Goal: Task Accomplishment & Management: Use online tool/utility

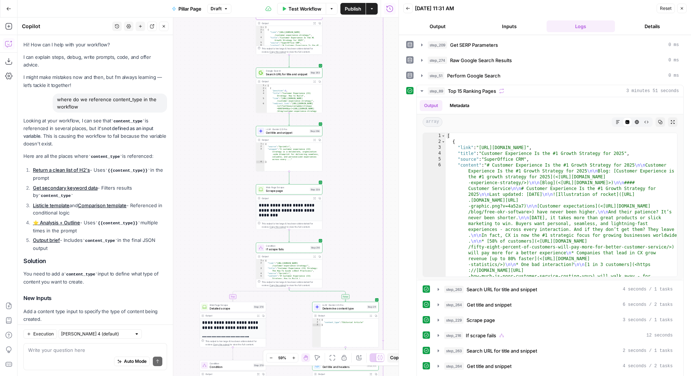
scroll to position [98, 0]
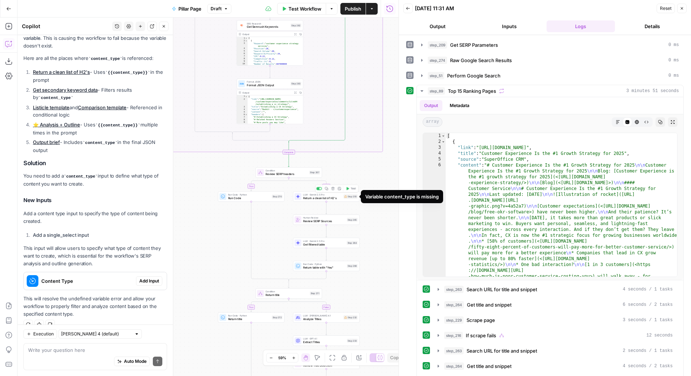
click at [354, 196] on div "Step 255" at bounding box center [350, 197] width 14 height 4
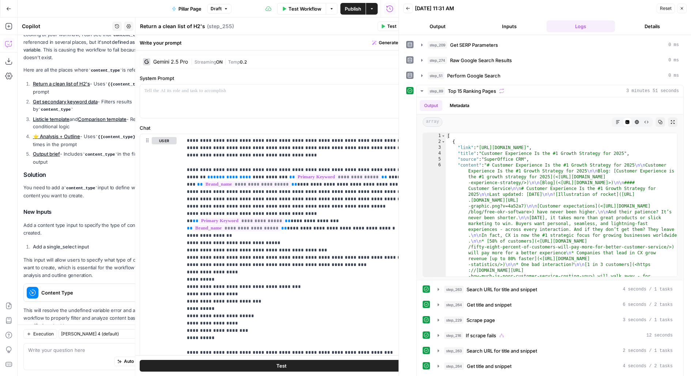
scroll to position [110, 0]
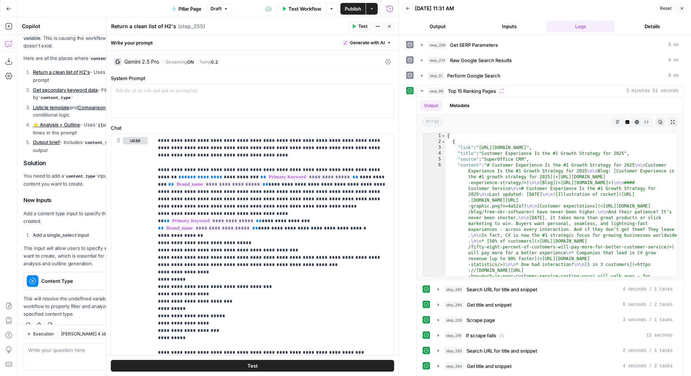
click at [387, 30] on button "Close" at bounding box center [390, 27] width 10 height 10
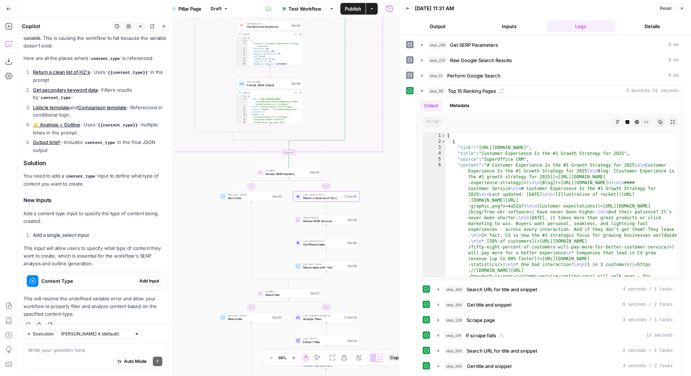
click at [318, 10] on span "Test Workflow" at bounding box center [305, 8] width 33 height 7
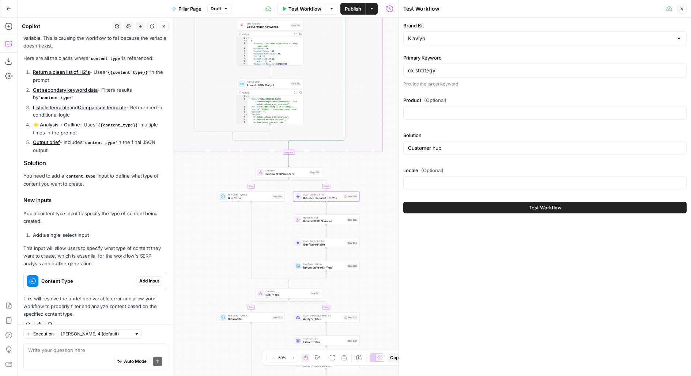
click at [478, 205] on button "Test Workflow" at bounding box center [545, 208] width 284 height 12
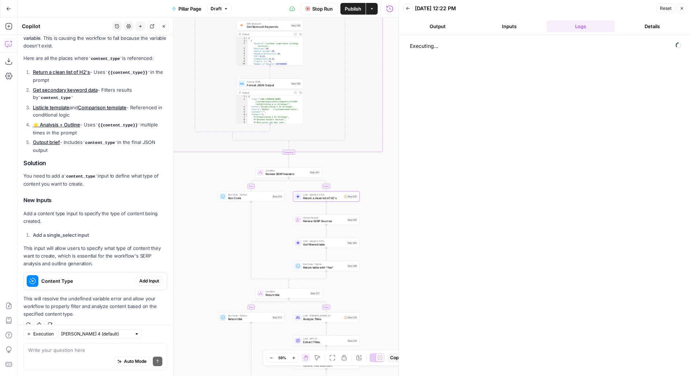
click at [325, 10] on span "Stop Run" at bounding box center [322, 8] width 20 height 7
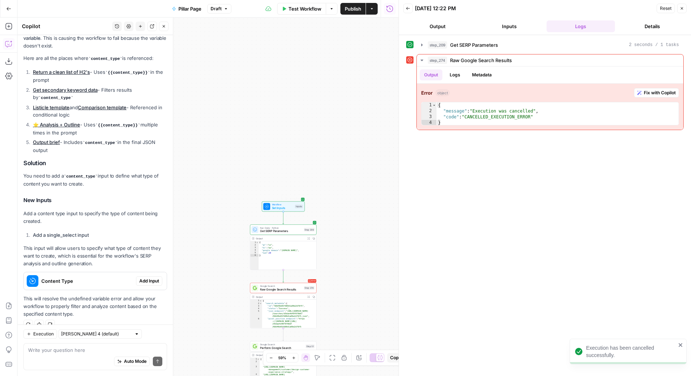
click at [297, 208] on div "Inputs" at bounding box center [299, 207] width 8 height 4
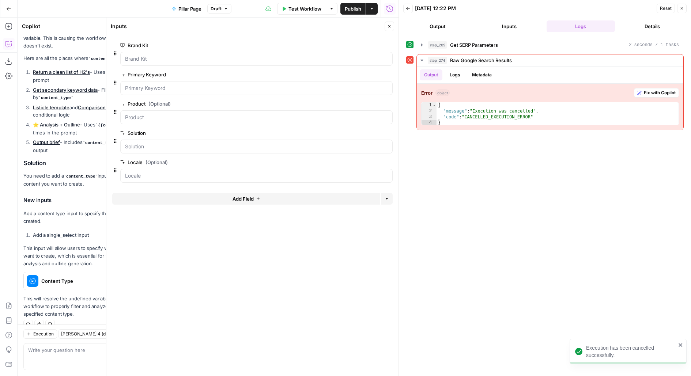
click at [258, 197] on icon "button" at bounding box center [258, 199] width 4 height 4
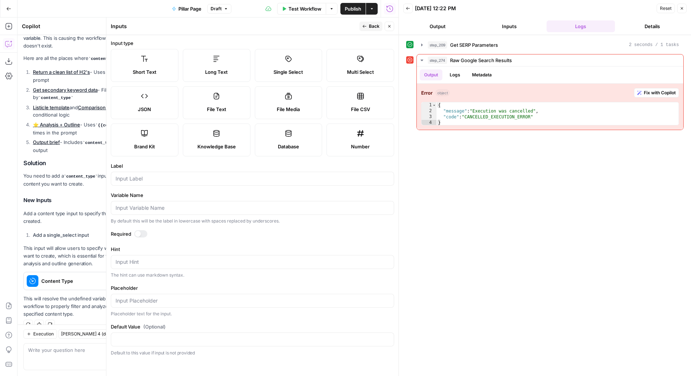
click at [137, 183] on div at bounding box center [253, 179] width 284 height 14
type input "Content Type"
click at [369, 26] on span "Back" at bounding box center [374, 26] width 11 height 7
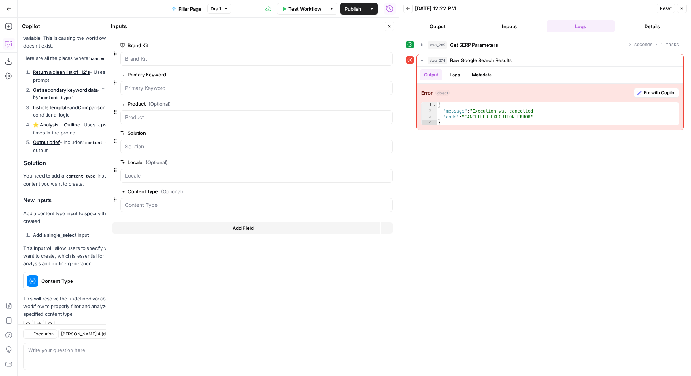
click at [391, 27] on icon "button" at bounding box center [389, 26] width 4 height 4
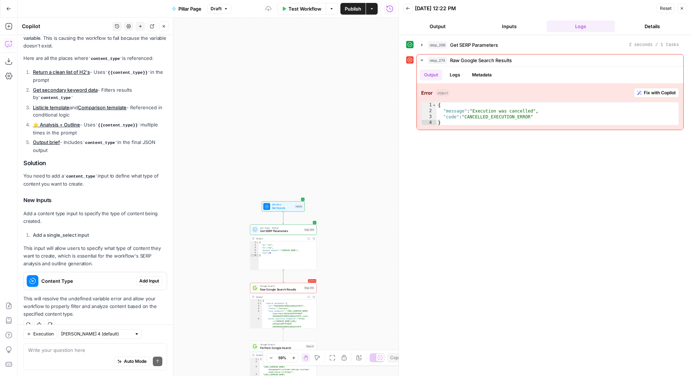
click at [358, 78] on div "true false true false true false true false false true Workflow Set Inputs Inpu…" at bounding box center [208, 197] width 381 height 359
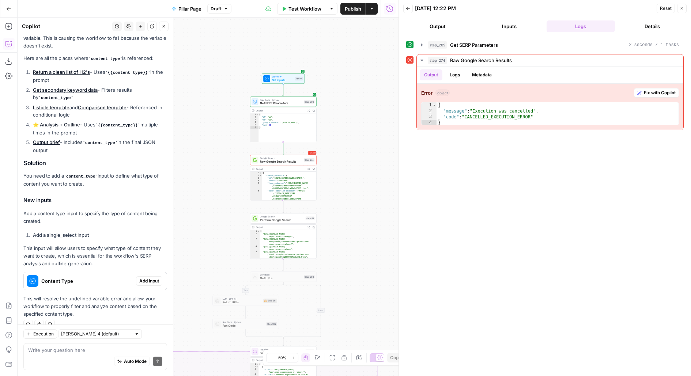
click at [308, 8] on span "Test Workflow" at bounding box center [305, 8] width 33 height 7
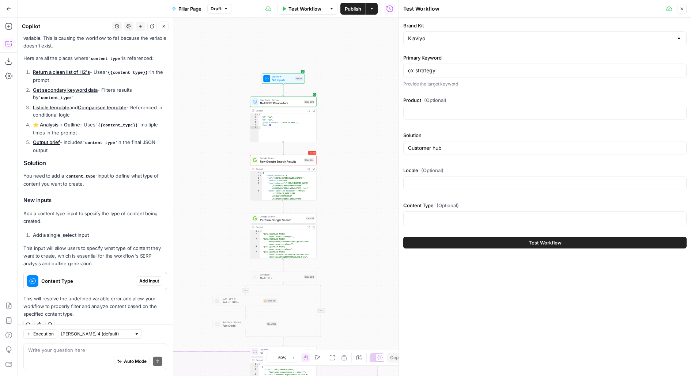
click at [429, 226] on div "Content Type (Optional)" at bounding box center [545, 215] width 284 height 26
click at [426, 217] on input "Content Type (Optional)" at bounding box center [545, 218] width 274 height 7
click at [682, 9] on icon "button" at bounding box center [682, 9] width 4 height 4
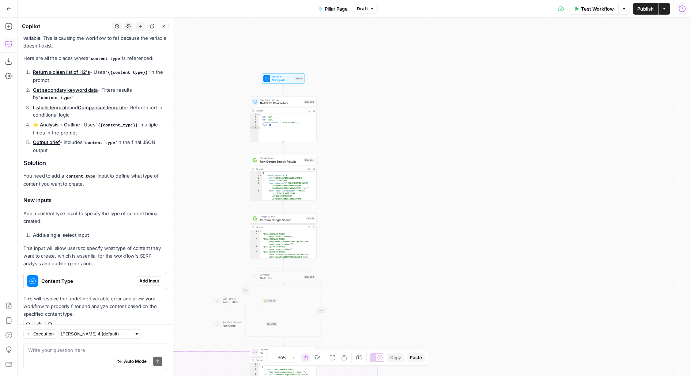
click at [684, 13] on button "Run History" at bounding box center [683, 9] width 12 height 12
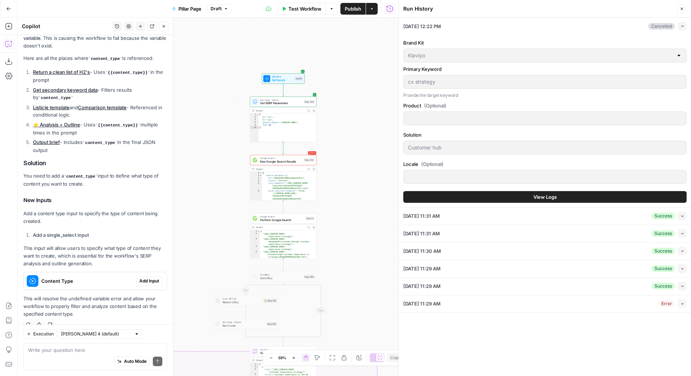
click at [683, 214] on icon "button" at bounding box center [683, 216] width 4 height 4
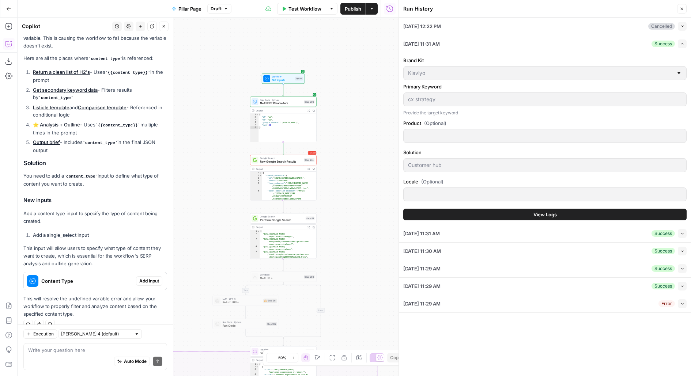
click at [632, 210] on button "View Logs" at bounding box center [545, 215] width 284 height 12
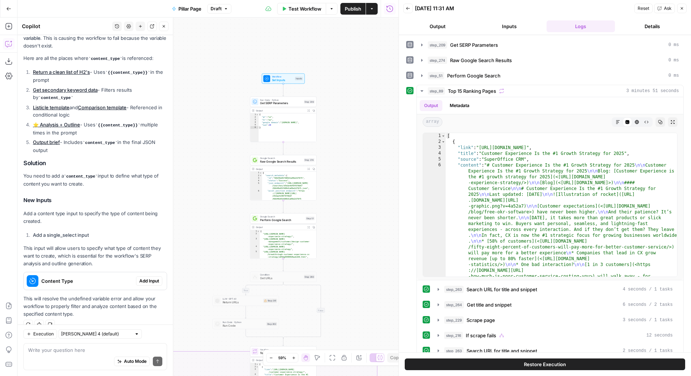
click at [520, 31] on button "Inputs" at bounding box center [509, 26] width 69 height 12
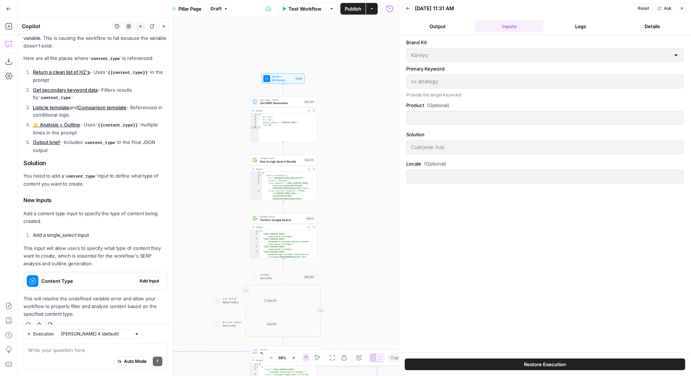
click at [568, 24] on button "Logs" at bounding box center [581, 26] width 69 height 12
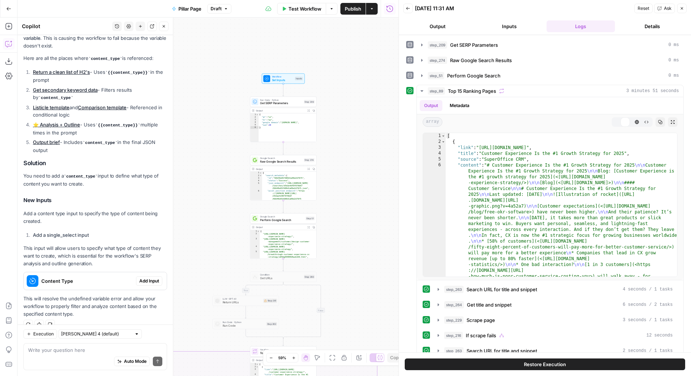
click at [292, 9] on span "Test Workflow" at bounding box center [305, 8] width 33 height 7
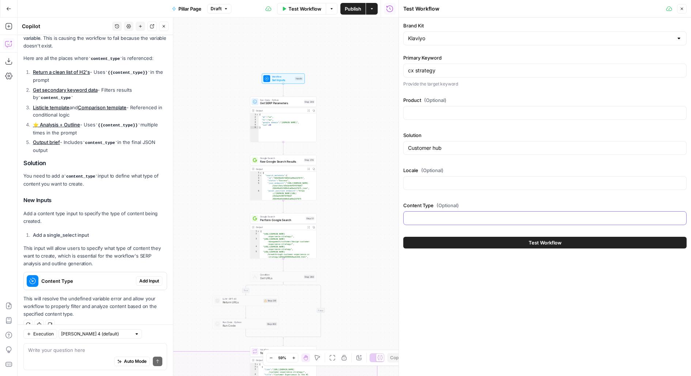
click at [409, 218] on input "Content Type (Optional)" at bounding box center [545, 218] width 274 height 7
type input "Editorial Article"
drag, startPoint x: 355, startPoint y: 85, endPoint x: 355, endPoint y: 21, distance: 63.7
click at [355, 22] on div "true false true false true false true false false true Workflow Set Inputs Inpu…" at bounding box center [208, 197] width 381 height 359
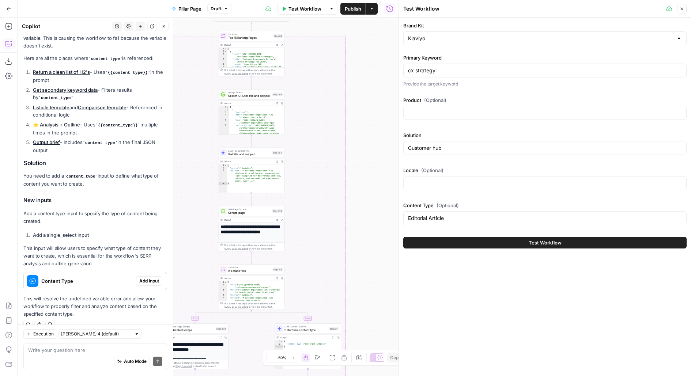
drag, startPoint x: 375, startPoint y: 135, endPoint x: 323, endPoint y: -32, distance: 174.9
click at [323, 0] on html "Klaviyo New Home Browse Insights Opportunities Your Data Flightpath Recent Grid…" at bounding box center [345, 188] width 691 height 376
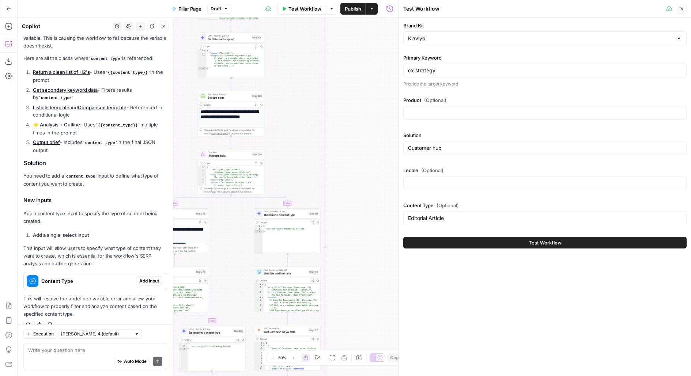
drag, startPoint x: 363, startPoint y: 163, endPoint x: 379, endPoint y: -33, distance: 197.1
click at [379, 0] on html "Klaviyo New Home Browse Insights Opportunities Your Data Flightpath Recent Grid…" at bounding box center [345, 188] width 691 height 376
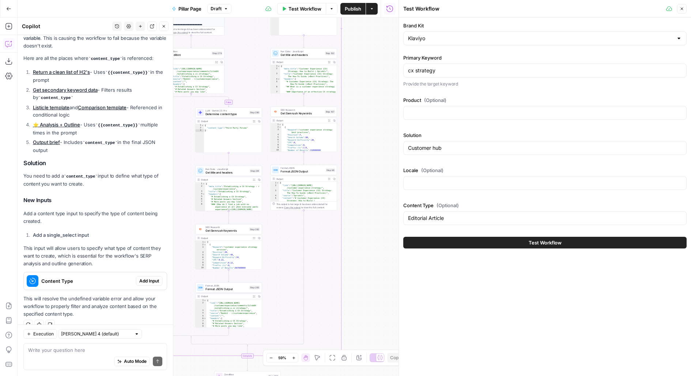
drag, startPoint x: 369, startPoint y: 164, endPoint x: 369, endPoint y: -60, distance: 223.9
click at [369, 0] on html "Klaviyo New Home Browse Insights Opportunities Your Data Flightpath Recent Grid…" at bounding box center [345, 188] width 691 height 376
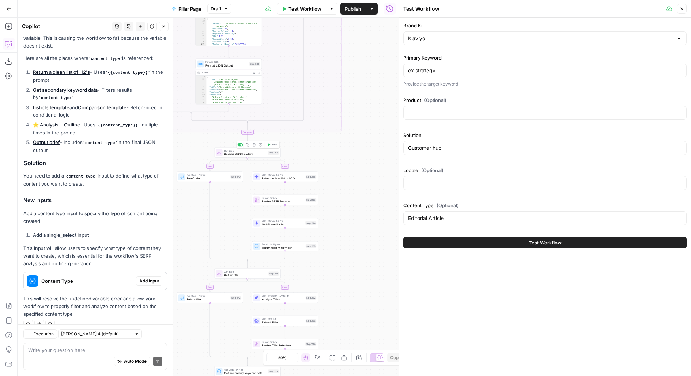
click at [271, 146] on button "Test" at bounding box center [271, 144] width 13 height 5
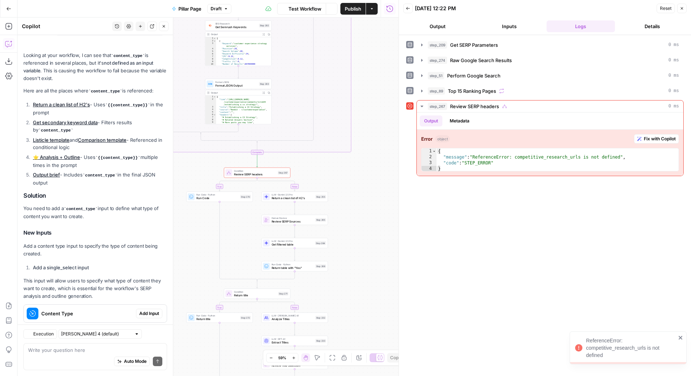
scroll to position [110, 0]
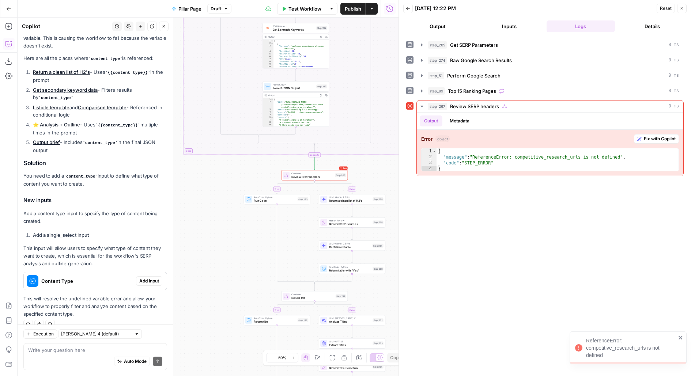
drag, startPoint x: 334, startPoint y: 203, endPoint x: 391, endPoint y: 203, distance: 57.8
click at [392, 203] on div "true false true false true false true false false true Workflow Set Inputs Inpu…" at bounding box center [208, 197] width 381 height 359
click at [373, 196] on div "Step 255" at bounding box center [378, 197] width 11 height 4
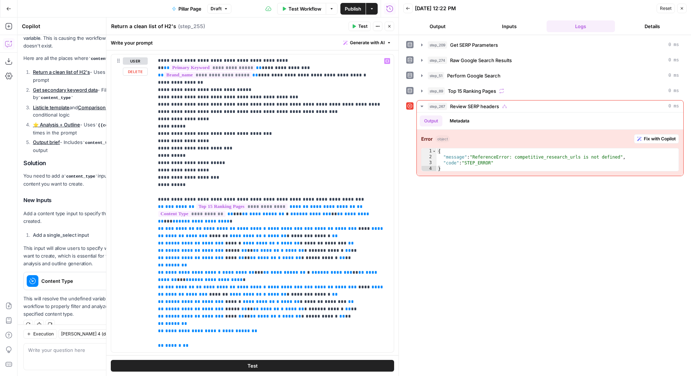
scroll to position [97, 0]
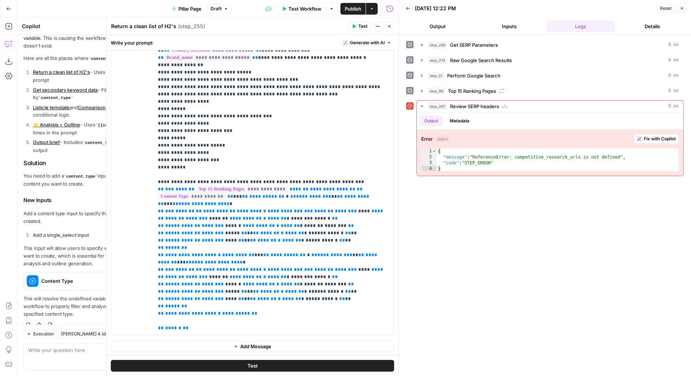
click at [395, 27] on header "Return a clean list of H2's Return a clean list of H2's ( step_255 ) Test Actio…" at bounding box center [252, 27] width 292 height 18
click at [394, 27] on header "Return a clean list of H2's Return a clean list of H2's ( step_255 ) Test Actio…" at bounding box center [252, 27] width 292 height 18
click at [390, 26] on icon "button" at bounding box center [389, 26] width 4 height 4
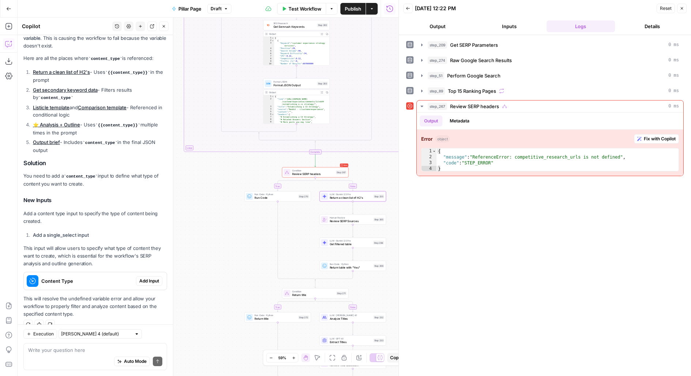
click at [165, 23] on button "Close" at bounding box center [164, 27] width 10 height 10
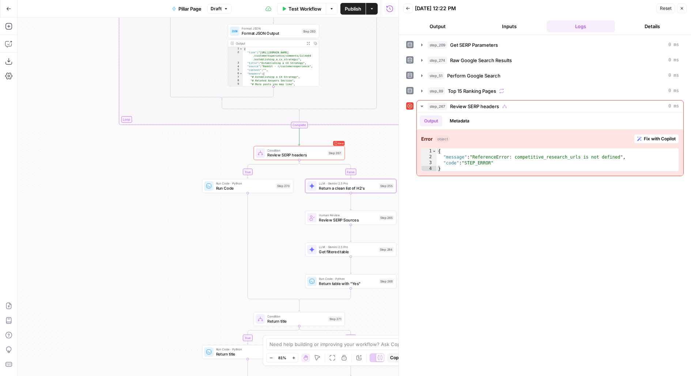
drag, startPoint x: 220, startPoint y: 273, endPoint x: 193, endPoint y: 273, distance: 27.1
click at [197, 273] on div "true false true false true false true false false true Workflow Set Inputs Inpu…" at bounding box center [208, 197] width 381 height 359
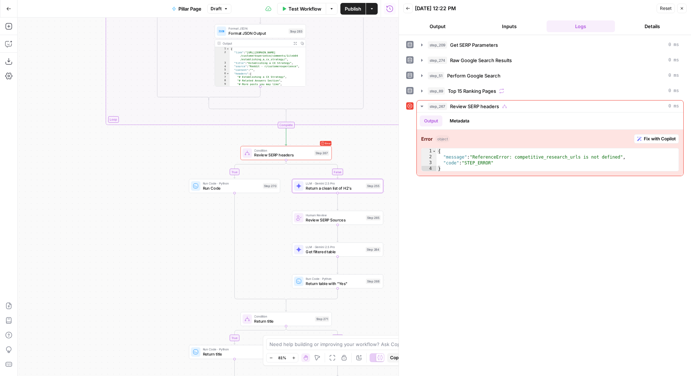
click at [199, 191] on div "Run Code · Python Run Code Step 270 Copy step Delete step Add Note Test" at bounding box center [234, 186] width 87 height 10
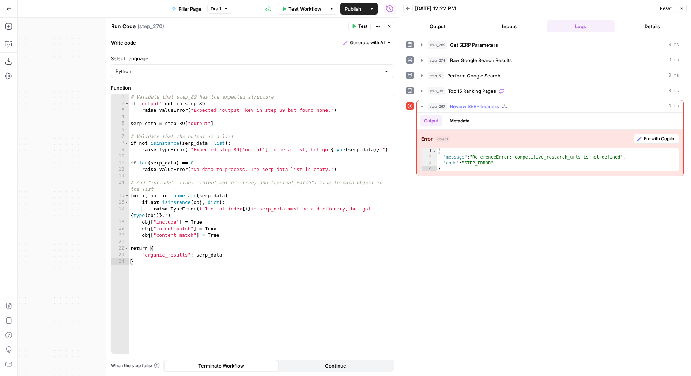
type textarea "**********"
click at [554, 157] on div "{ "message" : "ReferenceError: competitive_research_urls is not defined" , "cod…" at bounding box center [558, 166] width 243 height 35
type textarea "**********"
click at [282, 207] on div "# Validate that step_89 has the expected structure if "output" not in step_89 :…" at bounding box center [261, 231] width 265 height 274
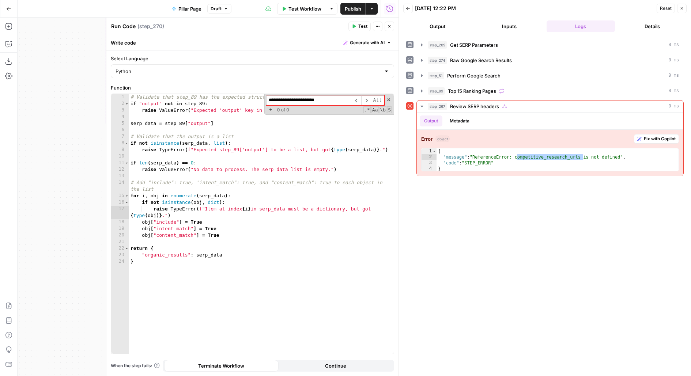
type input "**********"
click at [387, 28] on button "Close" at bounding box center [390, 27] width 10 height 10
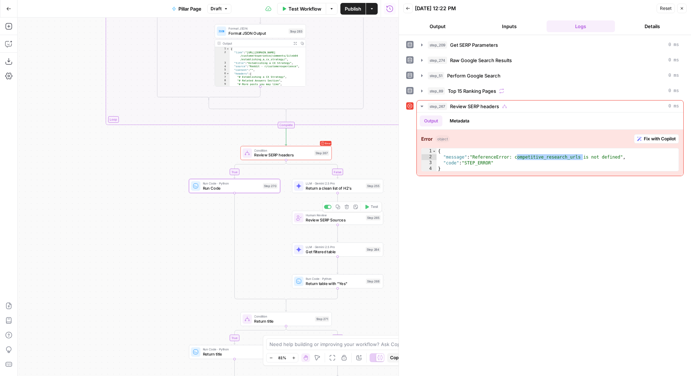
click at [351, 189] on span "Return a clean list of H2's" at bounding box center [335, 188] width 58 height 6
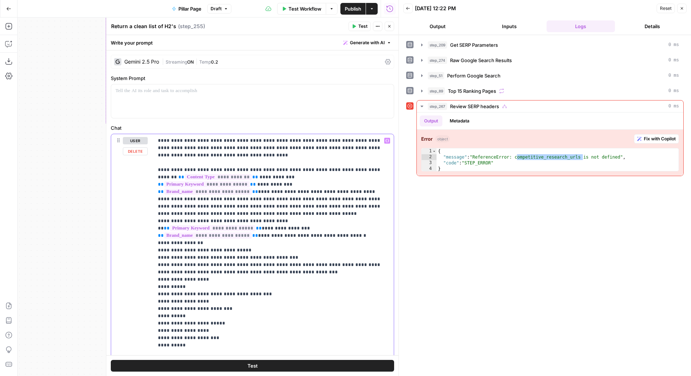
click at [309, 198] on p "**********" at bounding box center [274, 323] width 232 height 373
type input "competitive_research_urls"
click at [387, 20] on header "Return a clean list of H2's Return a clean list of H2's ( step_255 ) Test Actio…" at bounding box center [252, 27] width 292 height 18
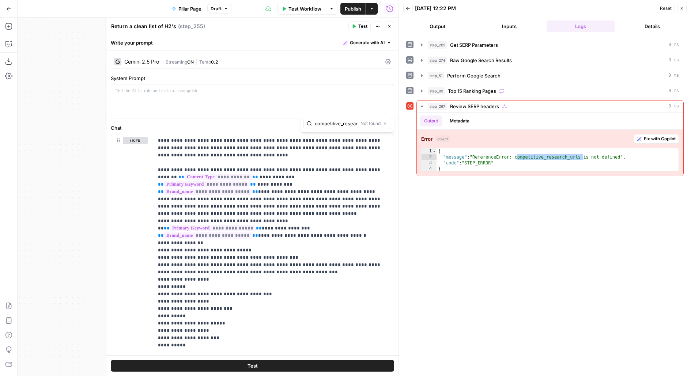
click at [387, 23] on button "Close" at bounding box center [390, 27] width 10 height 10
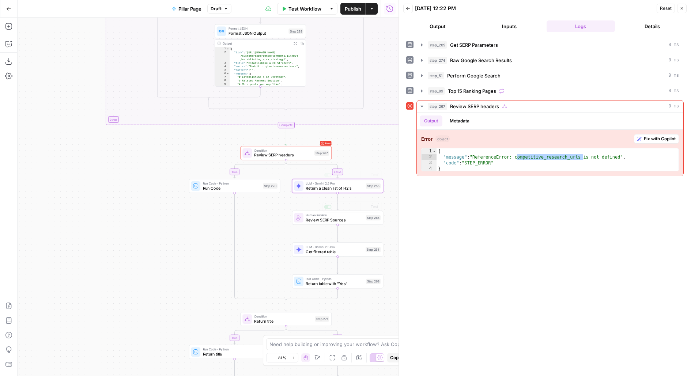
click at [321, 222] on span "Review SERP Sources" at bounding box center [335, 220] width 58 height 6
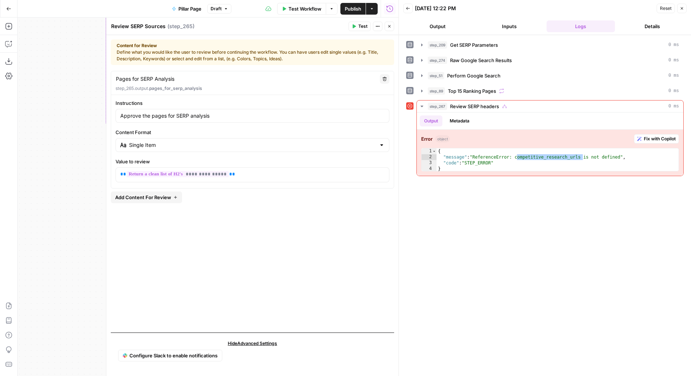
click at [384, 26] on div "Test Actions Close" at bounding box center [372, 27] width 46 height 10
click at [390, 24] on icon "button" at bounding box center [389, 26] width 4 height 4
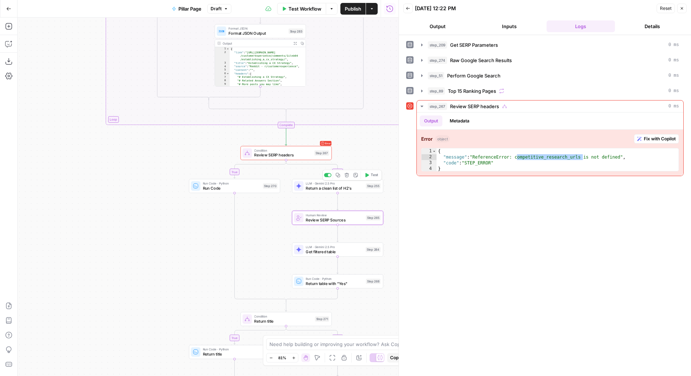
click at [379, 191] on div "LLM · Gemini 2.5 Pro Return a clean list of H2's Step 255 Copy step Delete step…" at bounding box center [337, 186] width 91 height 14
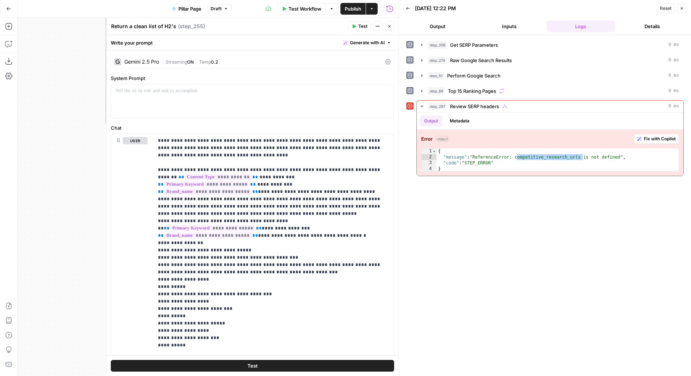
click at [393, 29] on button "Close" at bounding box center [390, 27] width 10 height 10
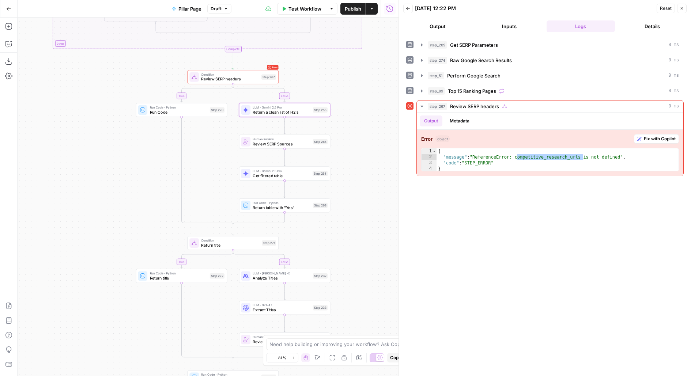
click at [337, 123] on div "true false true false true false true false false true Workflow Set Inputs Inpu…" at bounding box center [208, 197] width 381 height 359
click at [281, 173] on span "Get filtered table" at bounding box center [281, 175] width 57 height 6
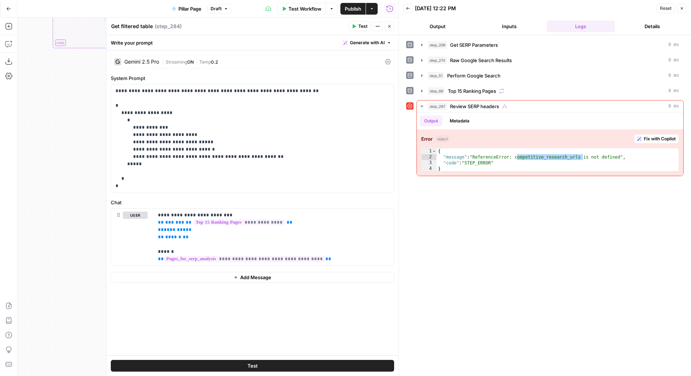
click at [392, 25] on button "Close" at bounding box center [390, 27] width 10 height 10
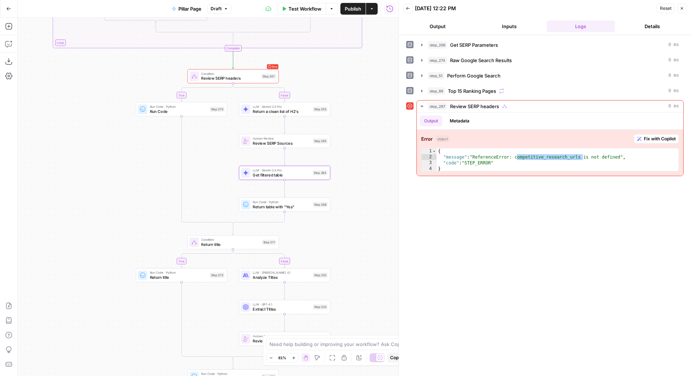
click at [315, 206] on div "Step 268" at bounding box center [320, 204] width 15 height 5
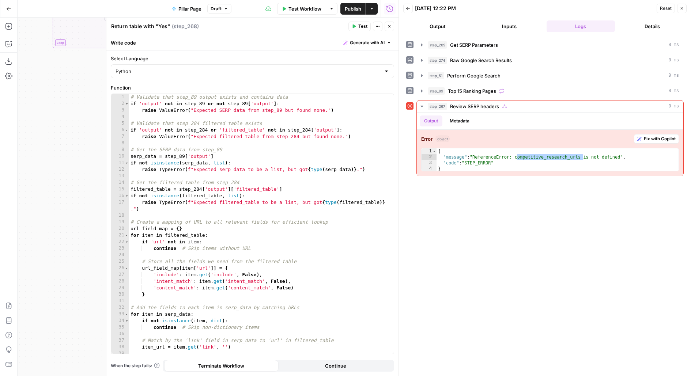
type textarea "**********"
click at [315, 206] on div "# Validate that step_89 output exists and contains data if 'output' not in step…" at bounding box center [261, 231] width 265 height 274
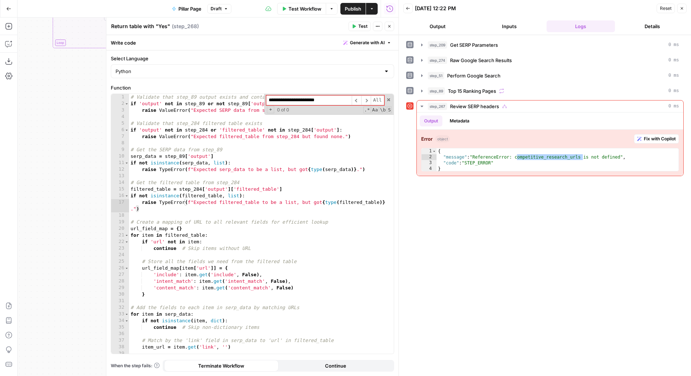
type input "**********"
click at [390, 25] on icon "button" at bounding box center [389, 26] width 4 height 4
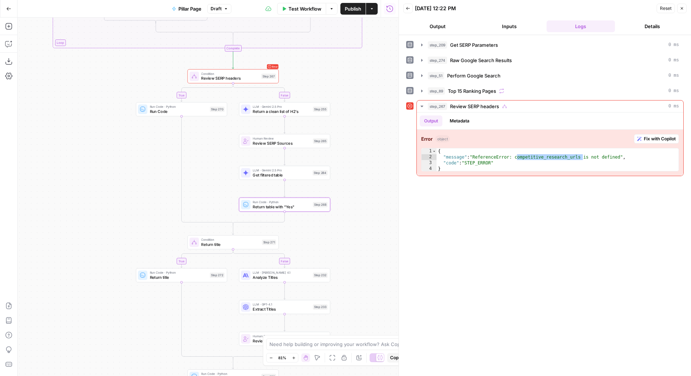
click at [272, 79] on div "Error Condition Review SERP headers Step 267 Copy step Delete step Add Note Test" at bounding box center [232, 76] width 87 height 10
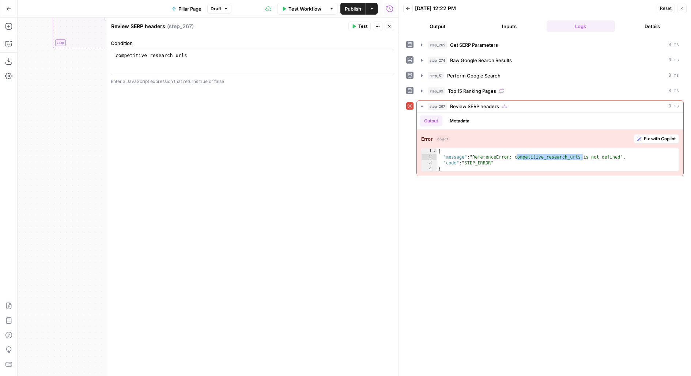
click at [391, 30] on button "Close" at bounding box center [390, 27] width 10 height 10
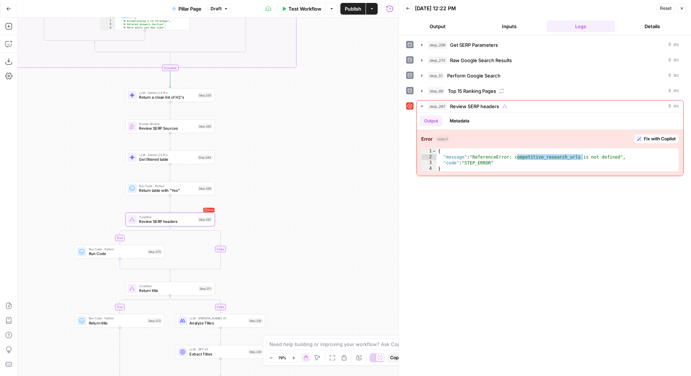
click at [292, 203] on div "true false true false true true false false true false Workflow Set Inputs Inpu…" at bounding box center [208, 197] width 381 height 359
click at [160, 206] on div "Copy step Delete step Add Note Test" at bounding box center [184, 208] width 58 height 10
click at [161, 207] on div at bounding box center [162, 208] width 3 height 3
click at [206, 85] on span "Test" at bounding box center [206, 83] width 7 height 5
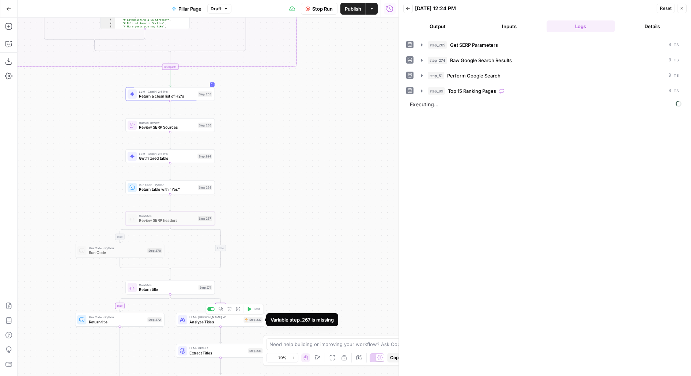
click at [251, 320] on div "Step 232" at bounding box center [253, 320] width 19 height 6
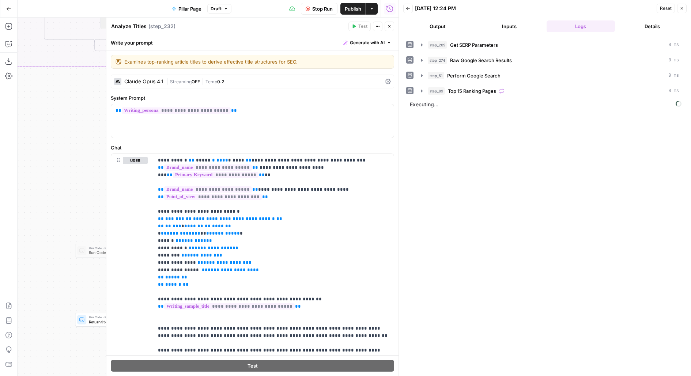
click at [393, 22] on button "Close" at bounding box center [390, 27] width 10 height 10
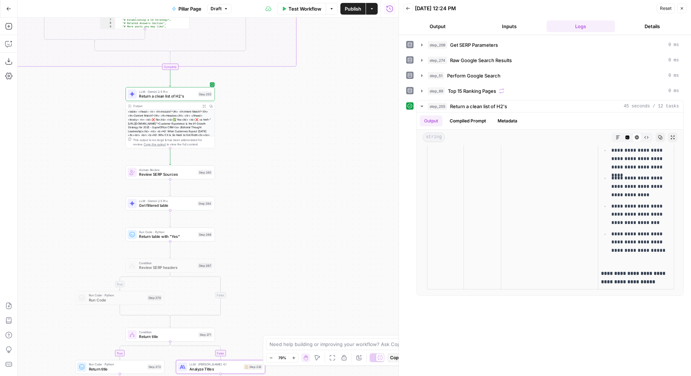
scroll to position [2744, 0]
click at [203, 161] on span "Test" at bounding box center [206, 161] width 7 height 5
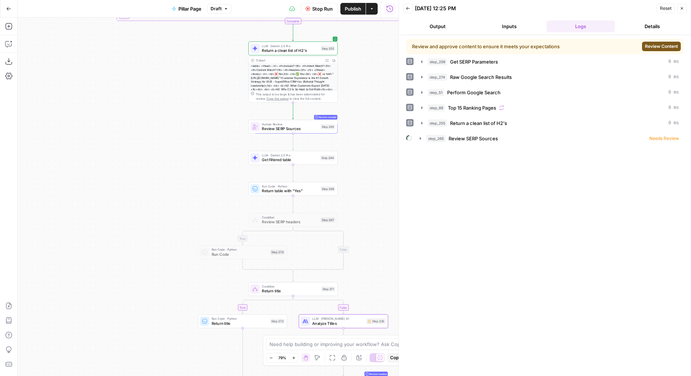
drag, startPoint x: 284, startPoint y: 192, endPoint x: 405, endPoint y: 146, distance: 130.1
click at [406, 146] on body "Klaviyo New Home Browse Insights Opportunities Your Data Flightpath Recent Grid…" at bounding box center [345, 188] width 691 height 376
click at [661, 46] on span "Review Content" at bounding box center [661, 46] width 33 height 7
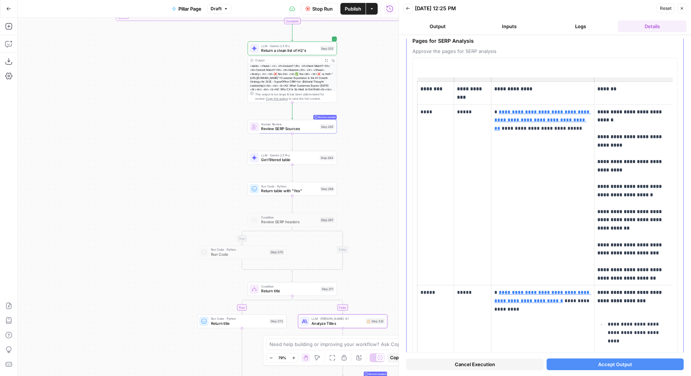
scroll to position [41, 0]
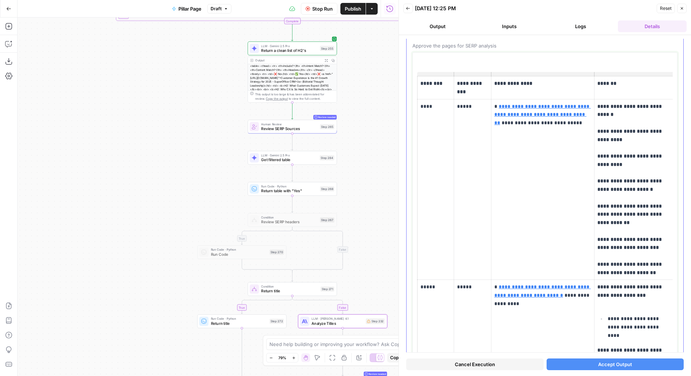
click at [428, 104] on p "****" at bounding box center [436, 106] width 30 height 8
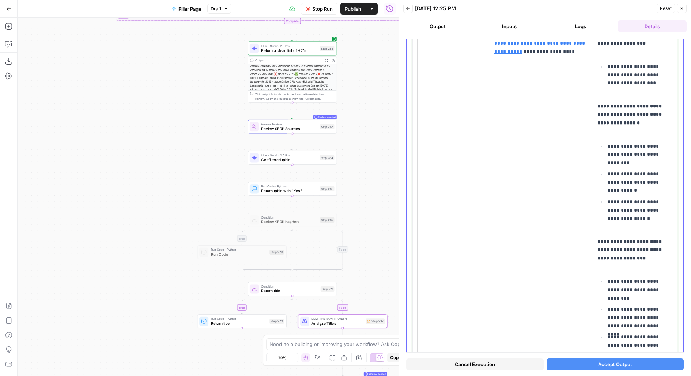
scroll to position [2641, 0]
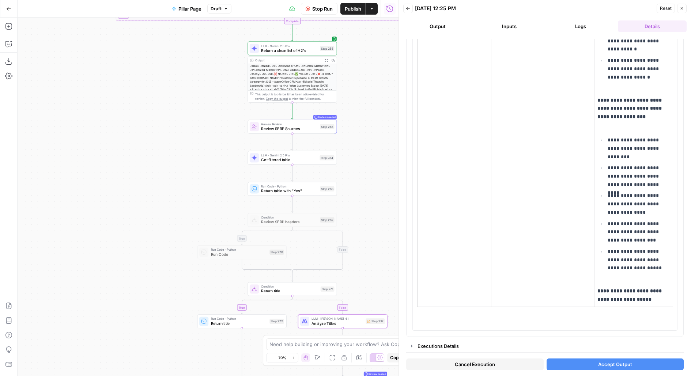
click at [584, 364] on button "Accept Output" at bounding box center [616, 365] width 138 height 12
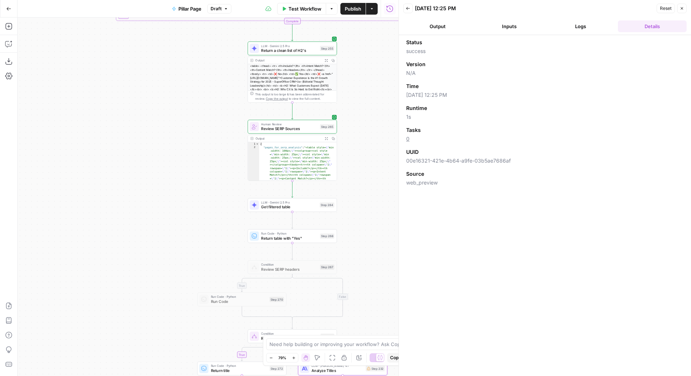
click at [367, 150] on div "true false true false true true false false true false Workflow Set Inputs Inpu…" at bounding box center [208, 197] width 381 height 359
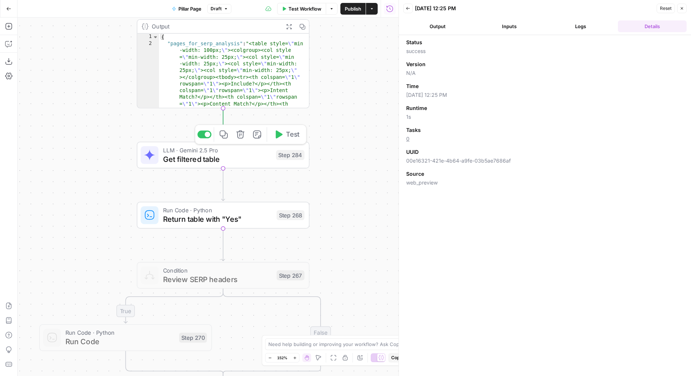
click at [301, 131] on button "Test" at bounding box center [287, 134] width 34 height 15
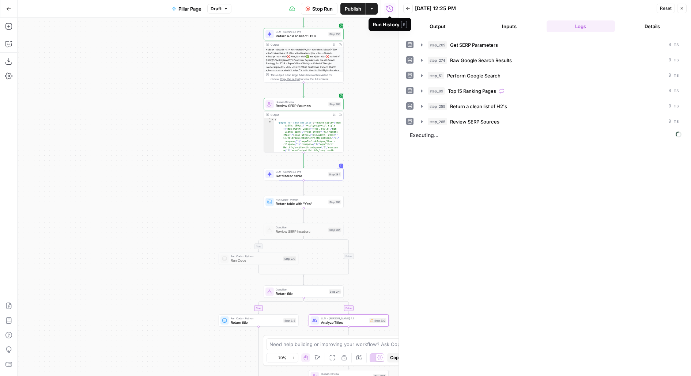
drag, startPoint x: 368, startPoint y: 209, endPoint x: 326, endPoint y: 166, distance: 59.5
click at [326, 169] on div "true false true false true true false false true false Workflow Set Inputs Inpu…" at bounding box center [208, 197] width 381 height 359
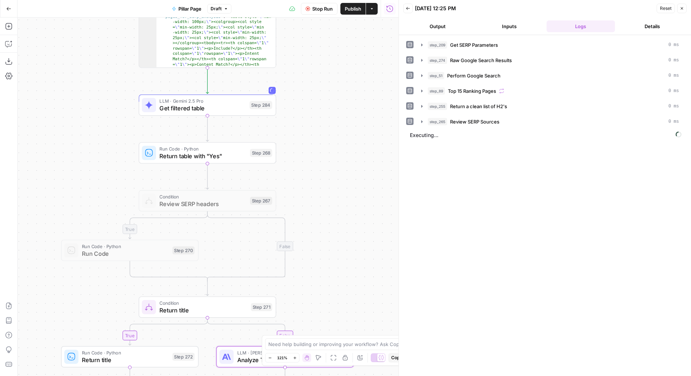
click at [433, 19] on header "Back 09/24/25 at 12:25 PM Reset Close Output Inputs Logs Details" at bounding box center [545, 17] width 292 height 35
click at [442, 23] on button "Output" at bounding box center [437, 26] width 69 height 12
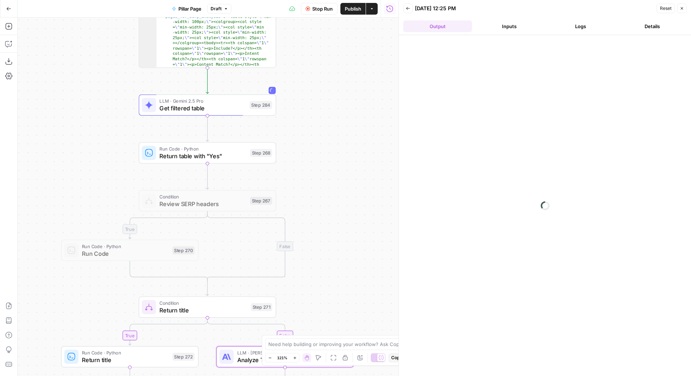
click at [567, 23] on button "Logs" at bounding box center [581, 26] width 69 height 12
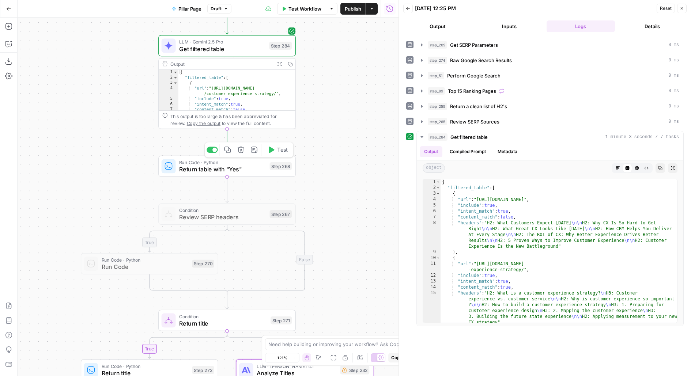
click at [273, 151] on icon "button" at bounding box center [271, 150] width 5 height 6
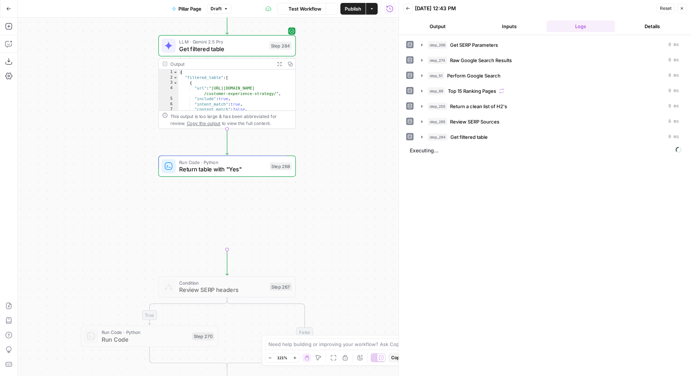
click at [362, 135] on div "true false true false true true false false true false Workflow Set Inputs Inpu…" at bounding box center [208, 197] width 381 height 359
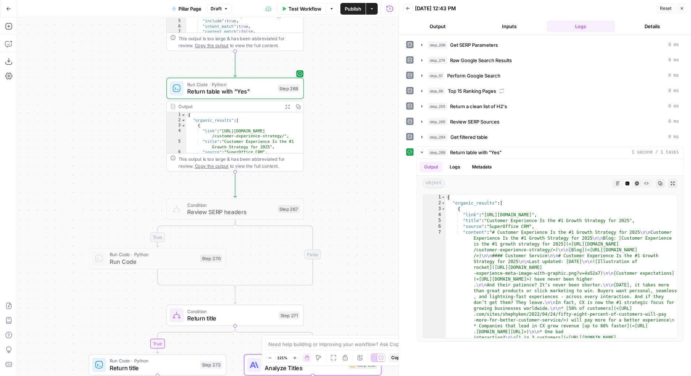
drag, startPoint x: 339, startPoint y: 216, endPoint x: 339, endPoint y: 75, distance: 140.5
click at [339, 79] on div "true false true false true true false false true false Workflow Set Inputs Inpu…" at bounding box center [208, 197] width 381 height 359
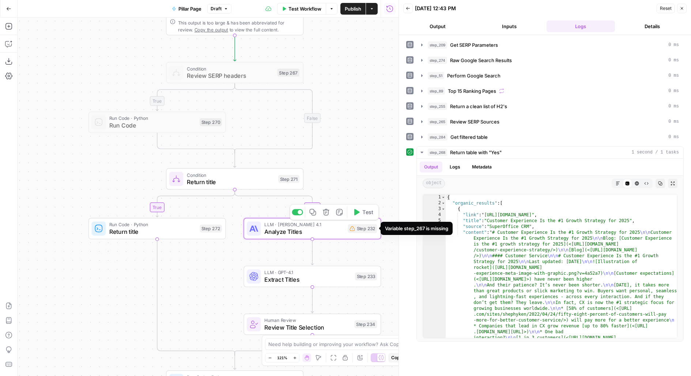
click at [355, 227] on div "Step 232" at bounding box center [362, 228] width 29 height 9
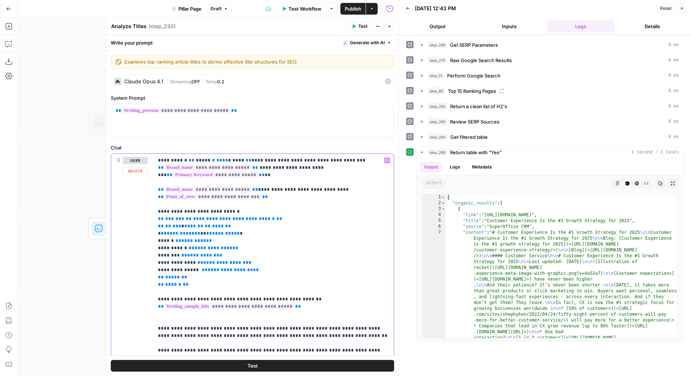
click at [206, 217] on span "**********" at bounding box center [234, 219] width 82 height 5
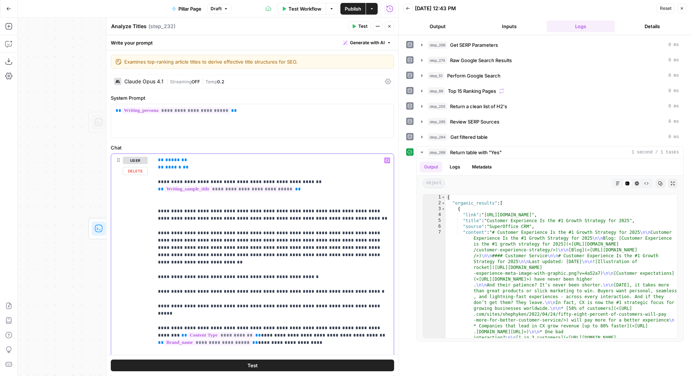
scroll to position [134, 0]
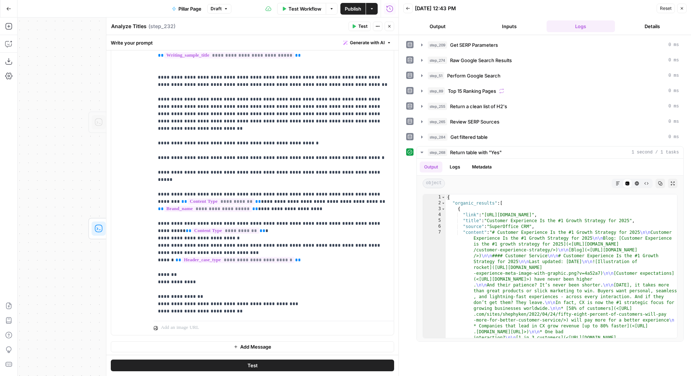
click at [214, 372] on button "Test" at bounding box center [253, 366] width 284 height 12
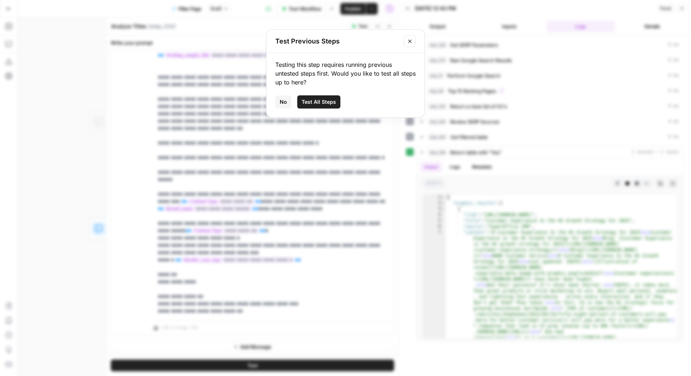
click at [410, 45] on button "Close modal" at bounding box center [410, 41] width 12 height 12
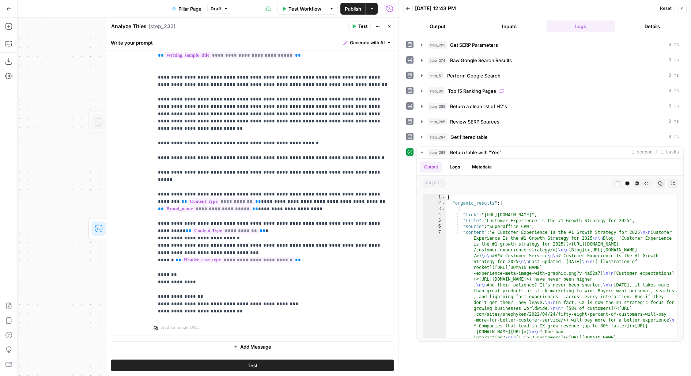
click at [387, 19] on header "Analyze Titles Analyze Titles ( step_232 ) Test Actions Close" at bounding box center [252, 27] width 292 height 18
click at [388, 23] on button "Close" at bounding box center [390, 27] width 10 height 10
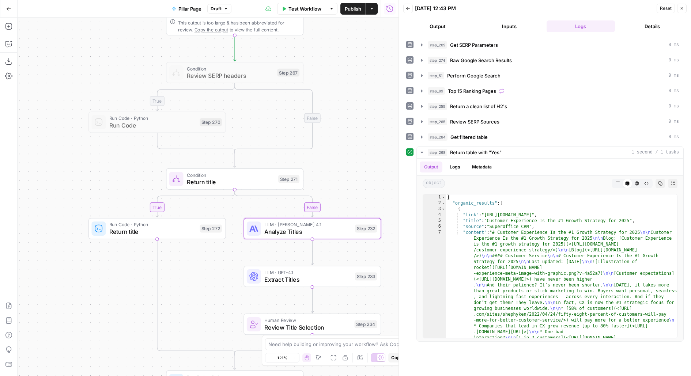
click at [258, 172] on span "Condition" at bounding box center [231, 175] width 88 height 7
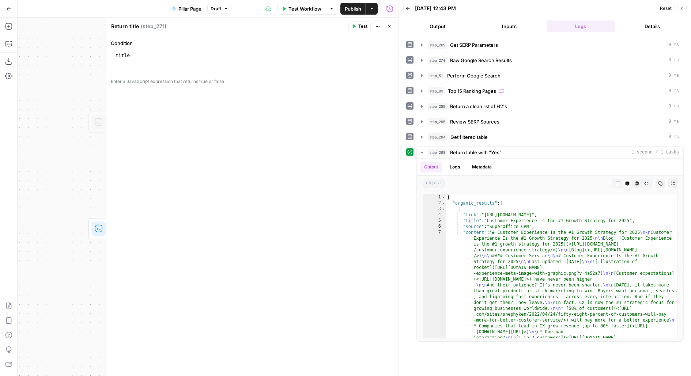
click at [388, 26] on icon "button" at bounding box center [389, 26] width 4 height 4
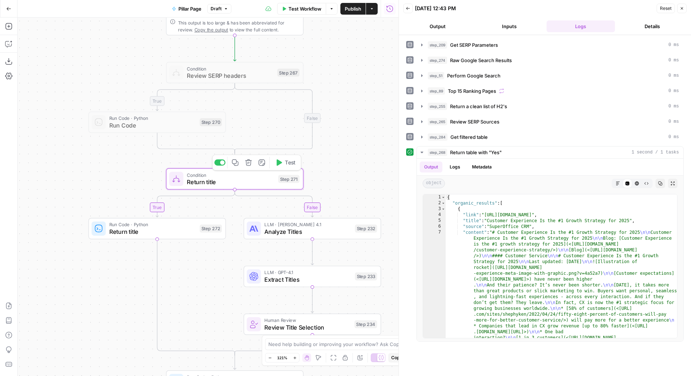
click at [289, 165] on span "Test" at bounding box center [290, 163] width 11 height 8
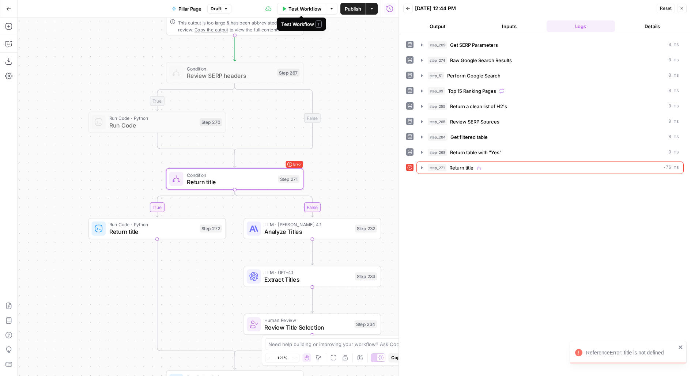
click at [308, 9] on span "Test Workflow" at bounding box center [305, 8] width 33 height 7
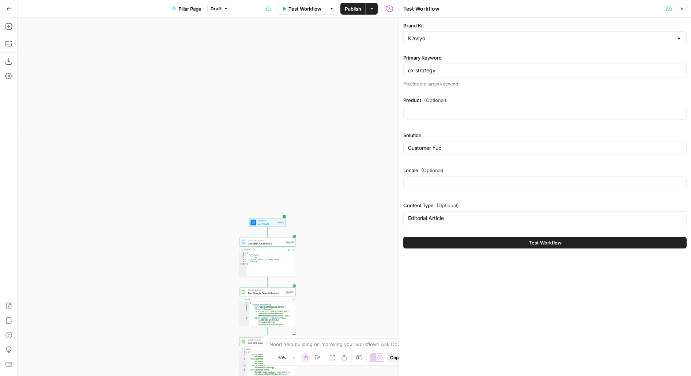
click at [280, 225] on div "Workflow Set Inputs Inputs Test Step" at bounding box center [268, 222] width 34 height 6
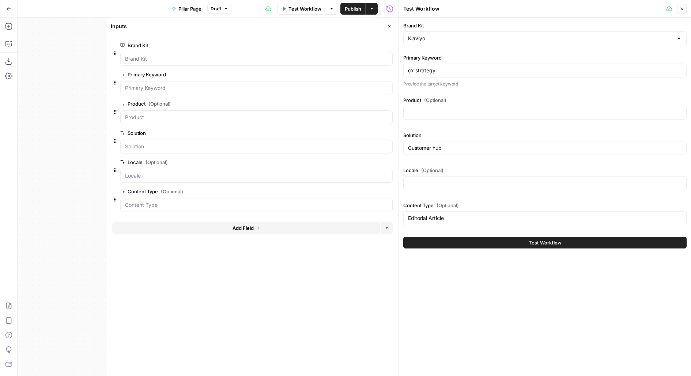
click at [257, 229] on button "Add Field" at bounding box center [246, 228] width 268 height 12
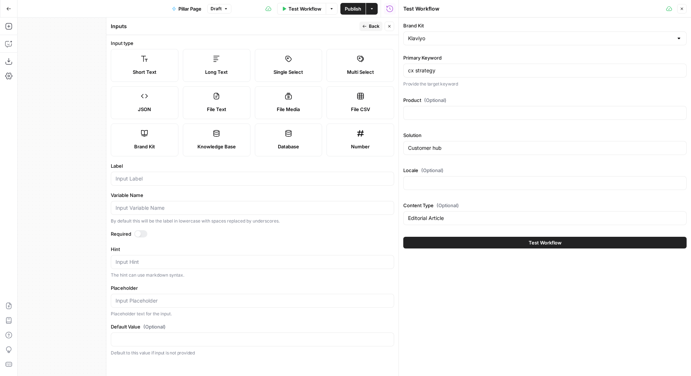
click at [156, 182] on div at bounding box center [253, 179] width 284 height 14
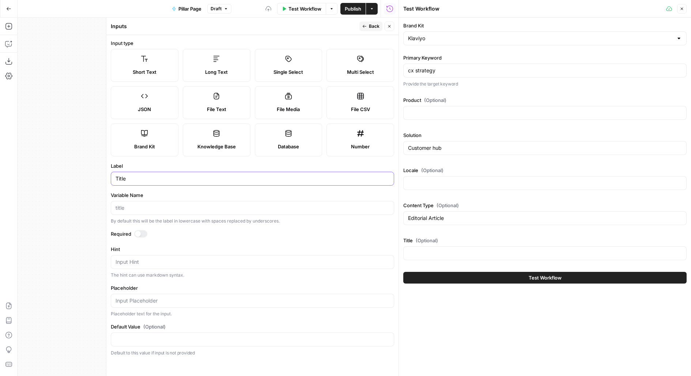
type input "Title"
click at [376, 26] on span "Back" at bounding box center [374, 26] width 11 height 7
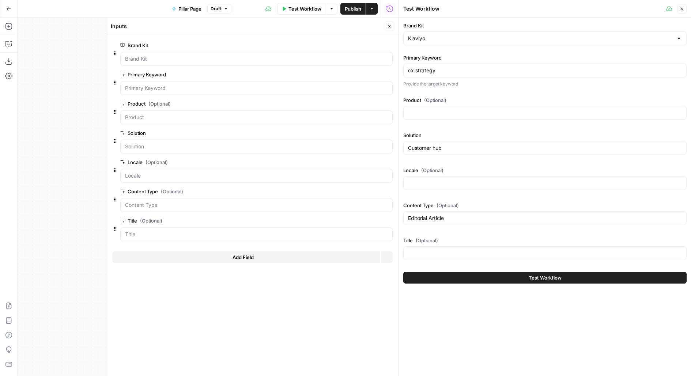
click at [390, 27] on icon "button" at bounding box center [389, 26] width 3 height 3
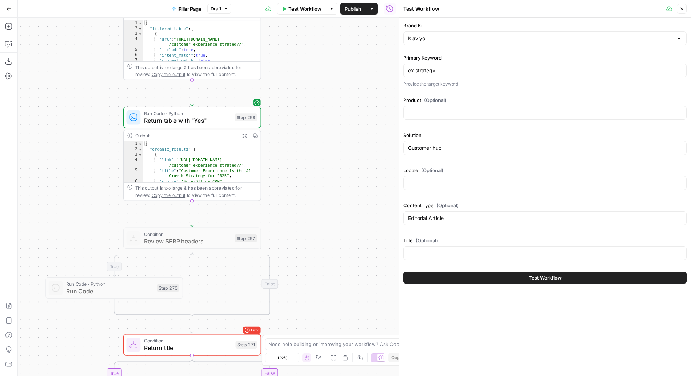
click at [298, 113] on div "true false true false true true false false true false Workflow Set Inputs Inpu…" at bounding box center [208, 197] width 381 height 359
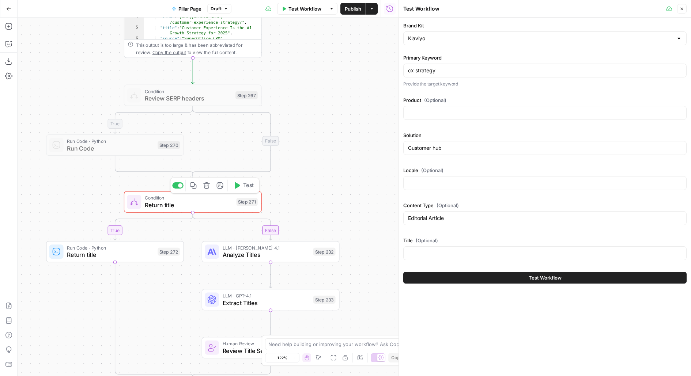
click at [247, 182] on span "Test" at bounding box center [248, 186] width 11 height 8
click at [350, 110] on div "true false true false true true false false true false Workflow Set Inputs Inpu…" at bounding box center [208, 197] width 381 height 359
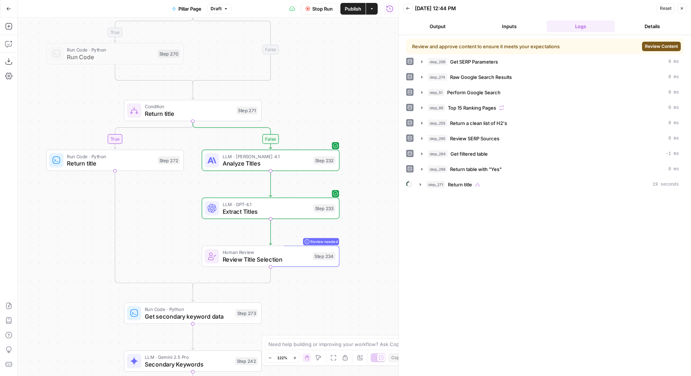
click at [643, 42] on button "Review Content" at bounding box center [661, 47] width 39 height 10
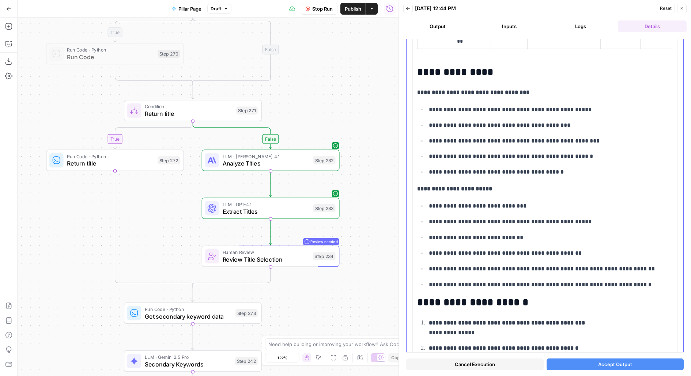
scroll to position [558, 0]
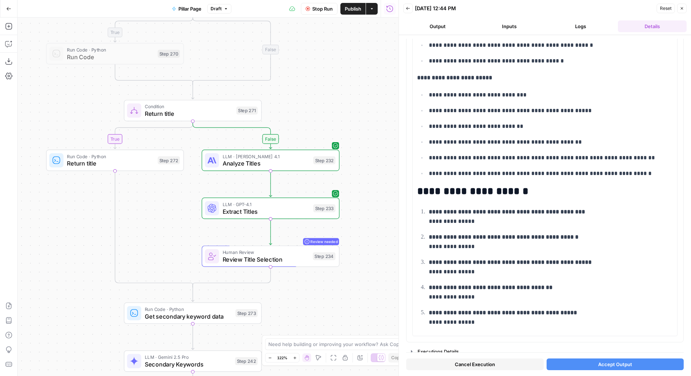
click at [636, 364] on button "Accept Output" at bounding box center [616, 365] width 138 height 12
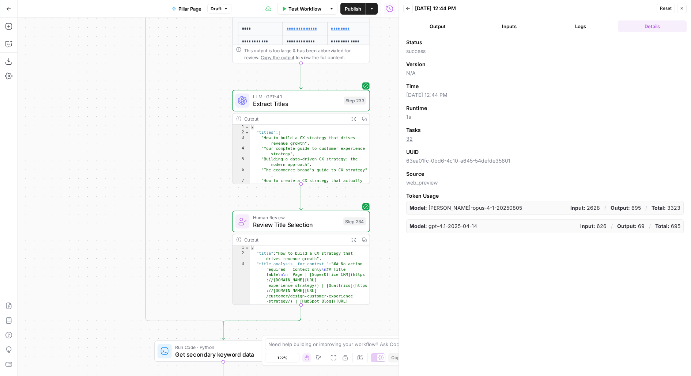
drag, startPoint x: 215, startPoint y: 192, endPoint x: 222, endPoint y: 47, distance: 145.0
click at [222, 47] on div "true false true false true true false false true false Workflow Set Inputs Inpu…" at bounding box center [208, 197] width 381 height 359
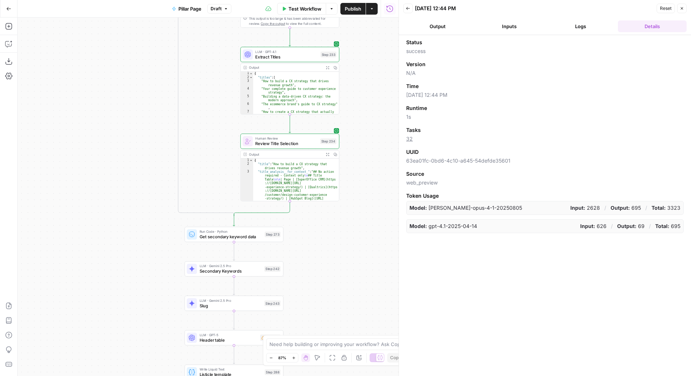
drag, startPoint x: 213, startPoint y: 188, endPoint x: 213, endPoint y: 181, distance: 7.3
click at [213, 181] on div "true false true false true true false false true false Workflow Set Inputs Inpu…" at bounding box center [208, 197] width 381 height 359
click at [268, 225] on icon "button" at bounding box center [265, 222] width 5 height 5
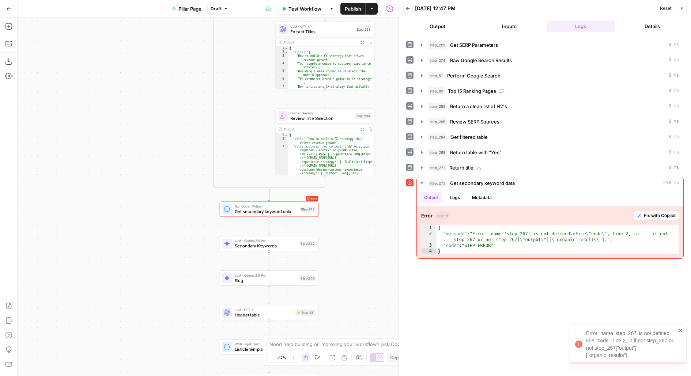
click at [358, 258] on div "true false true false true true false false true false Workflow Set Inputs Inpu…" at bounding box center [208, 197] width 381 height 359
click at [287, 209] on span "Get secondary keyword data" at bounding box center [266, 212] width 63 height 6
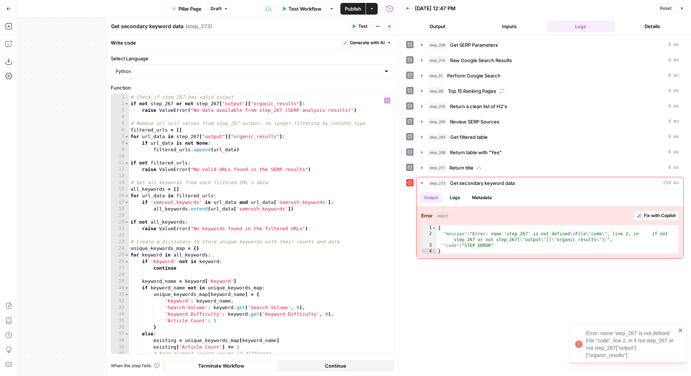
click at [218, 105] on div "# Check if step_267 has valid output if not step_267 or not step_267 [ "output"…" at bounding box center [261, 231] width 265 height 274
click at [172, 103] on div "# Check if step_267 has valid output if not step_267 or not step_268 [ "output"…" at bounding box center [261, 231] width 265 height 274
type textarea "**********"
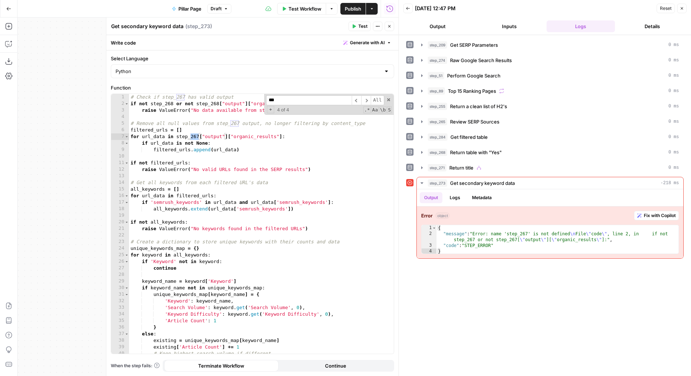
type input "***"
click at [198, 136] on div "# Check if step_267 has valid output if not step_268 or not step_268 [ "output"…" at bounding box center [261, 231] width 265 height 274
type textarea "**********"
click at [367, 25] on span "Test" at bounding box center [362, 26] width 9 height 7
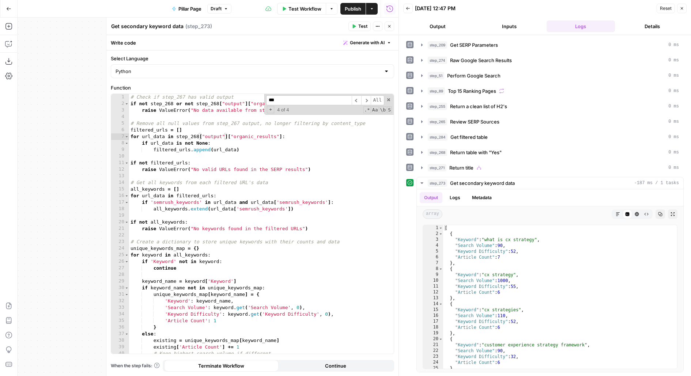
click at [387, 28] on button "Close" at bounding box center [390, 27] width 10 height 10
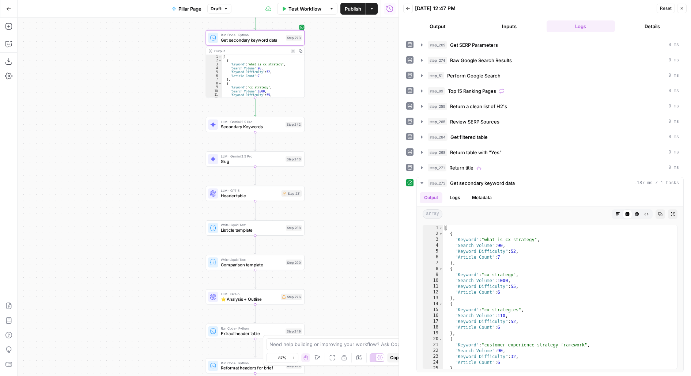
drag, startPoint x: 329, startPoint y: 97, endPoint x: 321, endPoint y: 56, distance: 41.8
click at [321, 56] on div "true false true false true true false false true false Workflow Set Inputs Inpu…" at bounding box center [208, 197] width 381 height 359
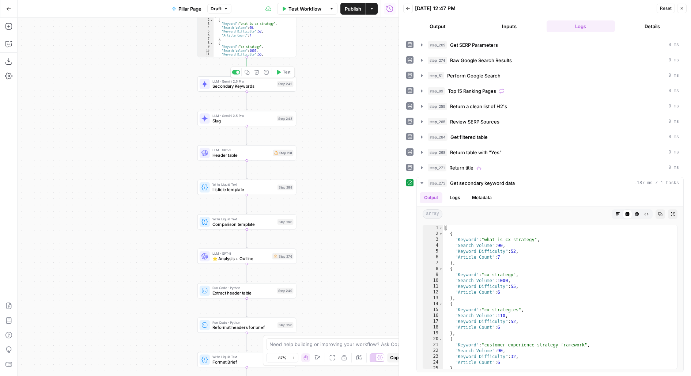
click at [282, 73] on button "Test" at bounding box center [283, 72] width 20 height 8
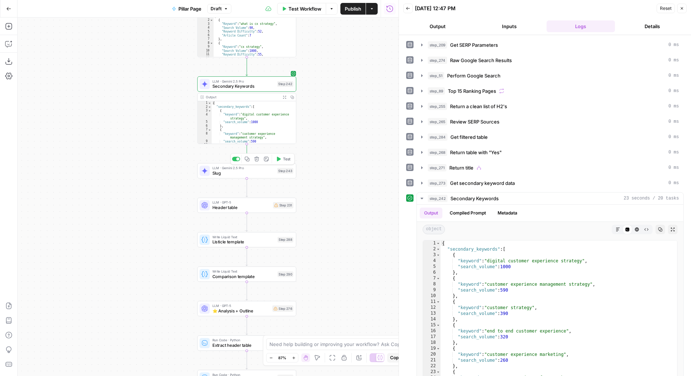
click at [279, 156] on button "Test" at bounding box center [283, 159] width 20 height 8
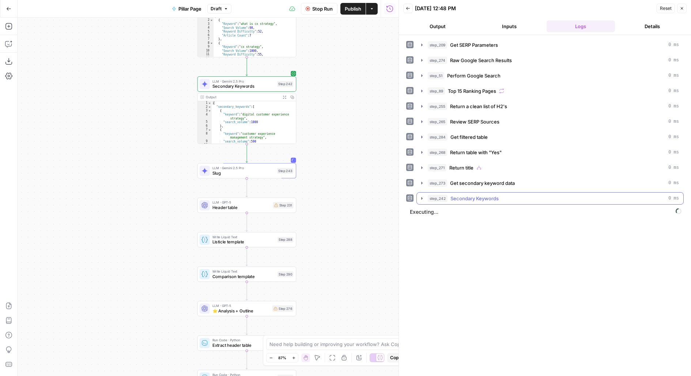
click at [489, 199] on span "Secondary Keywords" at bounding box center [475, 198] width 48 height 7
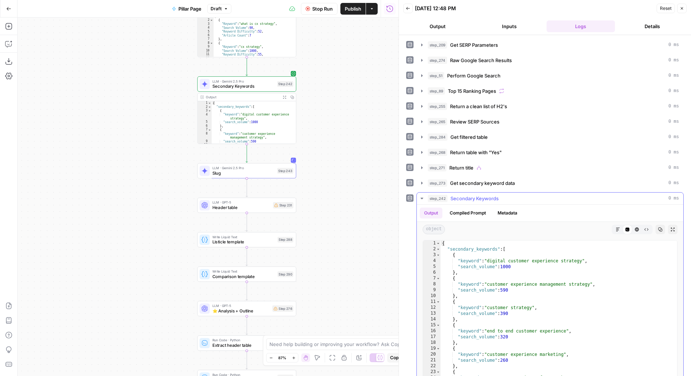
click at [489, 199] on span "Secondary Keywords" at bounding box center [475, 198] width 48 height 7
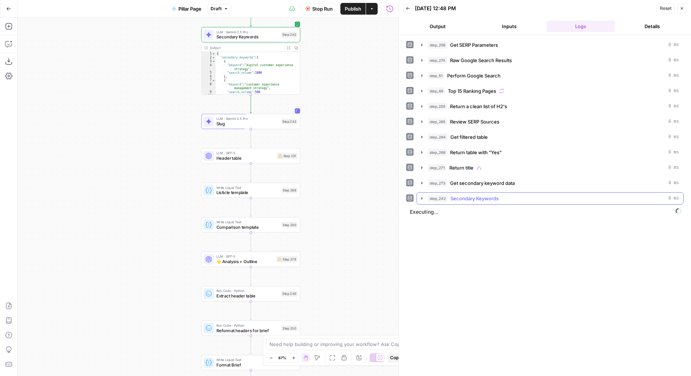
click at [371, 192] on div "true false true false true true false false true false Workflow Set Inputs Inpu…" at bounding box center [208, 197] width 381 height 359
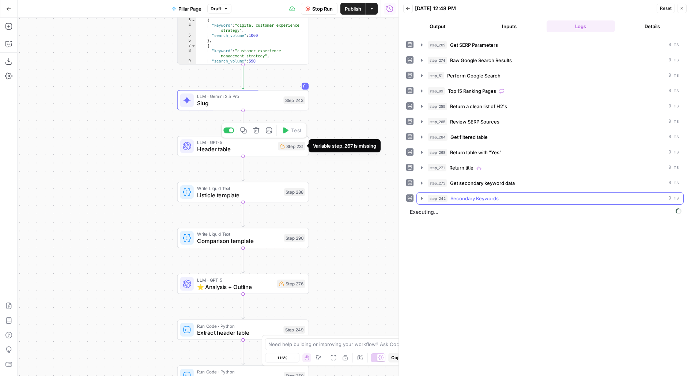
click at [289, 148] on div "Step 231" at bounding box center [291, 146] width 27 height 8
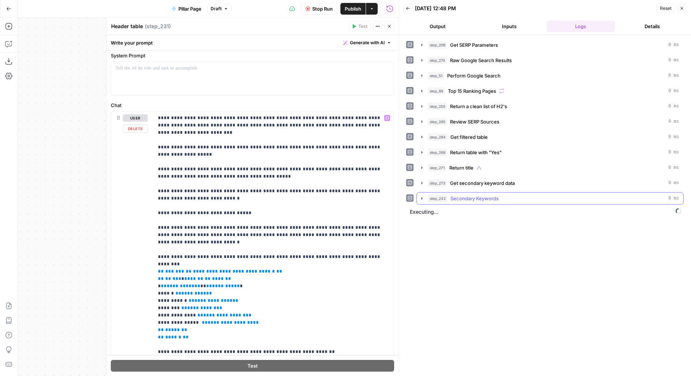
scroll to position [35, 0]
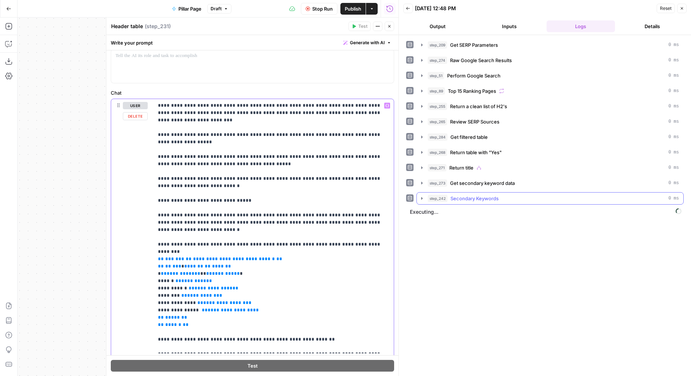
click at [206, 257] on span "**********" at bounding box center [234, 259] width 82 height 5
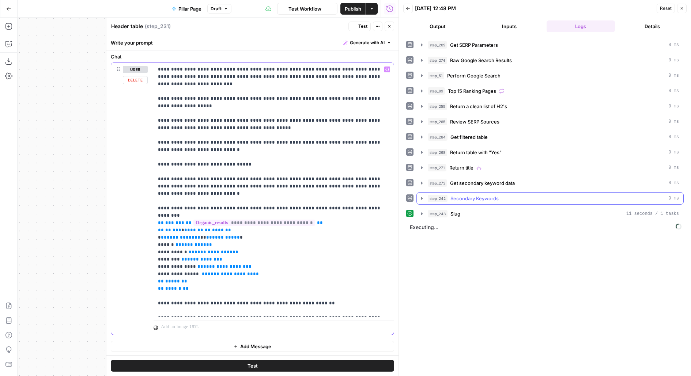
scroll to position [3, 0]
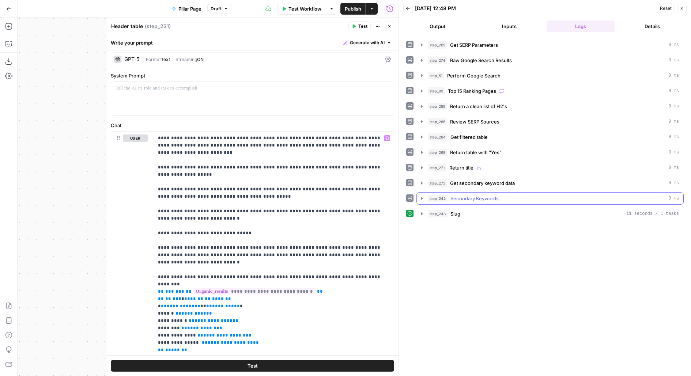
click at [391, 27] on icon "button" at bounding box center [389, 26] width 4 height 4
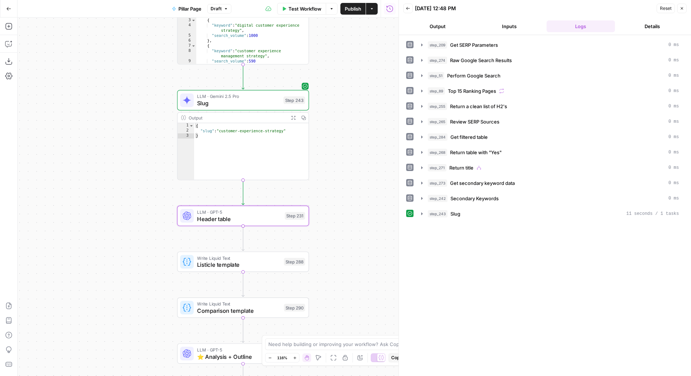
click at [498, 211] on div "step_243 Slug 11 seconds / 1 tasks" at bounding box center [553, 213] width 251 height 7
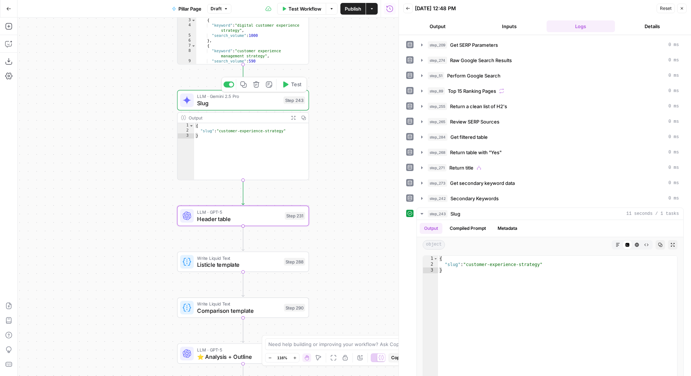
click at [295, 83] on span "Test" at bounding box center [296, 85] width 10 height 8
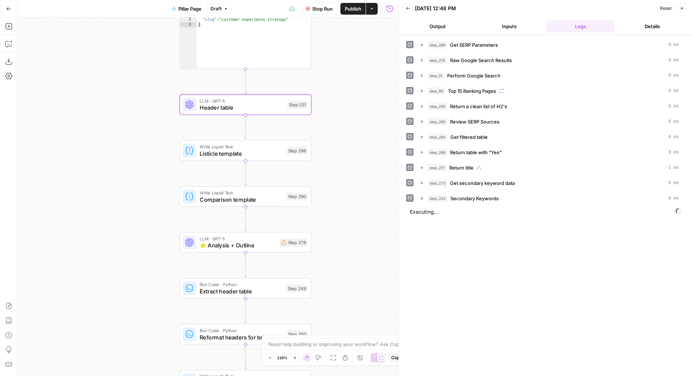
drag, startPoint x: 326, startPoint y: 149, endPoint x: 324, endPoint y: 143, distance: 6.5
click at [324, 144] on div "true false true false true true false false true false Workflow Set Inputs Inpu…" at bounding box center [208, 197] width 381 height 359
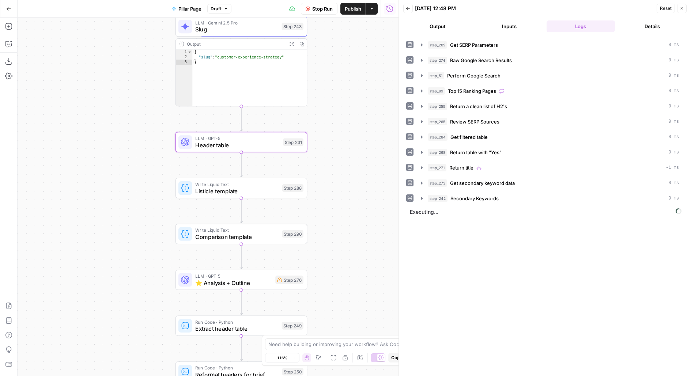
click at [292, 150] on div "LLM · GPT-5 Header table Step 231 Copy step Delete step Add Note Test" at bounding box center [242, 142] width 132 height 20
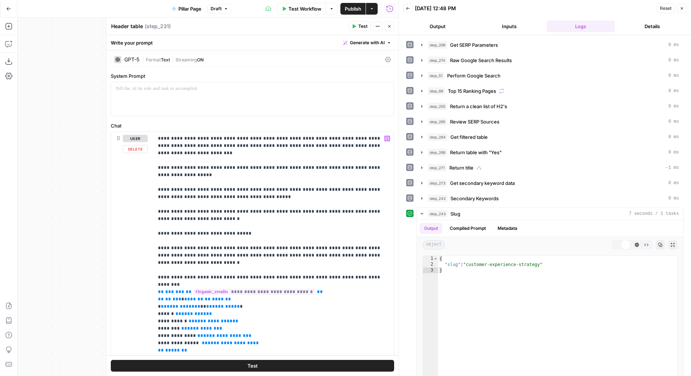
scroll to position [0, 0]
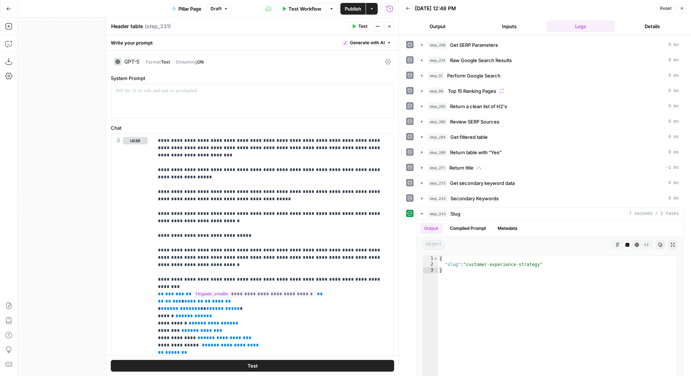
click at [390, 27] on icon "button" at bounding box center [389, 26] width 4 height 4
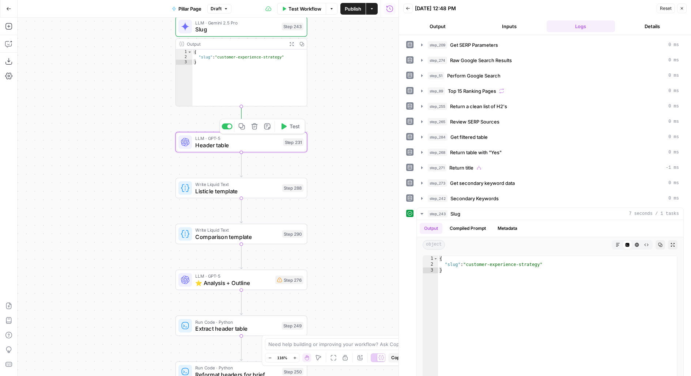
click at [287, 125] on icon "button" at bounding box center [283, 126] width 7 height 7
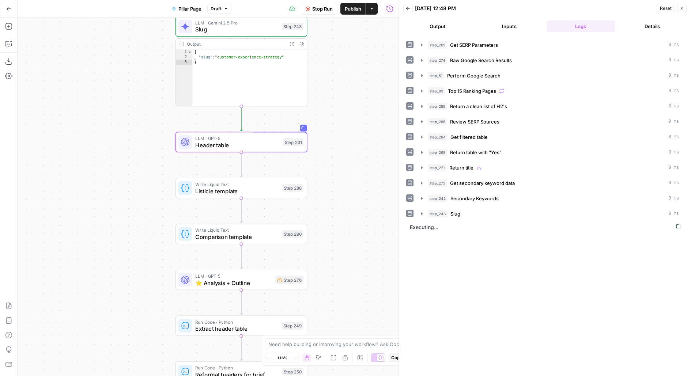
click at [347, 177] on div "true false true false true true false false true false Workflow Set Inputs Inpu…" at bounding box center [208, 197] width 381 height 359
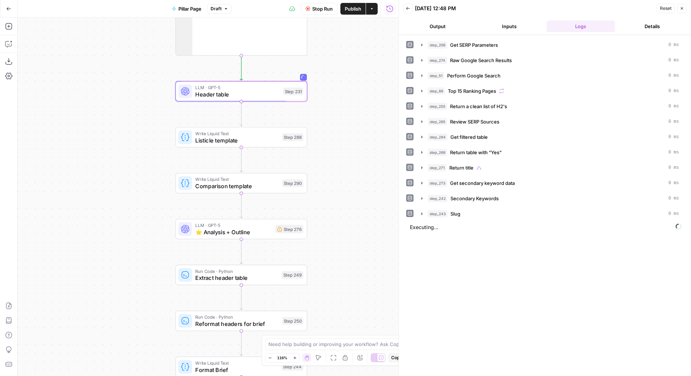
click at [267, 141] on span "Listicle template" at bounding box center [236, 140] width 83 height 8
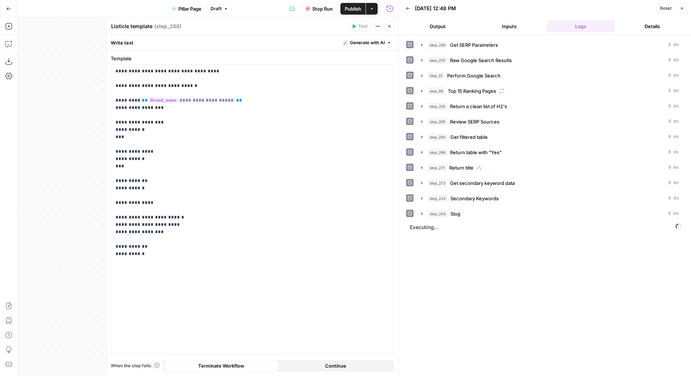
click at [392, 26] on div "Run History E" at bounding box center [390, 24] width 31 height 7
click at [391, 28] on icon "button" at bounding box center [389, 26] width 4 height 4
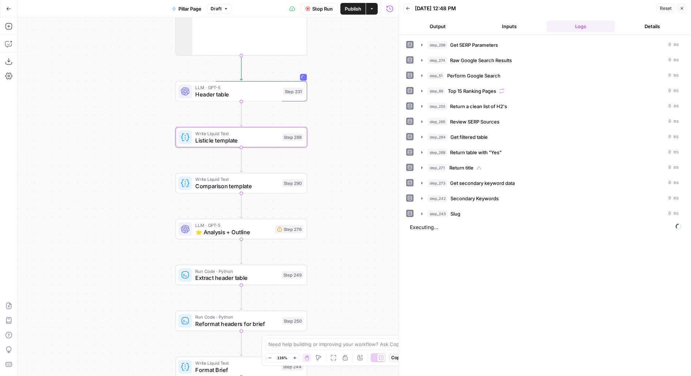
click at [232, 93] on span "Header table" at bounding box center [237, 94] width 84 height 8
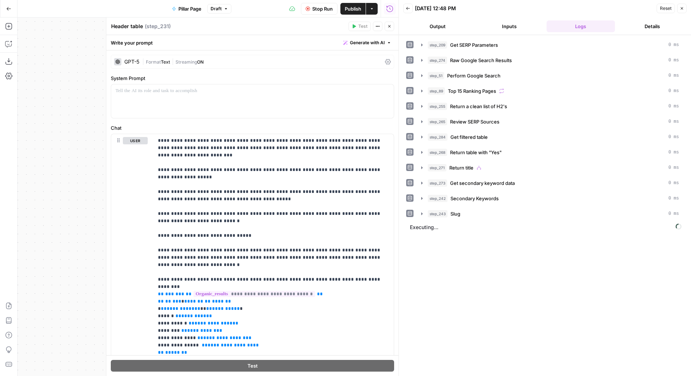
click at [389, 26] on icon "button" at bounding box center [389, 26] width 4 height 4
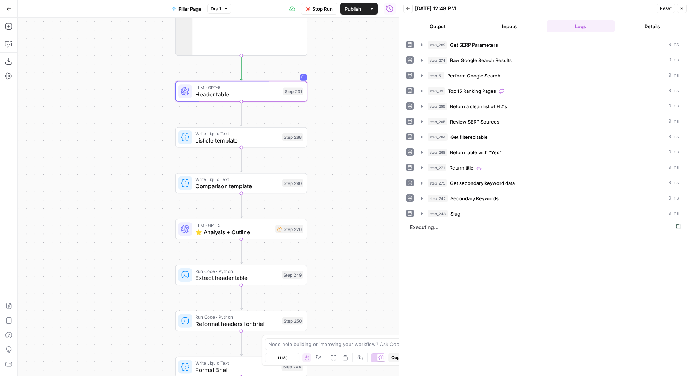
click at [207, 140] on span "Listicle template" at bounding box center [236, 140] width 83 height 8
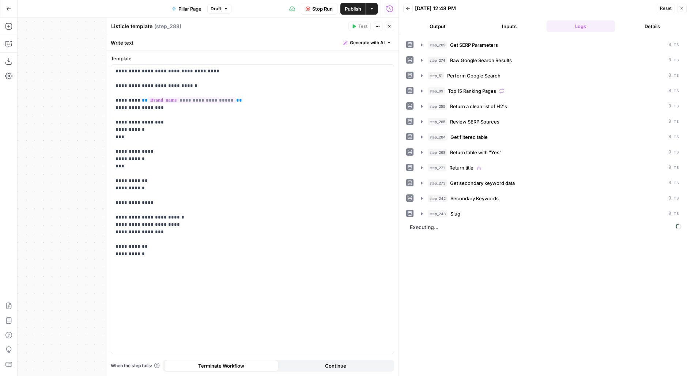
click at [124, 27] on textarea "Listicle template" at bounding box center [131, 26] width 41 height 7
type textarea "Pillar template"
click at [390, 25] on icon "button" at bounding box center [389, 26] width 4 height 4
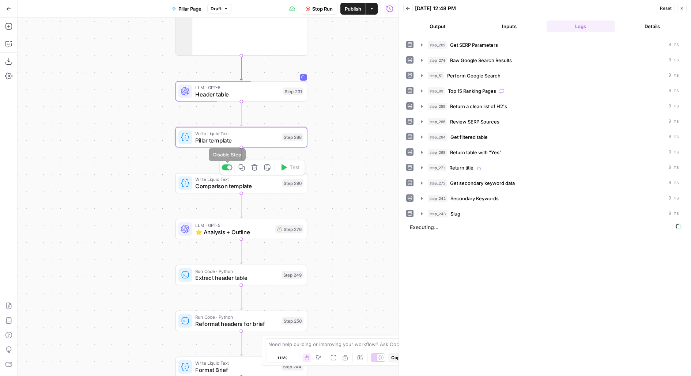
click at [255, 168] on icon "button" at bounding box center [254, 167] width 7 height 7
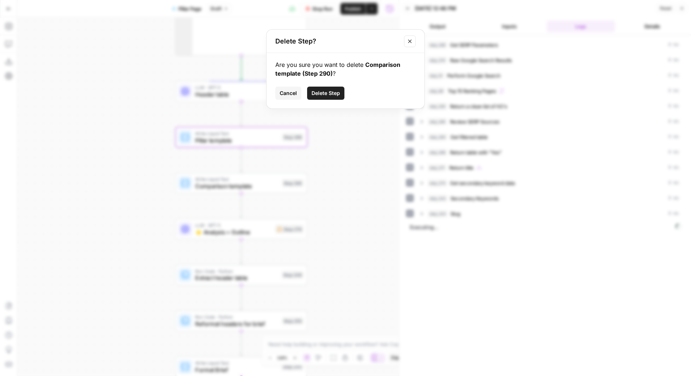
click at [324, 95] on span "Delete Step" at bounding box center [326, 93] width 29 height 7
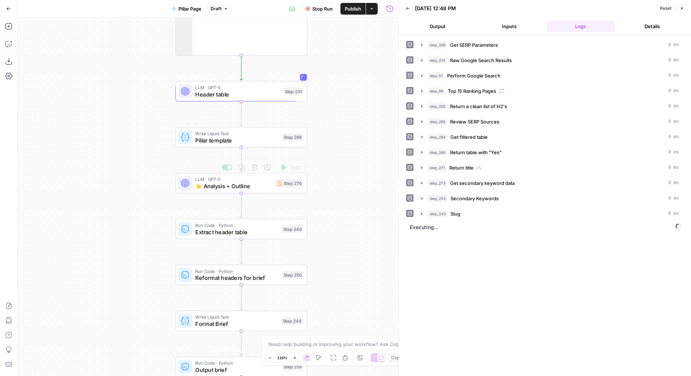
click at [288, 187] on div "LLM · GPT-5 ⭐️ Analysis + Outline Step 276 Copy step Delete step Add Note Test" at bounding box center [241, 183] width 125 height 15
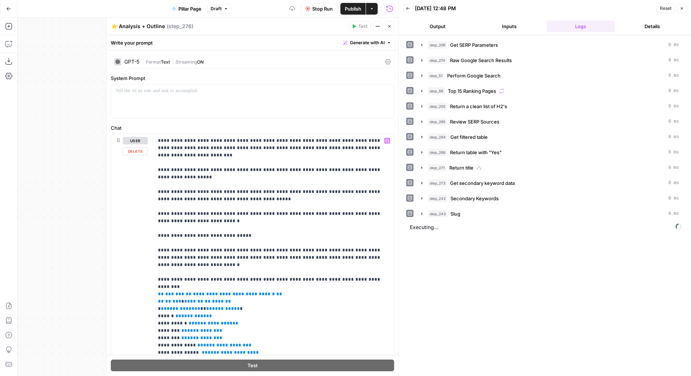
scroll to position [22, 0]
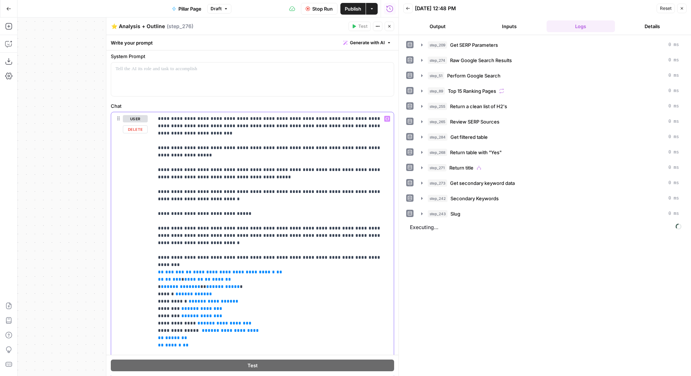
click at [207, 270] on span "**********" at bounding box center [234, 272] width 82 height 5
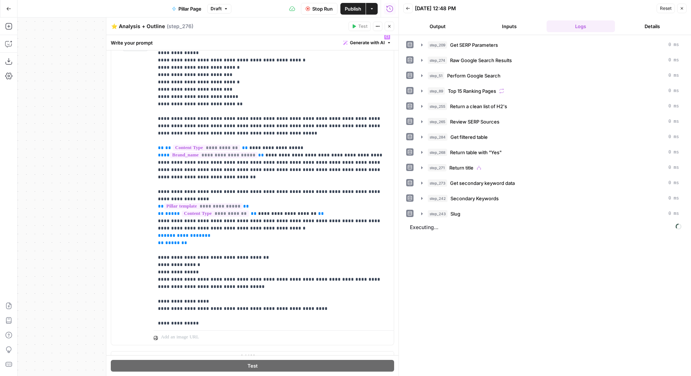
scroll to position [424, 0]
drag, startPoint x: 155, startPoint y: 181, endPoint x: 226, endPoint y: 217, distance: 79.7
click at [226, 217] on div "**********" at bounding box center [274, 179] width 241 height 298
click at [214, 206] on p "**********" at bounding box center [274, 194] width 232 height 1171
drag, startPoint x: 234, startPoint y: 202, endPoint x: 149, endPoint y: 180, distance: 88.0
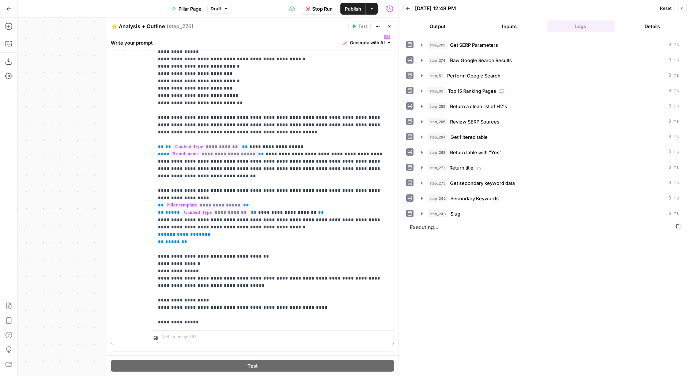
click at [149, 180] on div "**********" at bounding box center [252, 187] width 283 height 315
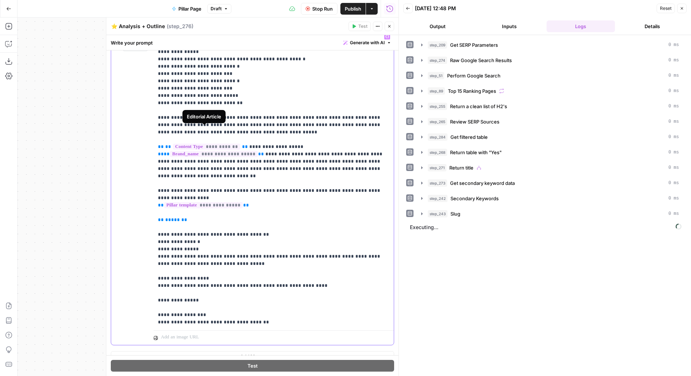
drag, startPoint x: 308, startPoint y: 129, endPoint x: 152, endPoint y: 133, distance: 156.2
click at [152, 133] on div "**********" at bounding box center [252, 187] width 283 height 315
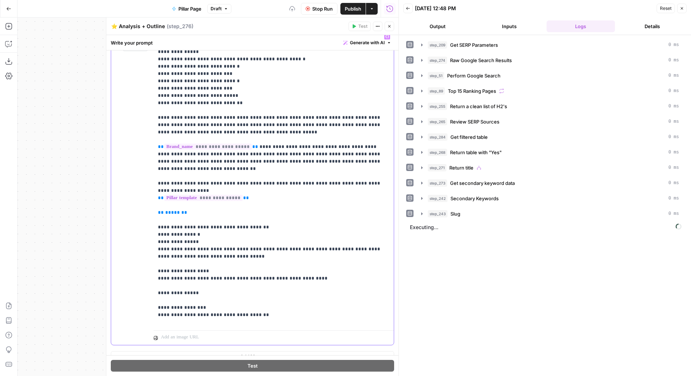
drag, startPoint x: 199, startPoint y: 178, endPoint x: 117, endPoint y: 178, distance: 81.9
click at [117, 178] on div "**********" at bounding box center [252, 187] width 283 height 315
drag, startPoint x: 195, startPoint y: 184, endPoint x: 151, endPoint y: 182, distance: 43.2
click at [152, 183] on div "**********" at bounding box center [252, 187] width 283 height 315
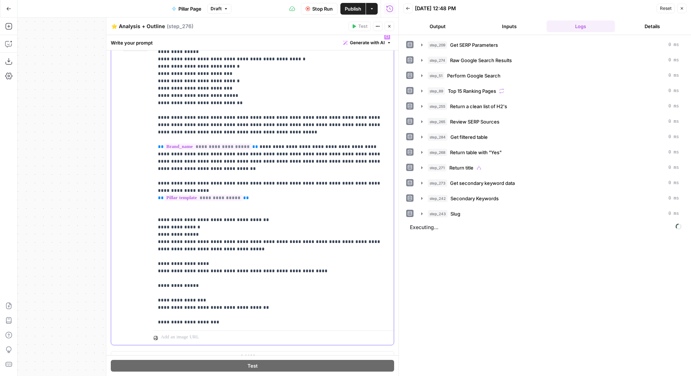
drag, startPoint x: 345, startPoint y: 147, endPoint x: 143, endPoint y: 131, distance: 202.6
click at [143, 131] on div "**********" at bounding box center [252, 187] width 283 height 315
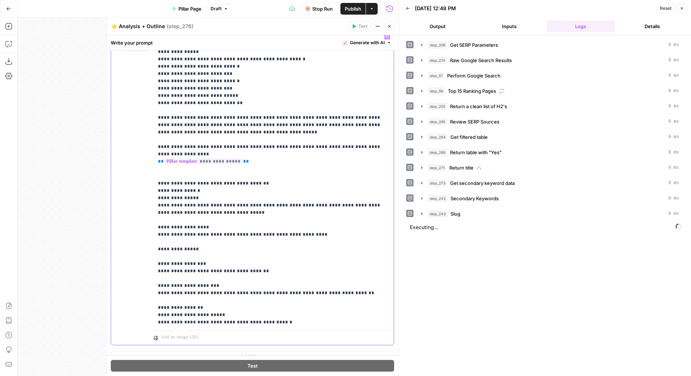
click at [173, 152] on p "**********" at bounding box center [274, 161] width 232 height 1105
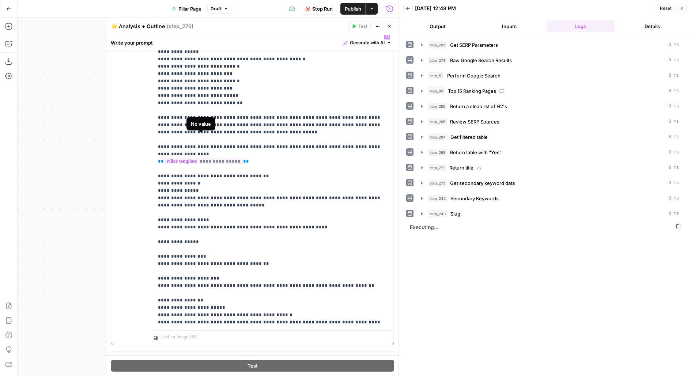
click at [217, 130] on p "**********" at bounding box center [274, 157] width 232 height 1097
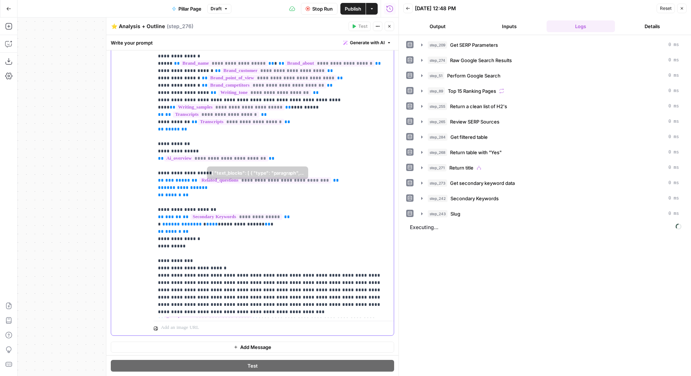
scroll to position [0, 0]
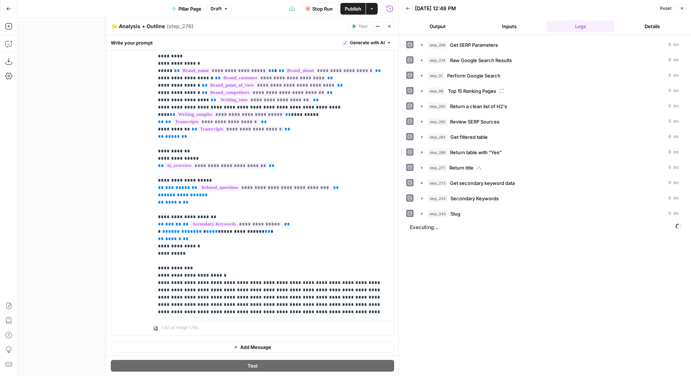
click at [386, 26] on button "Close" at bounding box center [390, 27] width 10 height 10
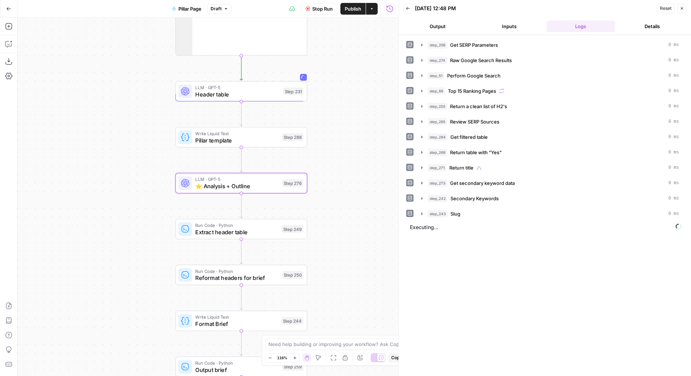
click at [294, 138] on div "Step 288" at bounding box center [292, 138] width 21 height 8
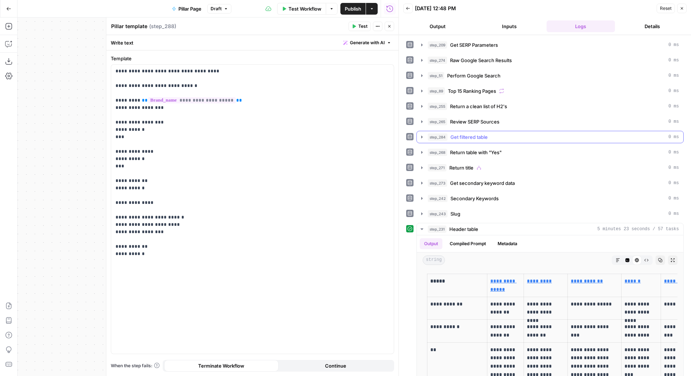
scroll to position [42, 0]
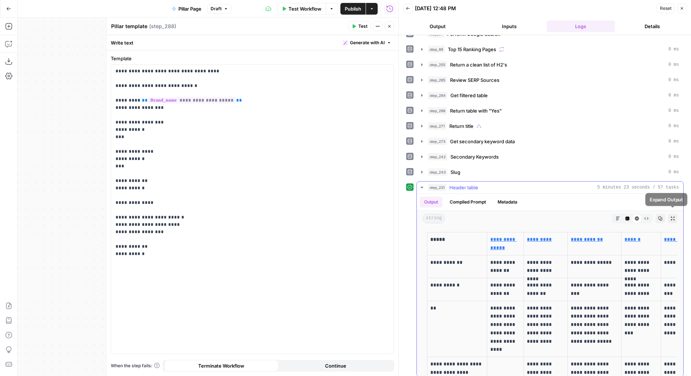
click at [672, 217] on icon "button" at bounding box center [673, 219] width 4 height 4
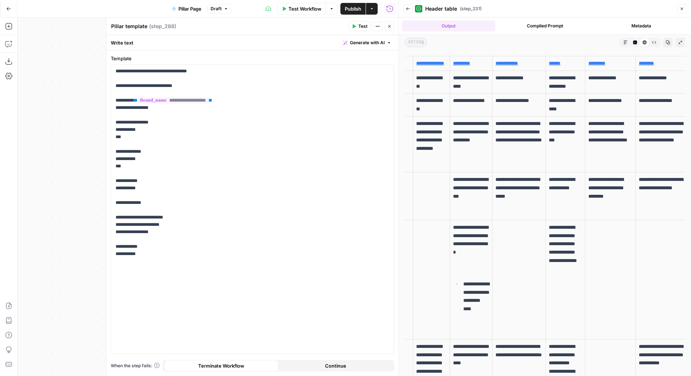
scroll to position [0, 0]
click at [176, 289] on div "**********" at bounding box center [252, 209] width 283 height 289
click at [259, 324] on div "**********" at bounding box center [252, 209] width 283 height 289
click at [178, 214] on p "**********" at bounding box center [253, 163] width 274 height 190
click at [128, 72] on p "**********" at bounding box center [253, 163] width 274 height 190
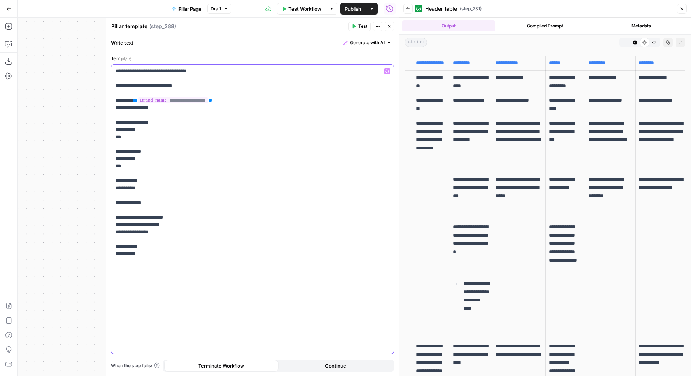
drag, startPoint x: 134, startPoint y: 72, endPoint x: 204, endPoint y: 72, distance: 70.6
click at [204, 72] on p "**********" at bounding box center [253, 163] width 274 height 190
click at [406, 6] on button "Back" at bounding box center [408, 9] width 10 height 10
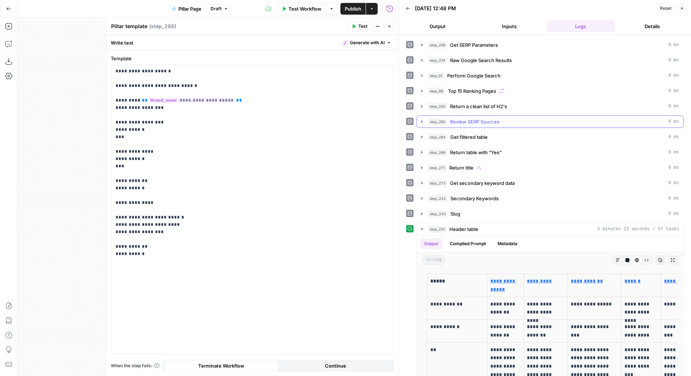
scroll to position [42, 0]
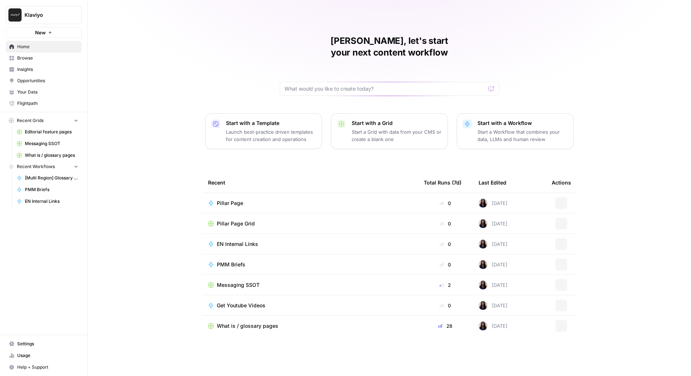
click at [42, 25] on div "Klaviyo New" at bounding box center [43, 19] width 87 height 38
click at [40, 19] on button "Klaviyo" at bounding box center [44, 15] width 76 height 18
type input "docebo"
click button "Docebo" at bounding box center [66, 55] width 117 height 12
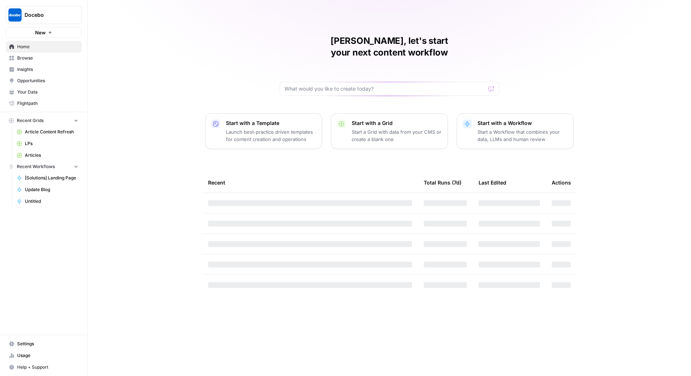
click at [31, 62] on link "Browse" at bounding box center [44, 58] width 76 height 12
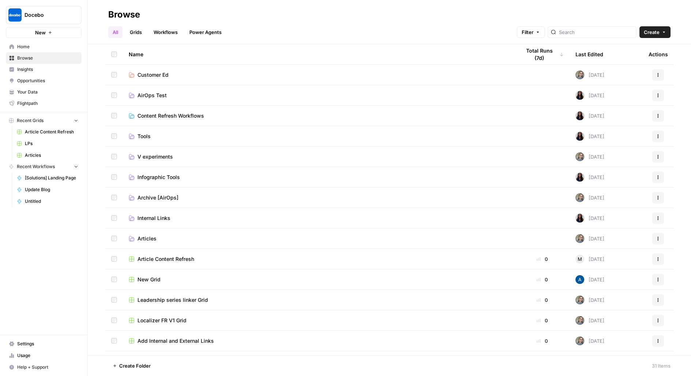
click at [173, 113] on span "Content Refresh Workflows" at bounding box center [171, 115] width 67 height 7
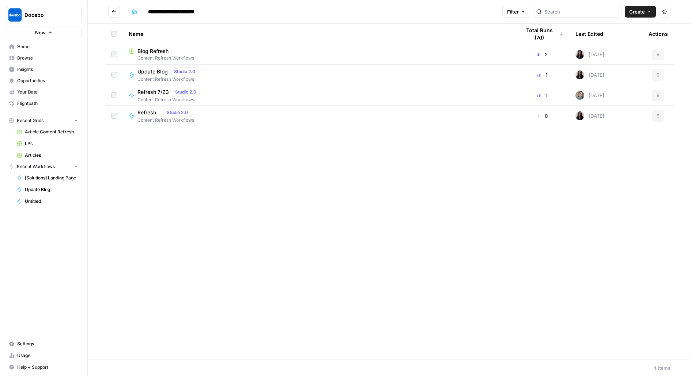
click at [148, 51] on span "Blog Refresh" at bounding box center [153, 51] width 31 height 7
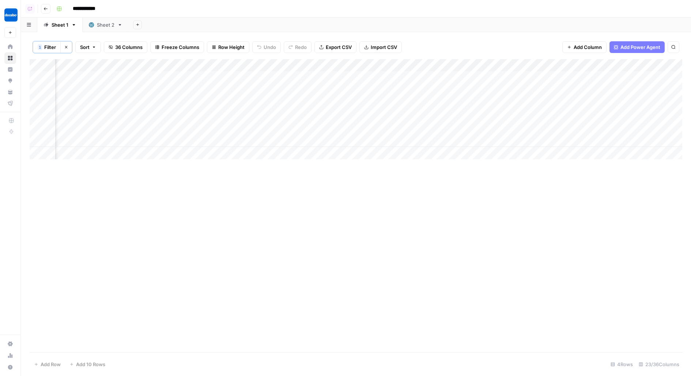
scroll to position [0, 1181]
click at [52, 48] on span "Filter" at bounding box center [50, 47] width 12 height 7
type input "Title"
click at [53, 48] on span "Filter" at bounding box center [50, 47] width 12 height 7
click at [70, 48] on button "Clear filters" at bounding box center [66, 47] width 12 height 12
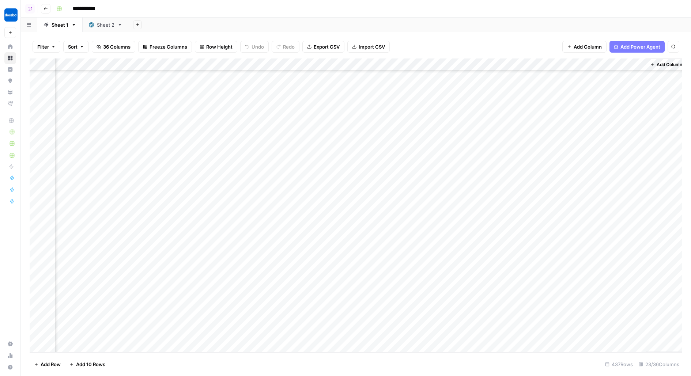
scroll to position [4401, 1177]
click at [95, 80] on div "Add Column" at bounding box center [356, 102] width 653 height 86
click at [92, 77] on div "Add Column" at bounding box center [356, 102] width 653 height 86
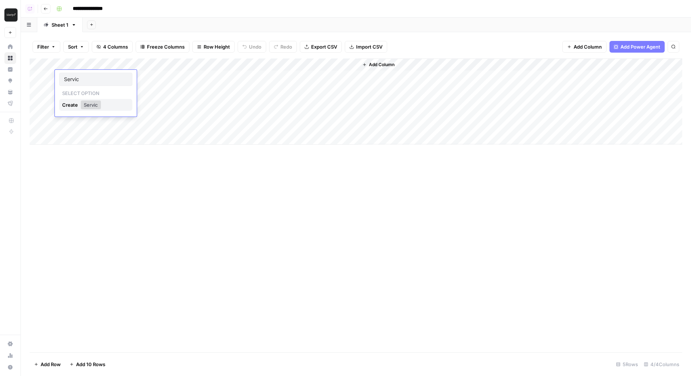
type input "Service"
click at [74, 75] on div "Add Column" at bounding box center [356, 102] width 653 height 86
click at [78, 65] on div "Add Column" at bounding box center [356, 102] width 653 height 86
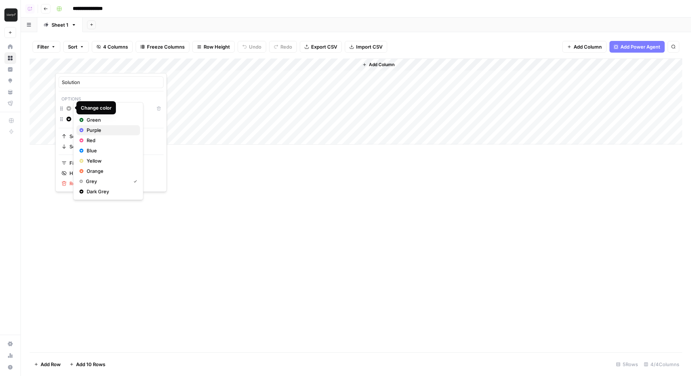
click at [89, 130] on span "Purple" at bounding box center [111, 130] width 48 height 7
click at [167, 61] on div "Add Column" at bounding box center [356, 102] width 653 height 86
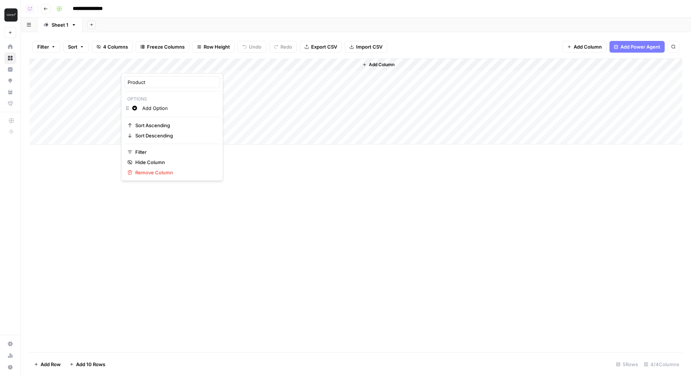
click at [229, 26] on div "Add Sheet" at bounding box center [387, 25] width 609 height 15
click at [91, 89] on div "Add Column" at bounding box center [356, 102] width 653 height 86
click at [85, 90] on div "Add Column" at bounding box center [356, 102] width 653 height 86
type input "AI"
click at [150, 91] on div "Add Column" at bounding box center [356, 102] width 653 height 86
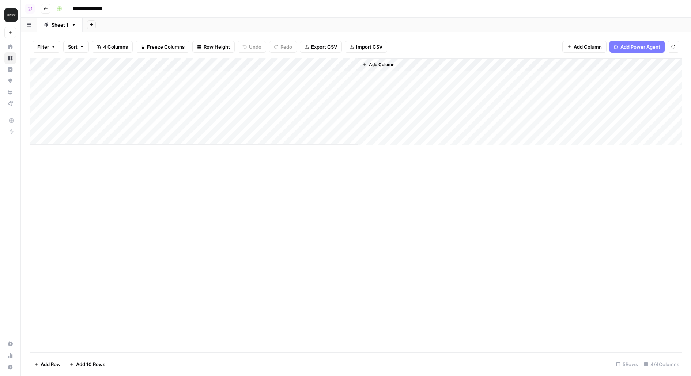
click at [150, 91] on div "Add Column" at bounding box center [356, 102] width 653 height 86
click at [244, 92] on div "Add Column" at bounding box center [356, 102] width 653 height 86
type textarea "**********"
drag, startPoint x: 229, startPoint y: 68, endPoint x: 69, endPoint y: 58, distance: 159.8
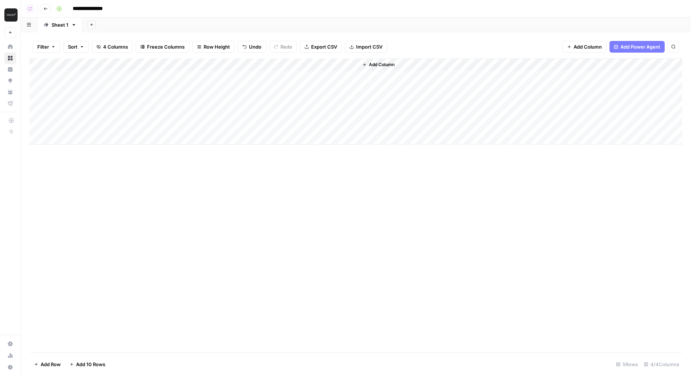
click at [69, 59] on div "Add Column" at bounding box center [356, 102] width 653 height 86
click at [170, 106] on div "Add Column" at bounding box center [356, 102] width 653 height 86
click at [104, 77] on div "Add Column" at bounding box center [356, 102] width 653 height 86
click at [104, 77] on textarea at bounding box center [113, 77] width 117 height 10
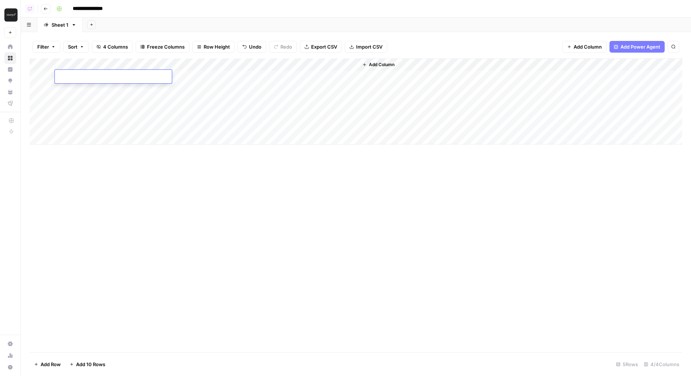
type textarea "**********"
drag, startPoint x: 32, startPoint y: 89, endPoint x: 32, endPoint y: 78, distance: 11.0
click at [32, 78] on div "Add Column" at bounding box center [356, 102] width 653 height 86
click at [96, 107] on div "Add Column" at bounding box center [356, 102] width 653 height 86
click at [106, 87] on div "Add Column" at bounding box center [356, 102] width 653 height 86
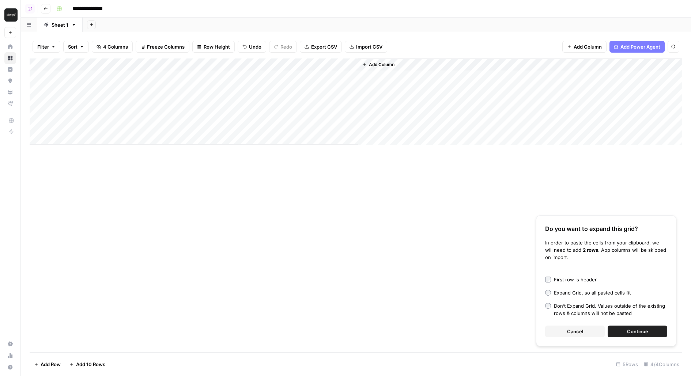
click at [639, 331] on span "Continue" at bounding box center [637, 331] width 21 height 7
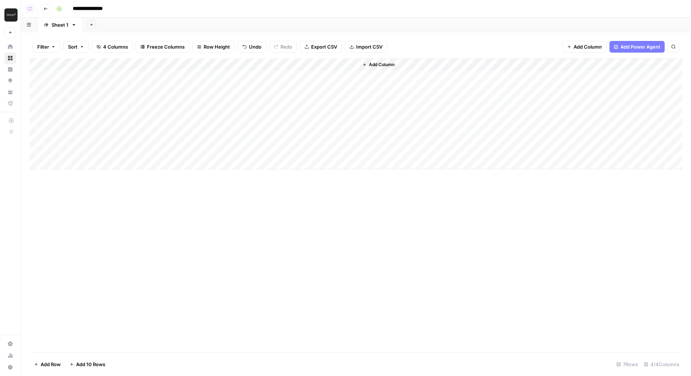
click at [218, 87] on div "Add Column" at bounding box center [356, 114] width 653 height 111
drag, startPoint x: 226, startPoint y: 95, endPoint x: 223, endPoint y: 155, distance: 60.1
click at [223, 155] on div "Add Column" at bounding box center [356, 114] width 653 height 111
click at [247, 65] on div "Add Column" at bounding box center [356, 114] width 653 height 111
click at [257, 106] on input "Add Option" at bounding box center [285, 108] width 74 height 7
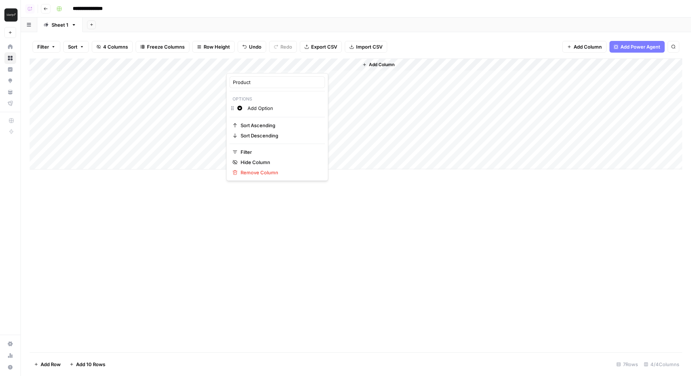
click at [257, 106] on input "Add Option" at bounding box center [285, 108] width 74 height 7
click at [257, 105] on input "Add Option" at bounding box center [285, 108] width 74 height 7
type input "Customer Hub"
click at [240, 106] on icon "button" at bounding box center [239, 108] width 5 height 5
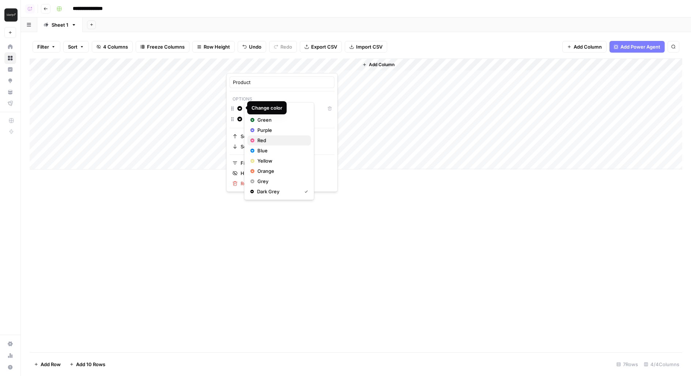
click at [263, 140] on span "Red" at bounding box center [282, 140] width 48 height 7
click at [398, 24] on div "Add Sheet" at bounding box center [387, 25] width 609 height 15
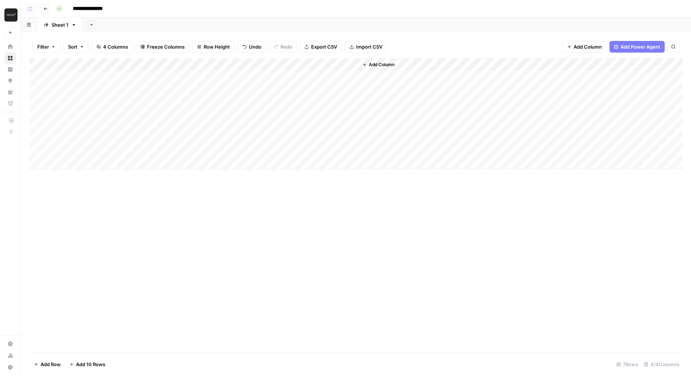
click at [248, 76] on div "Add Column" at bounding box center [356, 114] width 653 height 111
click at [236, 127] on div "Add Column" at bounding box center [356, 114] width 653 height 111
click at [249, 154] on button "Customer Hub" at bounding box center [257, 154] width 39 height 9
click at [253, 211] on div "Add Column" at bounding box center [356, 206] width 653 height 294
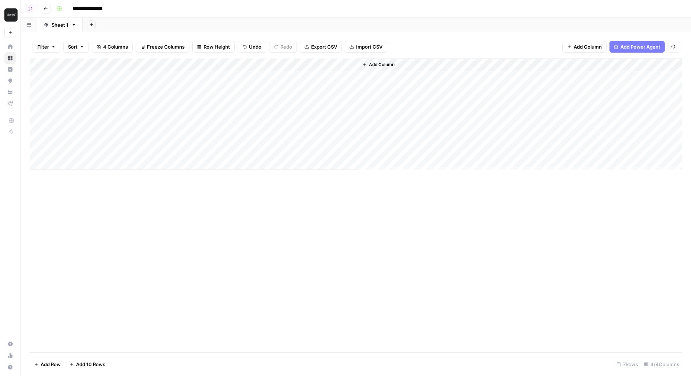
drag, startPoint x: 292, startPoint y: 132, endPoint x: 291, endPoint y: 157, distance: 25.6
click at [291, 158] on div "Add Column" at bounding box center [356, 114] width 653 height 111
click at [256, 126] on div "Add Column" at bounding box center [356, 114] width 653 height 111
click at [256, 62] on div "Add Column" at bounding box center [356, 114] width 653 height 111
click at [273, 110] on input "Customer Hub" at bounding box center [285, 108] width 74 height 7
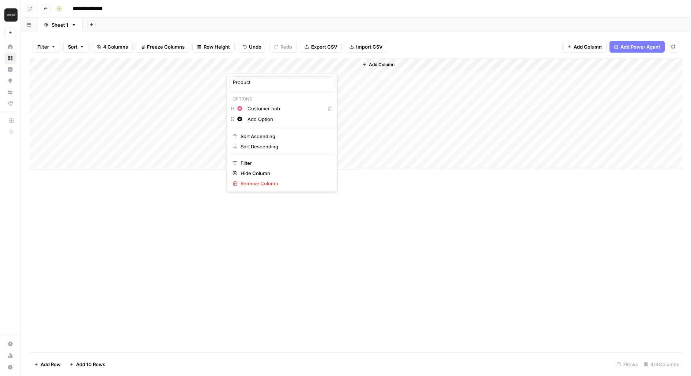
type input "Customer hub"
click button "Sort Descending" at bounding box center [282, 147] width 105 height 10
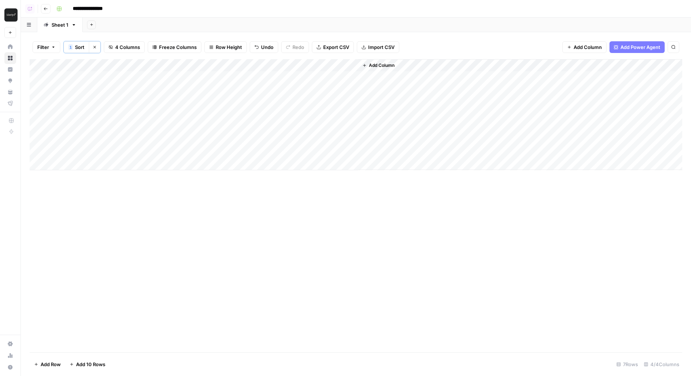
click at [277, 79] on div "Add Column" at bounding box center [356, 114] width 653 height 111
click at [271, 103] on div "Add Column" at bounding box center [356, 114] width 653 height 111
drag, startPoint x: 284, startPoint y: 79, endPoint x: 284, endPoint y: 104, distance: 25.6
click at [284, 104] on div "Add Column" at bounding box center [356, 114] width 653 height 111
click at [262, 127] on div "Add Column" at bounding box center [356, 114] width 653 height 111
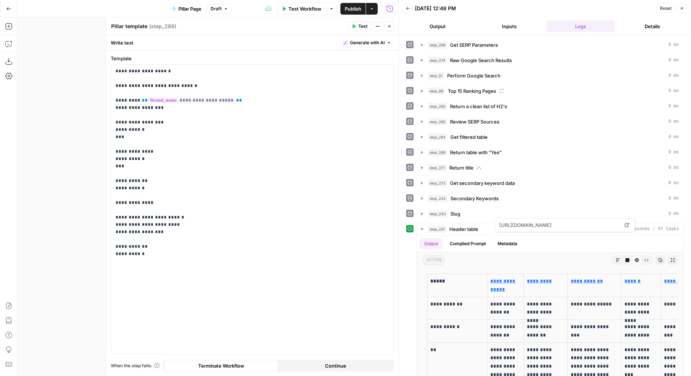
scroll to position [42, 0]
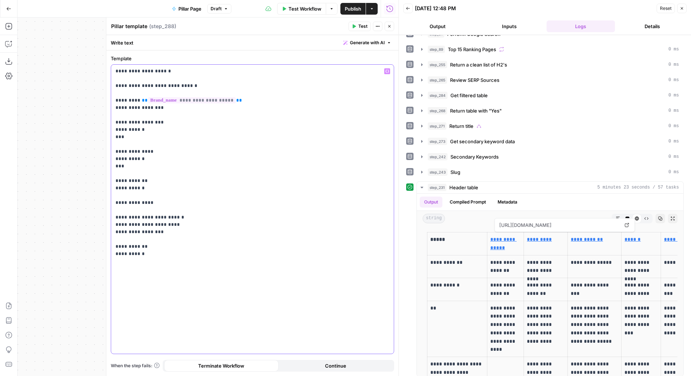
click at [166, 70] on p "**********" at bounding box center [253, 163] width 274 height 190
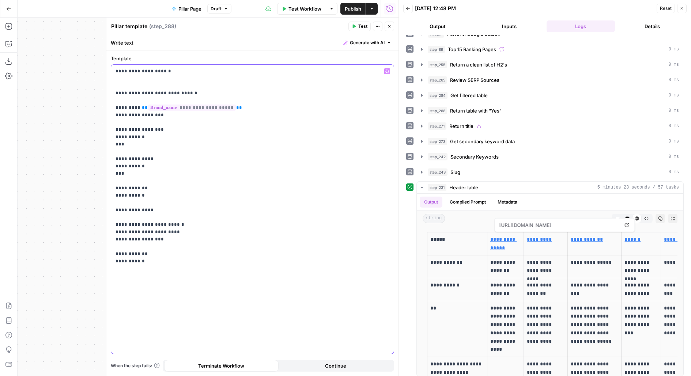
paste div
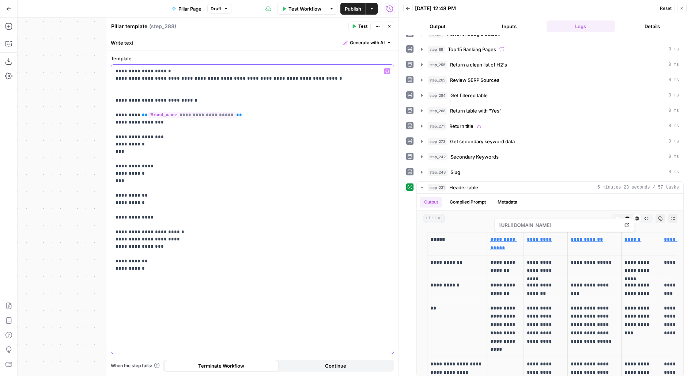
click at [118, 72] on p "**********" at bounding box center [253, 170] width 274 height 205
click at [116, 78] on p "**********" at bounding box center [253, 170] width 274 height 205
click at [362, 76] on p "**********" at bounding box center [253, 170] width 274 height 205
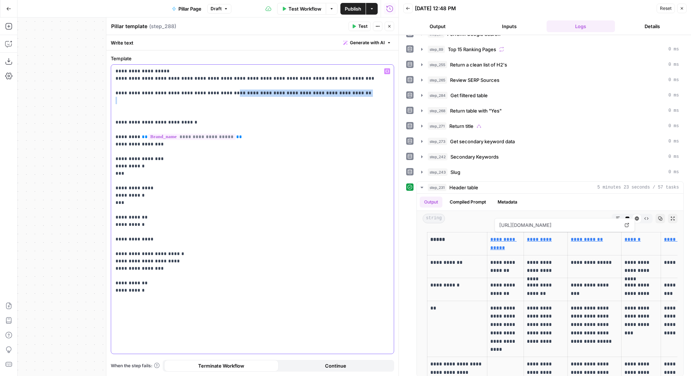
drag, startPoint x: 223, startPoint y: 91, endPoint x: 400, endPoint y: 93, distance: 177.1
click at [400, 93] on body "Klaviyo New Home Browse Insights Opportunities Your Data Flightpath Recent Grid…" at bounding box center [345, 188] width 691 height 376
click at [269, 113] on p "**********" at bounding box center [253, 181] width 274 height 227
drag, startPoint x: 223, startPoint y: 91, endPoint x: 347, endPoint y: 91, distance: 124.0
click at [348, 92] on p "**********" at bounding box center [253, 181] width 274 height 227
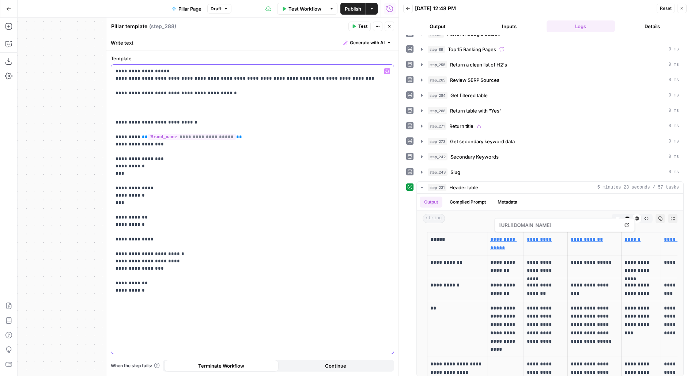
click at [142, 94] on p "**********" at bounding box center [253, 181] width 274 height 227
click at [225, 108] on p "**********" at bounding box center [253, 181] width 274 height 227
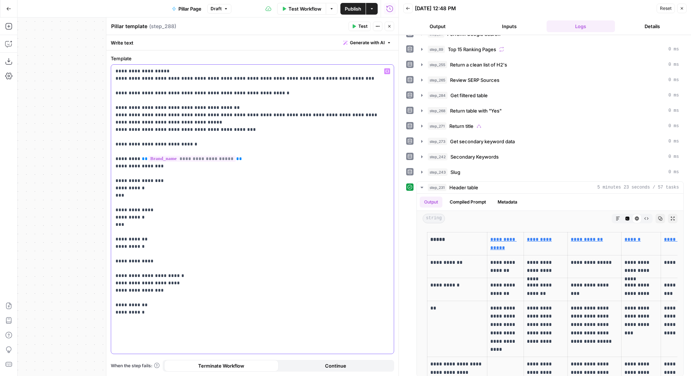
click at [116, 108] on p "**********" at bounding box center [253, 192] width 274 height 249
click at [113, 116] on div "**********" at bounding box center [252, 209] width 283 height 289
click at [117, 123] on p "**********" at bounding box center [253, 188] width 274 height 241
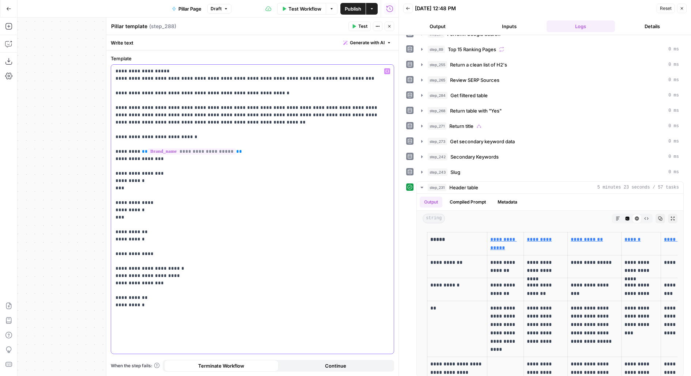
click at [189, 123] on p "**********" at bounding box center [253, 188] width 274 height 241
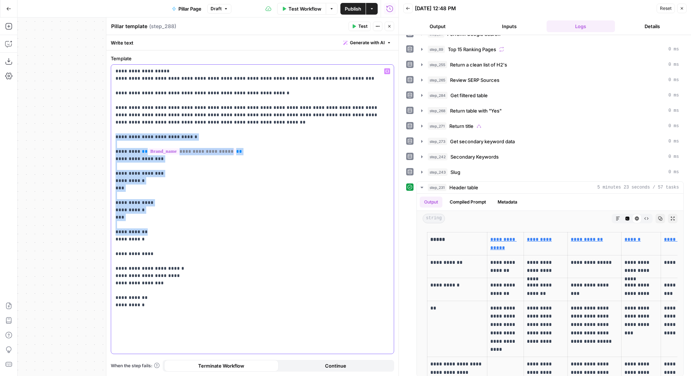
drag, startPoint x: 113, startPoint y: 136, endPoint x: 164, endPoint y: 236, distance: 112.1
click at [164, 236] on div "**********" at bounding box center [252, 209] width 283 height 289
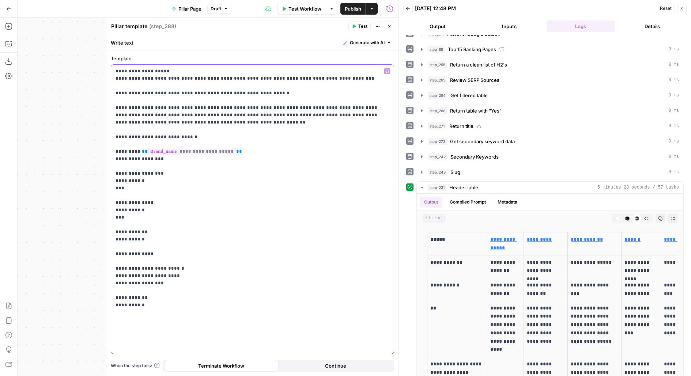
click at [165, 265] on p "**********" at bounding box center [253, 188] width 274 height 241
click at [393, 28] on button "Close" at bounding box center [390, 27] width 10 height 10
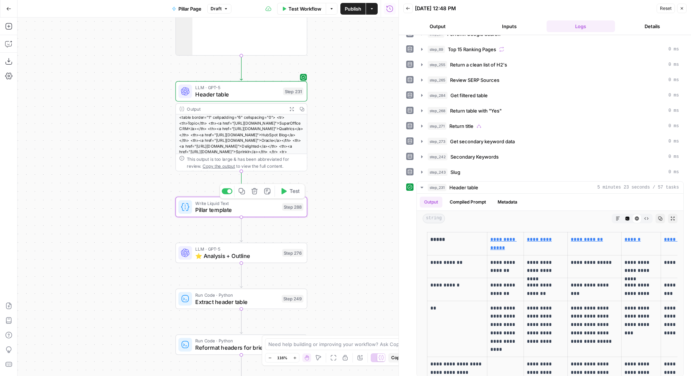
click at [227, 188] on div at bounding box center [227, 191] width 11 height 6
click at [237, 254] on span "⭐️ Analysis + Outline" at bounding box center [233, 256] width 76 height 8
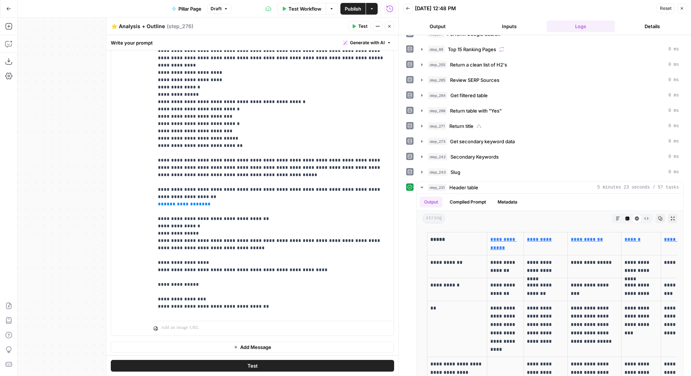
scroll to position [383, 0]
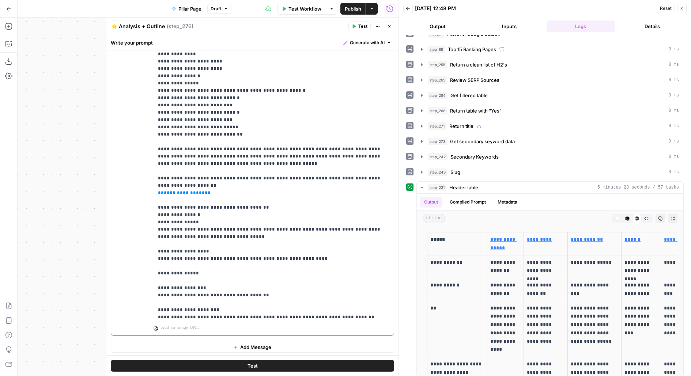
drag, startPoint x: 219, startPoint y: 179, endPoint x: 144, endPoint y: 177, distance: 75.0
click at [144, 177] on div "**********" at bounding box center [252, 177] width 283 height 315
drag, startPoint x: 180, startPoint y: 170, endPoint x: 188, endPoint y: 160, distance: 13.0
click at [188, 160] on p "**********" at bounding box center [274, 193] width 232 height 1105
click at [154, 174] on div "**********" at bounding box center [274, 169] width 241 height 298
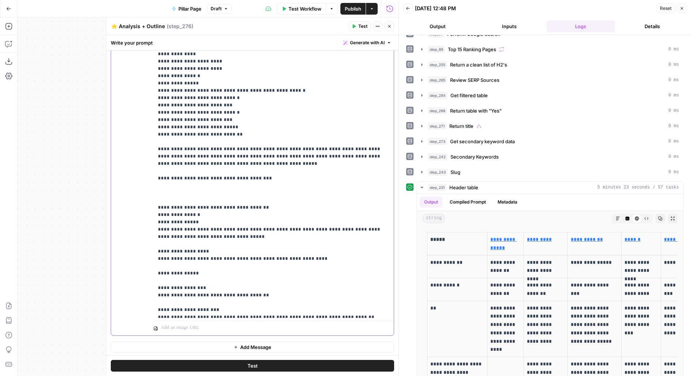
click at [158, 167] on p "**********" at bounding box center [274, 193] width 232 height 1105
click at [162, 170] on p "**********" at bounding box center [274, 193] width 232 height 1105
click at [168, 171] on p "**********" at bounding box center [274, 193] width 232 height 1105
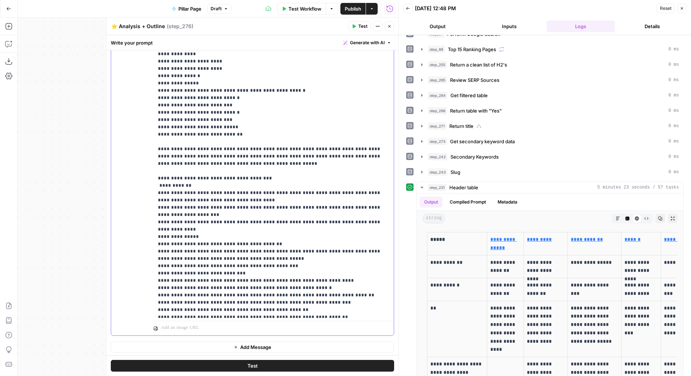
scroll to position [390, 0]
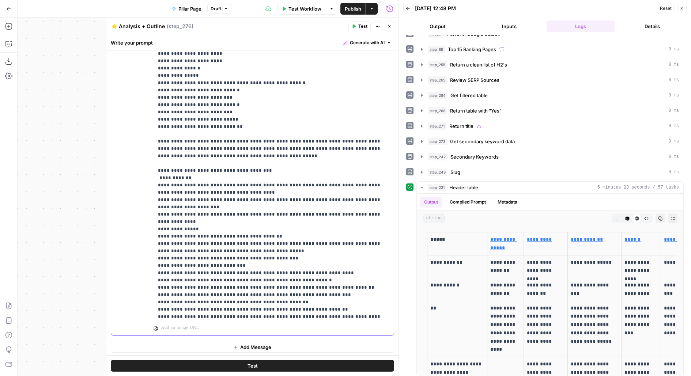
click at [155, 162] on div "**********" at bounding box center [274, 169] width 241 height 298
drag, startPoint x: 153, startPoint y: 171, endPoint x: 195, endPoint y: 181, distance: 43.2
click at [195, 181] on div "**********" at bounding box center [274, 169] width 241 height 298
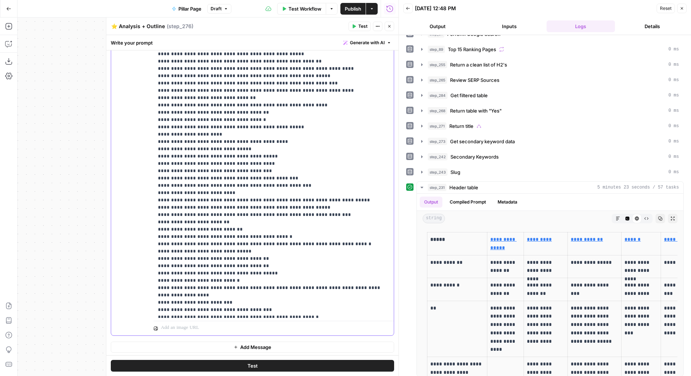
scroll to position [818, 0]
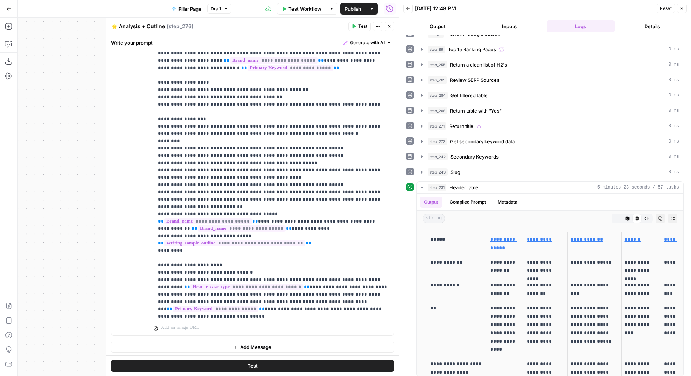
scroll to position [1237, 0]
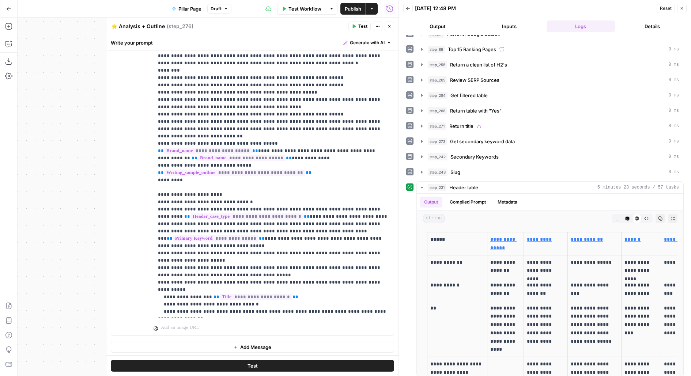
click at [228, 364] on button "Test" at bounding box center [253, 366] width 284 height 12
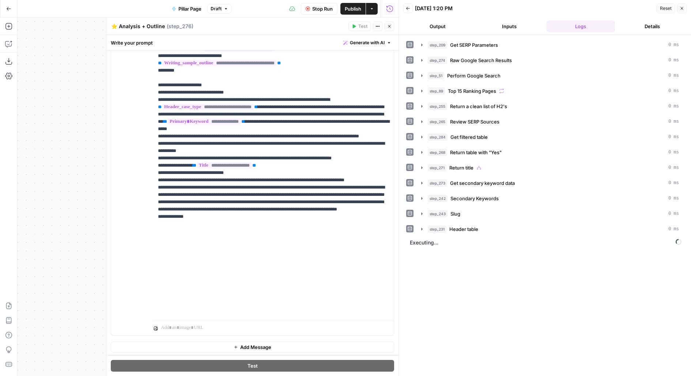
click at [391, 25] on icon "button" at bounding box center [389, 26] width 4 height 4
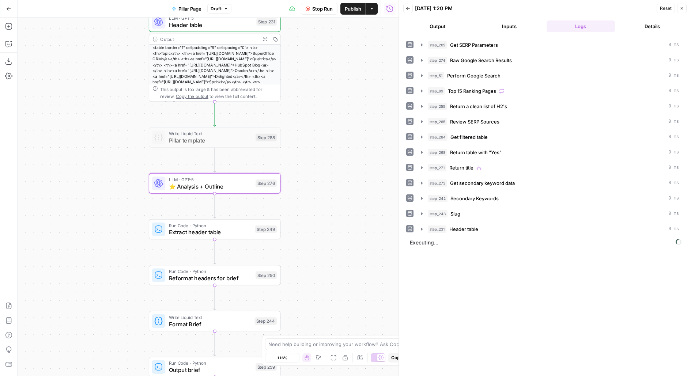
click at [304, 185] on div "true false true false true true false false true false Workflow Set Inputs Inpu…" at bounding box center [208, 197] width 381 height 359
click at [251, 188] on div "LLM · GPT-5 ⭐️ Analysis + Outline Step 276 Copy step Delete step Add Note Test" at bounding box center [213, 182] width 125 height 15
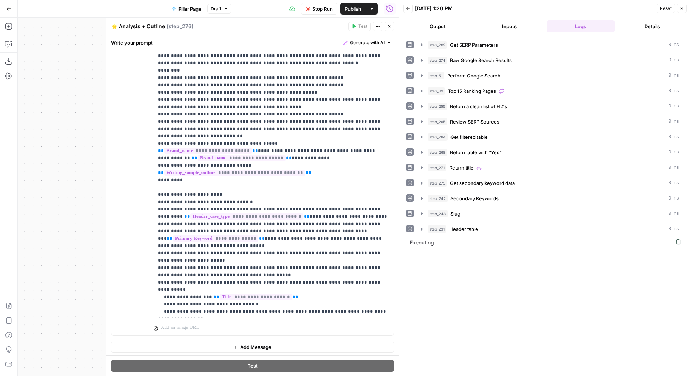
scroll to position [454, 0]
click at [437, 24] on button "Output" at bounding box center [437, 26] width 69 height 12
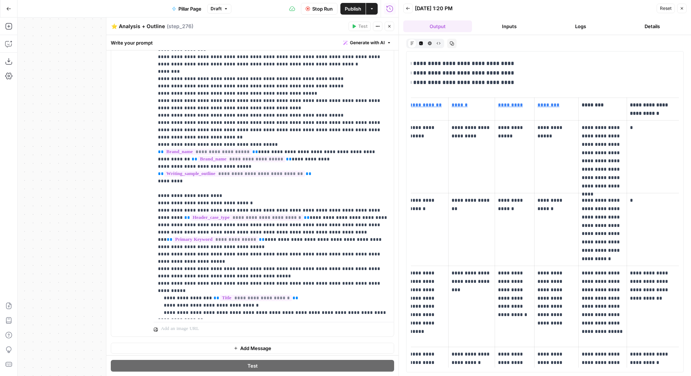
scroll to position [0, 0]
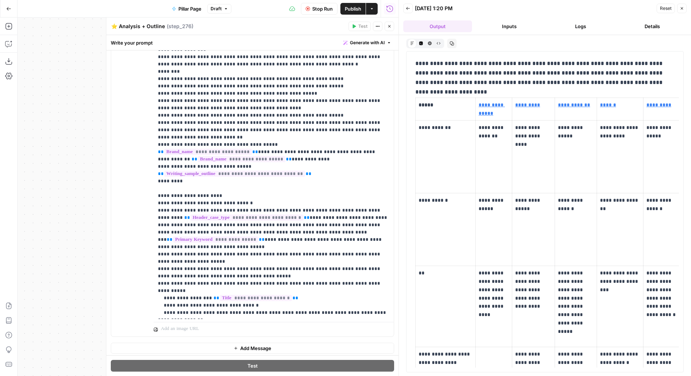
click at [390, 26] on icon "button" at bounding box center [389, 26] width 4 height 4
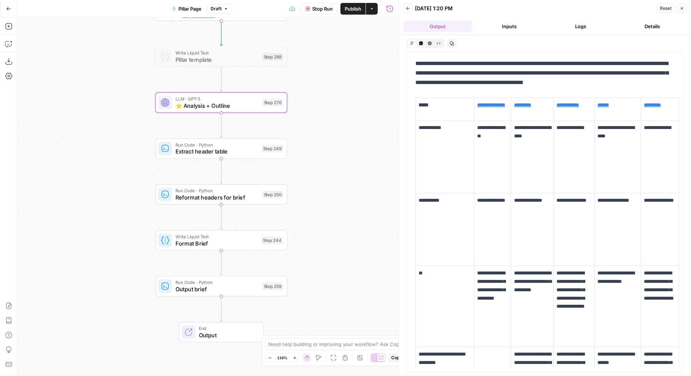
drag, startPoint x: 376, startPoint y: 106, endPoint x: 377, endPoint y: 100, distance: 6.2
click at [377, 100] on div "true false true false true true false false true false Workflow Set Inputs Inpu…" at bounding box center [208, 197] width 381 height 359
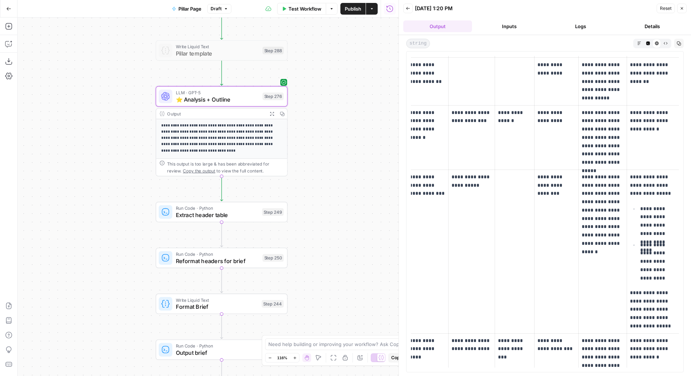
scroll to position [920, 0]
click at [244, 213] on span "Extract header table" at bounding box center [217, 215] width 83 height 8
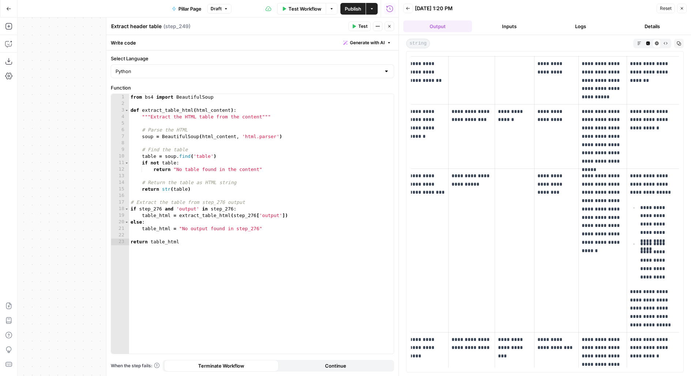
click at [389, 28] on icon "button" at bounding box center [389, 26] width 4 height 4
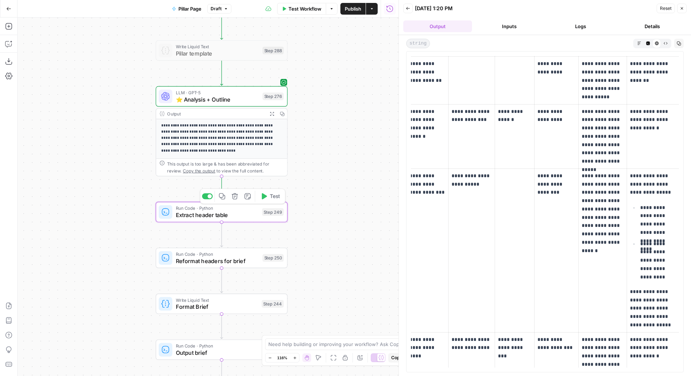
click at [272, 194] on span "Test" at bounding box center [275, 197] width 10 height 8
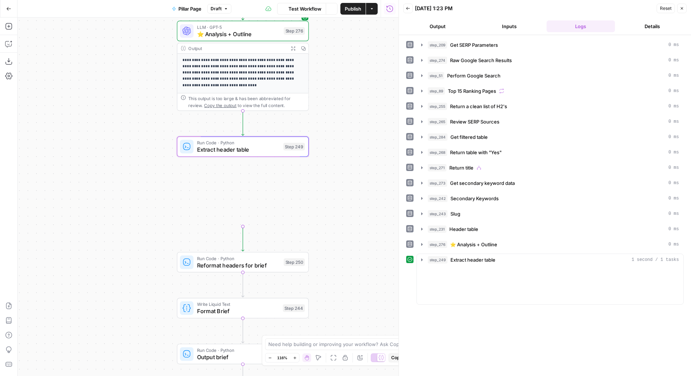
drag, startPoint x: 327, startPoint y: 302, endPoint x: 348, endPoint y: 226, distance: 78.3
click at [348, 226] on div "true false true false true true false false true false Workflow Set Inputs Inpu…" at bounding box center [208, 197] width 381 height 359
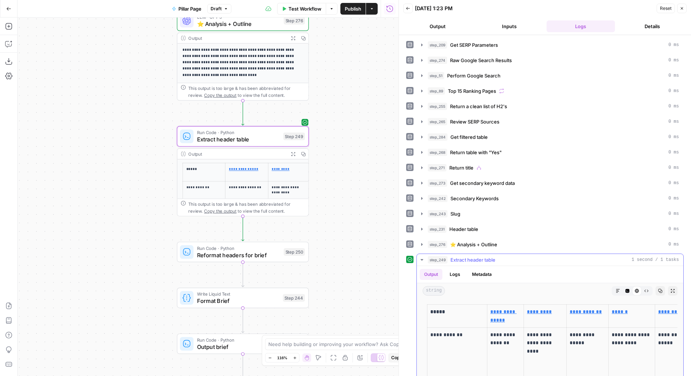
click at [673, 289] on icon "button" at bounding box center [673, 291] width 4 height 4
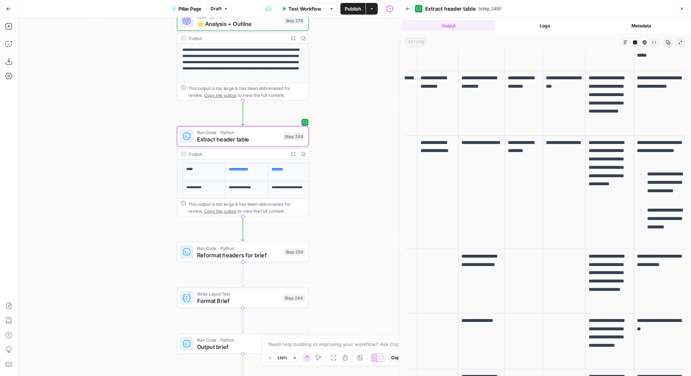
scroll to position [1167, 0]
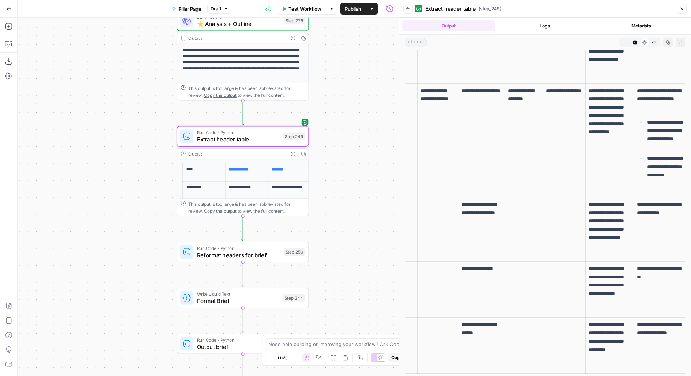
click at [294, 236] on span "Test" at bounding box center [296, 237] width 10 height 8
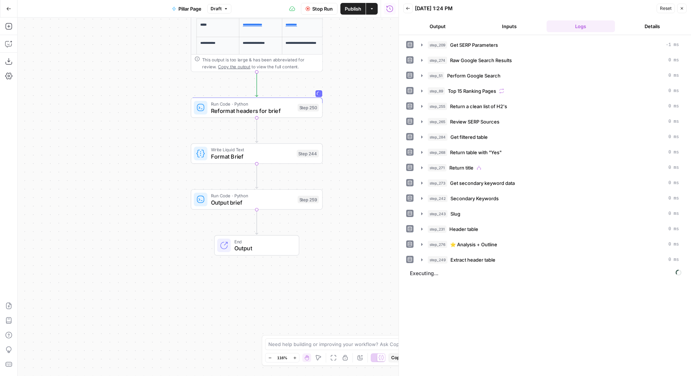
click at [346, 131] on div "true false true false true true false false true false Workflow Set Inputs Inpu…" at bounding box center [208, 197] width 381 height 359
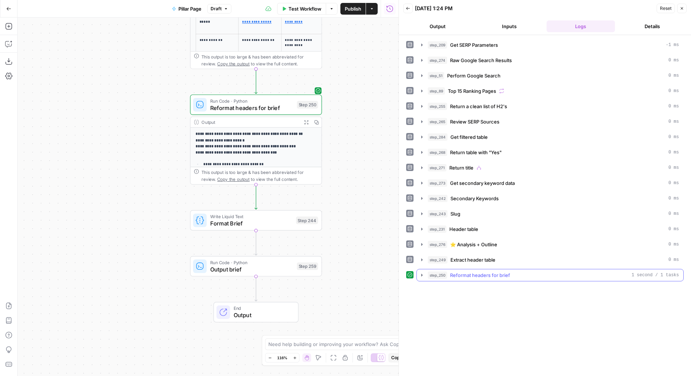
click at [486, 272] on span "Reformat headers for brief" at bounding box center [480, 275] width 60 height 7
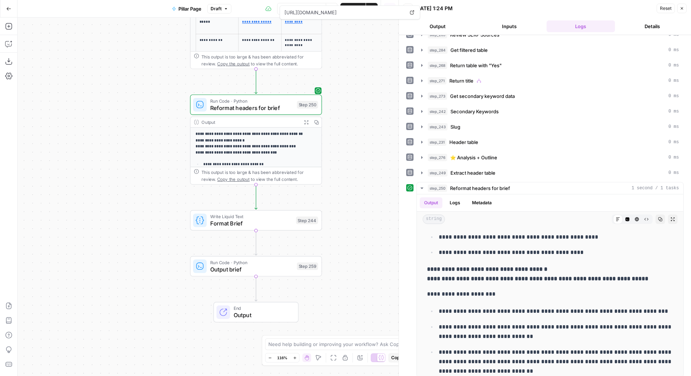
scroll to position [168, 0]
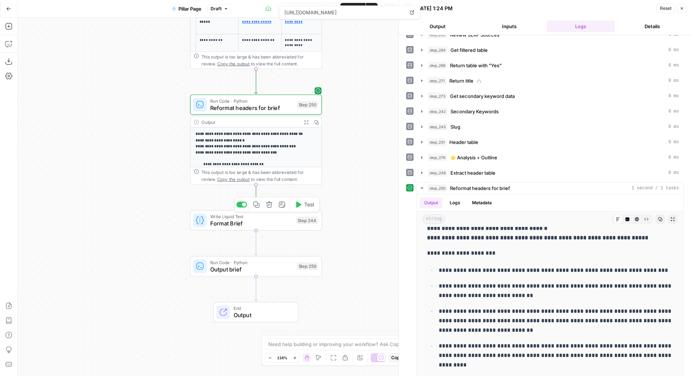
click at [310, 206] on span "Test" at bounding box center [309, 205] width 10 height 8
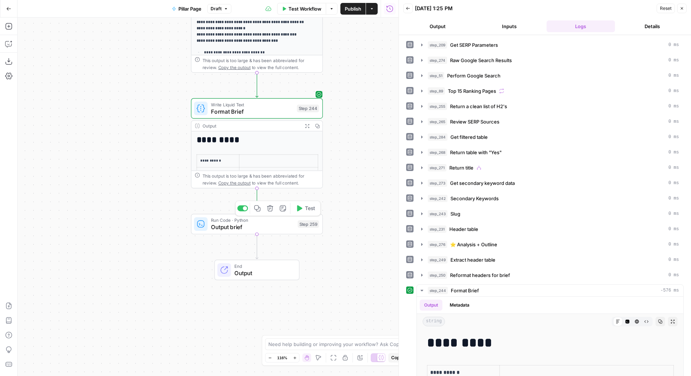
click at [306, 205] on span "Test" at bounding box center [310, 209] width 10 height 8
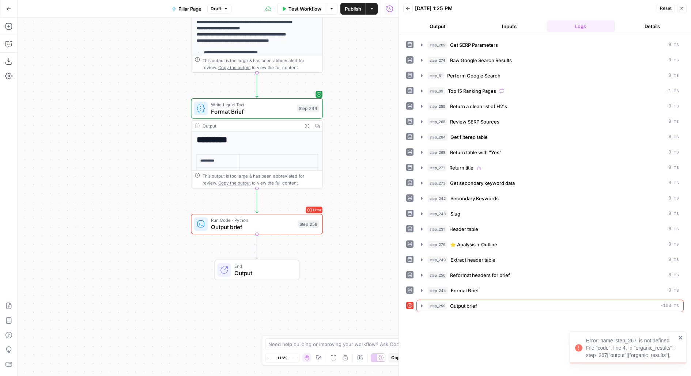
click at [289, 226] on span "Output brief" at bounding box center [252, 227] width 83 height 8
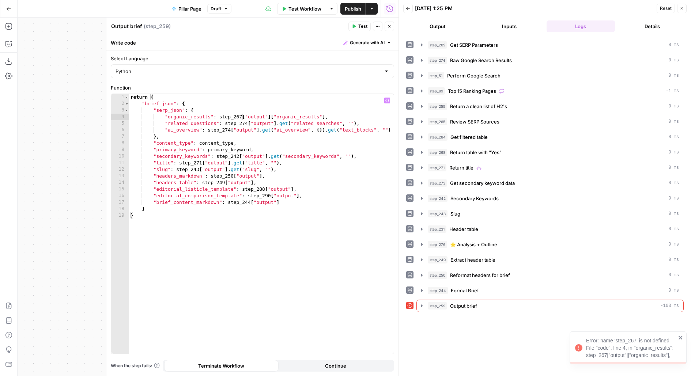
click at [240, 116] on div "return { "brief_json" : { "serp_json" : { "organic_results" : step_267 [ "outpu…" at bounding box center [261, 231] width 265 height 274
click at [359, 27] on span "Test" at bounding box center [362, 26] width 9 height 7
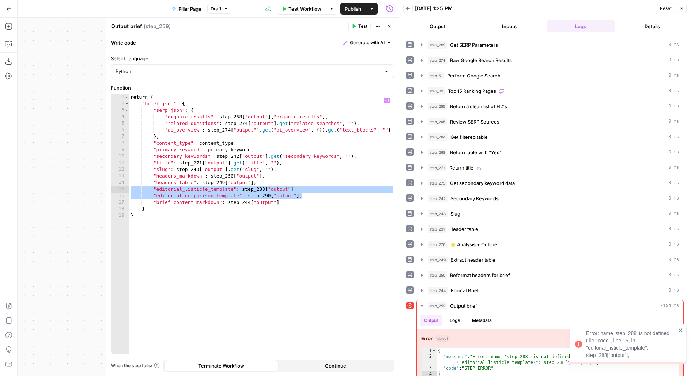
drag, startPoint x: 334, startPoint y: 195, endPoint x: 104, endPoint y: 189, distance: 229.8
click at [106, 189] on div "**********" at bounding box center [252, 197] width 293 height 359
type textarea "**********"
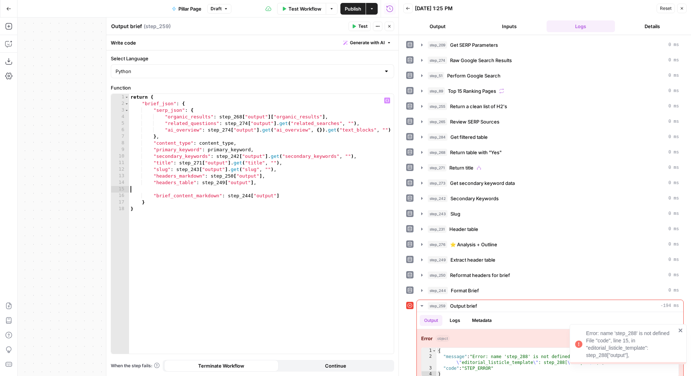
scroll to position [0, 0]
type textarea "**********"
click at [360, 27] on span "Test" at bounding box center [362, 26] width 9 height 7
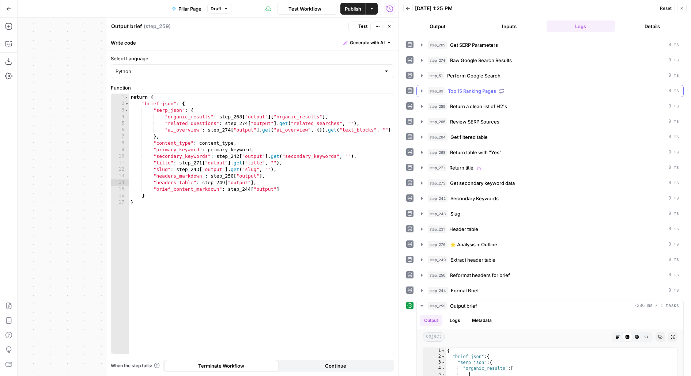
scroll to position [117, 0]
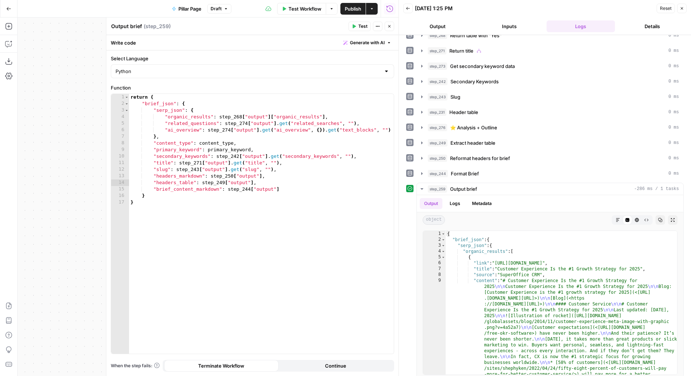
click at [387, 26] on icon "button" at bounding box center [389, 26] width 4 height 4
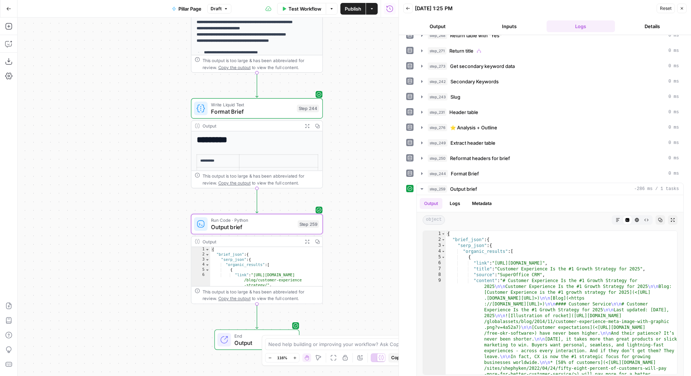
click at [350, 6] on span "Publish" at bounding box center [353, 8] width 16 height 7
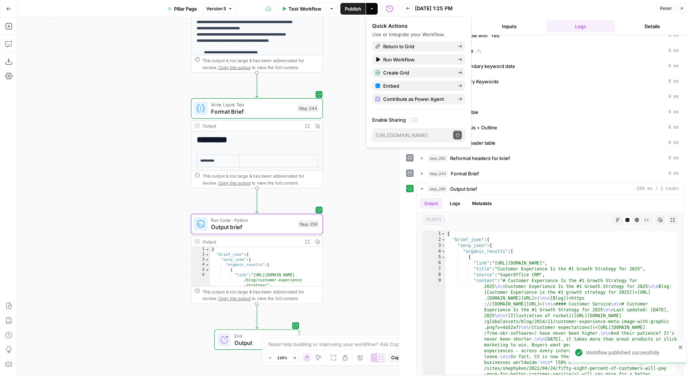
click at [192, 7] on span "Pillar Page" at bounding box center [185, 8] width 23 height 7
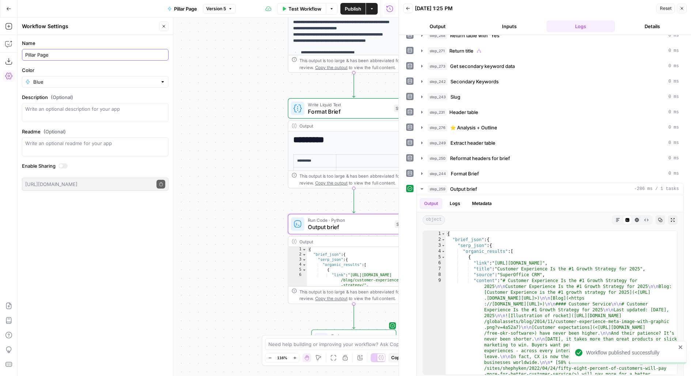
drag, startPoint x: 26, startPoint y: 53, endPoint x: 147, endPoint y: 53, distance: 121.8
click at [149, 53] on input "Pillar Page" at bounding box center [95, 54] width 140 height 7
click at [104, 48] on div "Name [Pillar Page" at bounding box center [95, 50] width 147 height 21
click at [106, 55] on input "[Pillar Page" at bounding box center [95, 54] width 140 height 7
click at [356, 11] on span "Publish" at bounding box center [353, 8] width 16 height 7
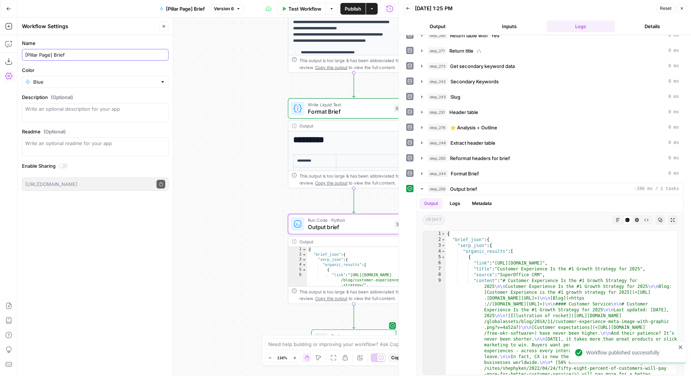
drag, startPoint x: 55, startPoint y: 54, endPoint x: 21, endPoint y: 54, distance: 33.7
click at [21, 54] on form "Name [Pillar Page] Brief Color Blue Description (Optional) Readme (Optional) Wr…" at bounding box center [95, 115] width 155 height 160
click at [67, 52] on input "Brief" at bounding box center [95, 54] width 140 height 7
paste input "[Pillar Page]"
type input "Brief [Pillar Page]"
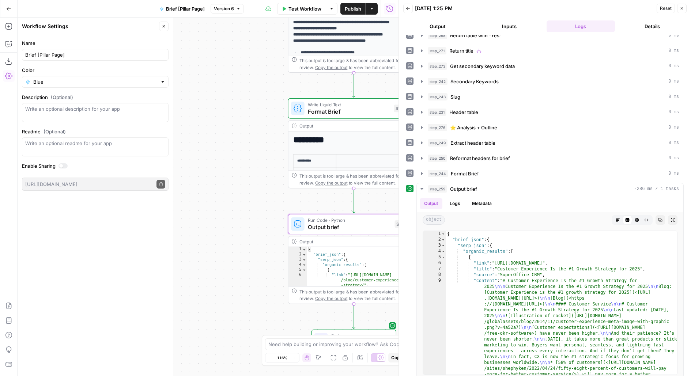
click at [357, 7] on span "Publish" at bounding box center [353, 8] width 16 height 7
click at [491, 26] on button "Inputs" at bounding box center [509, 26] width 69 height 12
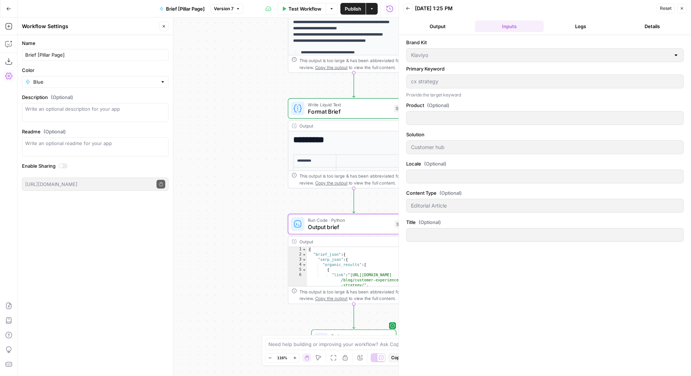
click at [573, 22] on button "Logs" at bounding box center [581, 26] width 69 height 12
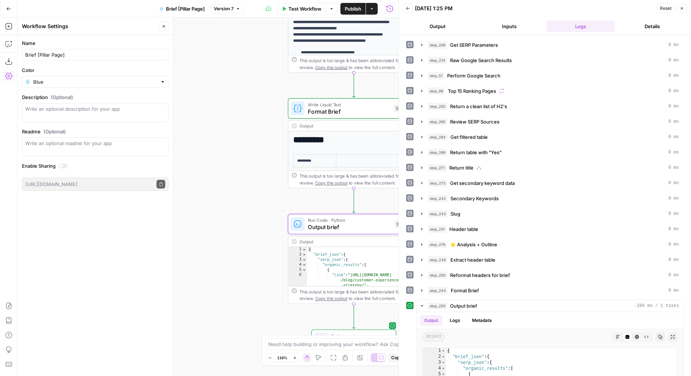
click at [500, 25] on button "Inputs" at bounding box center [509, 26] width 69 height 12
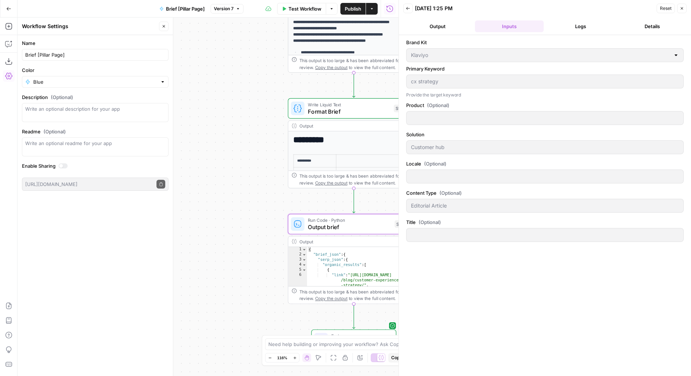
click at [572, 22] on button "Logs" at bounding box center [581, 26] width 69 height 12
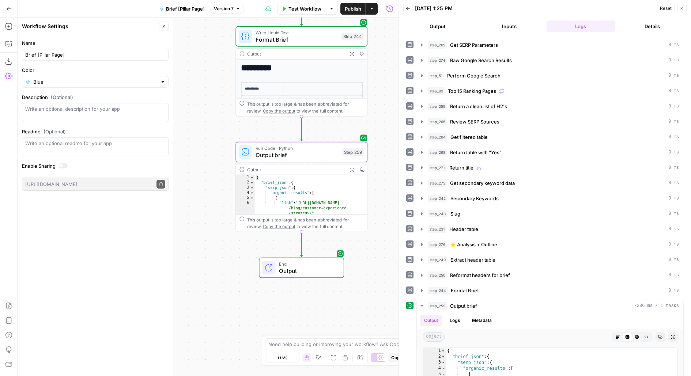
drag, startPoint x: 277, startPoint y: 208, endPoint x: 203, endPoint y: 103, distance: 128.9
click at [204, 106] on div "true false true false true true false false true false Workflow Set Inputs Inpu…" at bounding box center [208, 197] width 381 height 359
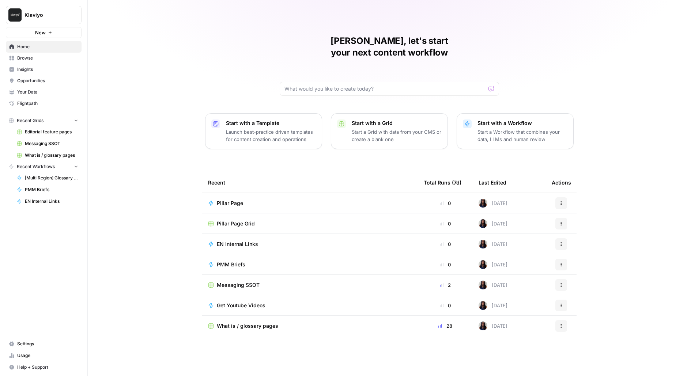
click at [65, 16] on span "Klaviyo" at bounding box center [47, 14] width 44 height 7
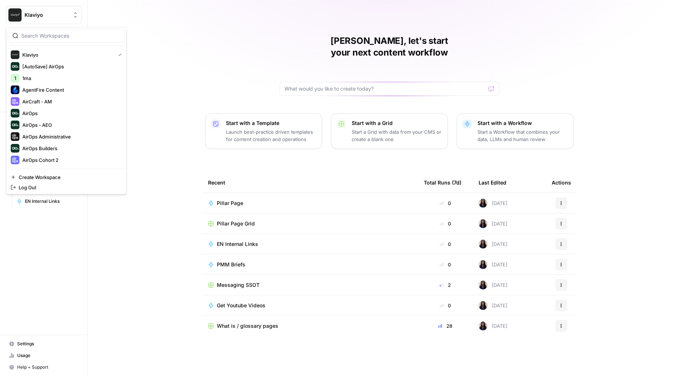
click at [187, 30] on div "[PERSON_NAME], let's start your next content workflow Start with a Template Lau…" at bounding box center [390, 188] width 604 height 376
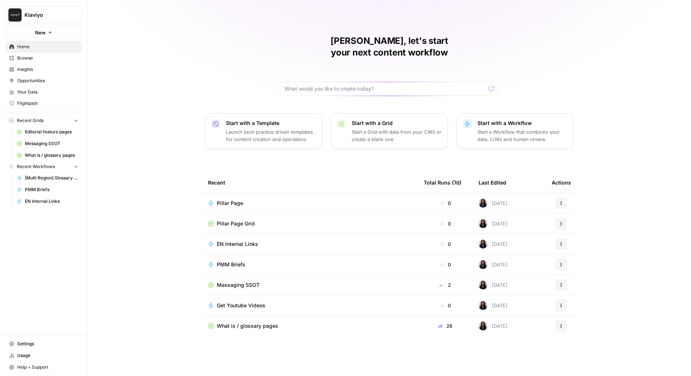
click at [47, 131] on span "Editorial feature pages" at bounding box center [51, 132] width 53 height 7
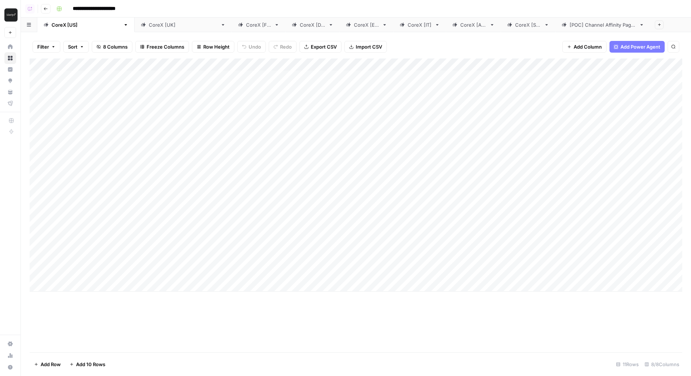
click at [349, 66] on div "Add Column" at bounding box center [356, 175] width 653 height 233
click at [312, 134] on span "Edit Workflow" at bounding box center [339, 136] width 64 height 7
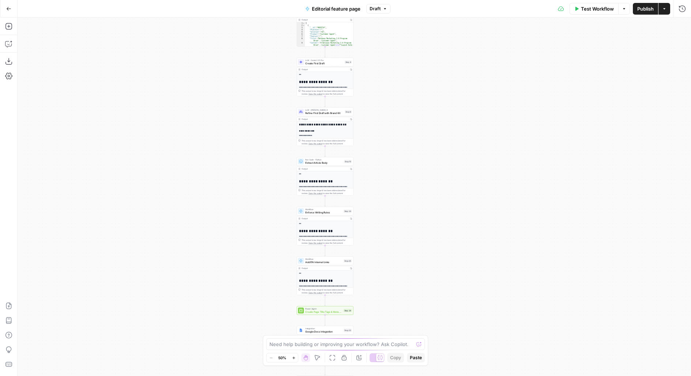
drag, startPoint x: 454, startPoint y: 199, endPoint x: 415, endPoint y: 60, distance: 144.3
click at [415, 61] on div "**********" at bounding box center [355, 197] width 674 height 359
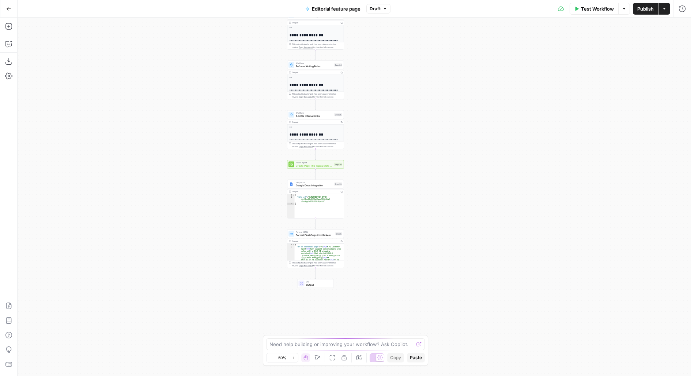
drag, startPoint x: 415, startPoint y: 130, endPoint x: 415, endPoint y: 22, distance: 108.3
click at [415, 28] on div "**********" at bounding box center [355, 197] width 674 height 359
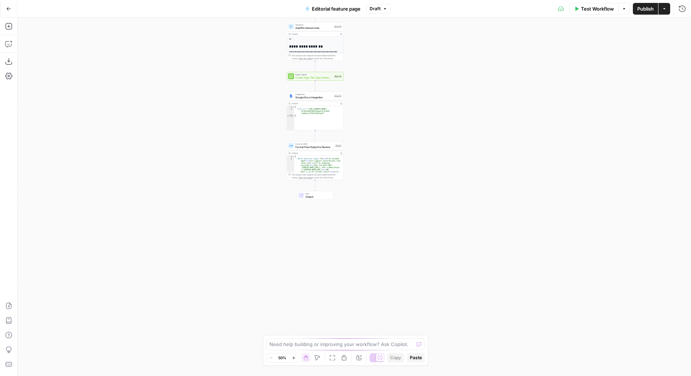
drag, startPoint x: 390, startPoint y: 67, endPoint x: 384, endPoint y: 172, distance: 105.9
click at [384, 172] on div "**********" at bounding box center [355, 197] width 674 height 359
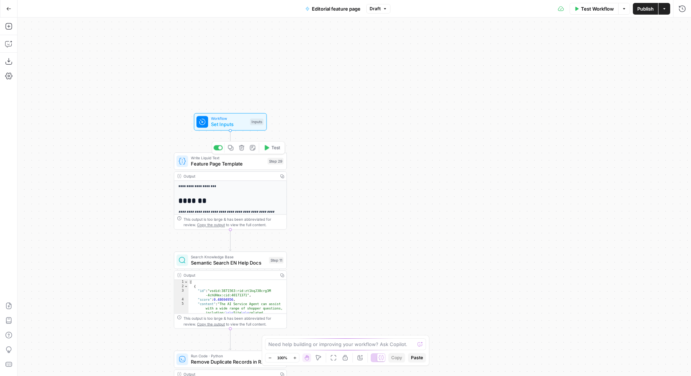
click at [235, 164] on span "Feature Page Template" at bounding box center [228, 163] width 74 height 7
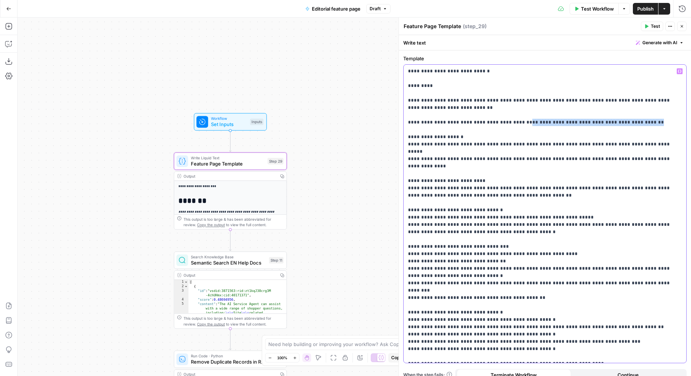
drag, startPoint x: 655, startPoint y: 123, endPoint x: 516, endPoint y: 123, distance: 138.6
click at [516, 123] on p "**********" at bounding box center [545, 214] width 274 height 293
copy p "**********"
drag, startPoint x: 407, startPoint y: 123, endPoint x: 675, endPoint y: 128, distance: 267.8
click at [675, 128] on div "**********" at bounding box center [545, 214] width 283 height 298
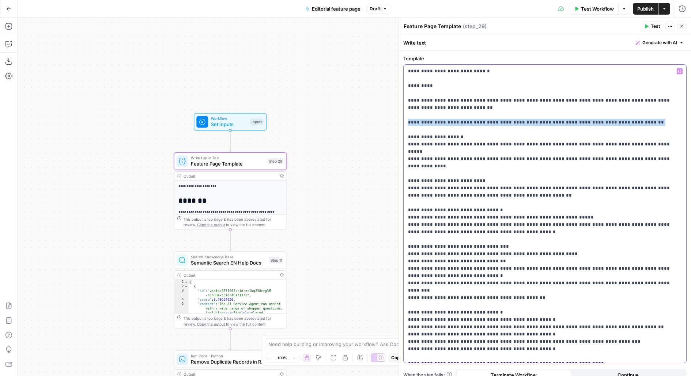
copy p "**********"
drag, startPoint x: 350, startPoint y: 260, endPoint x: 351, endPoint y: 254, distance: 5.5
click at [350, 258] on div "**********" at bounding box center [355, 197] width 674 height 359
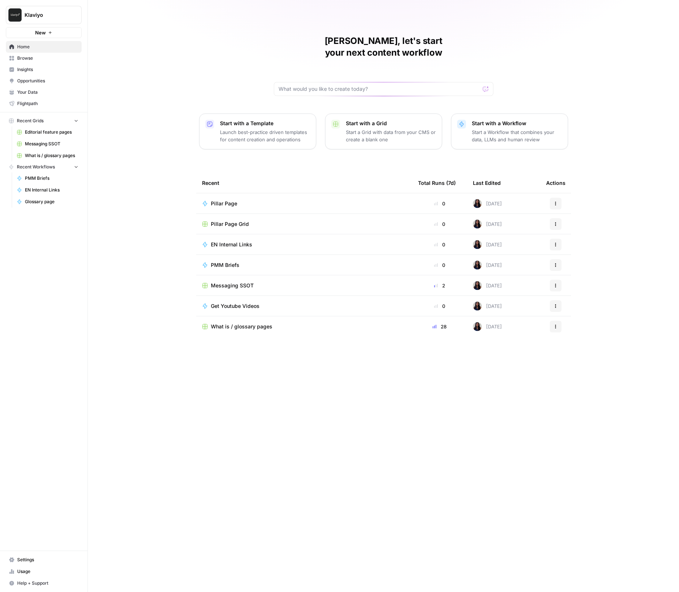
click at [46, 19] on button "Klaviyo" at bounding box center [44, 15] width 76 height 18
type input "[PERSON_NAME]"
click button "m [PERSON_NAME] aircraft tests" at bounding box center [66, 55] width 117 height 12
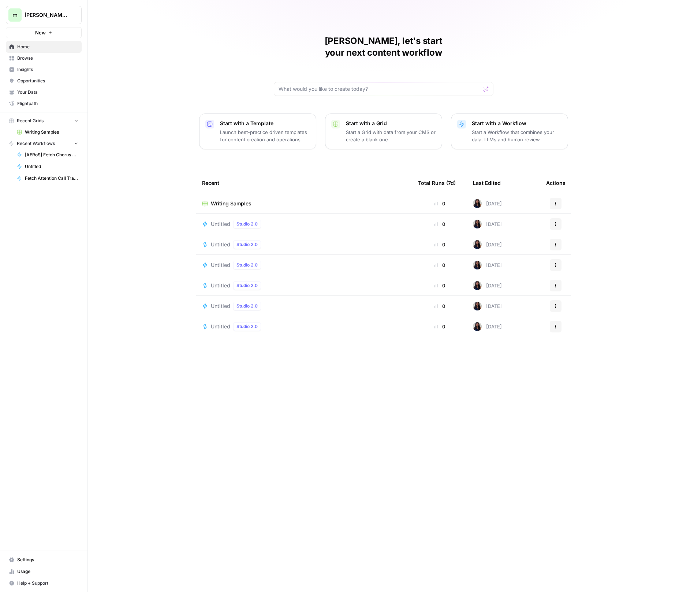
click at [252, 195] on td "Writing Samples" at bounding box center [304, 203] width 216 height 20
click at [245, 200] on span "Writing Samples" at bounding box center [231, 203] width 41 height 7
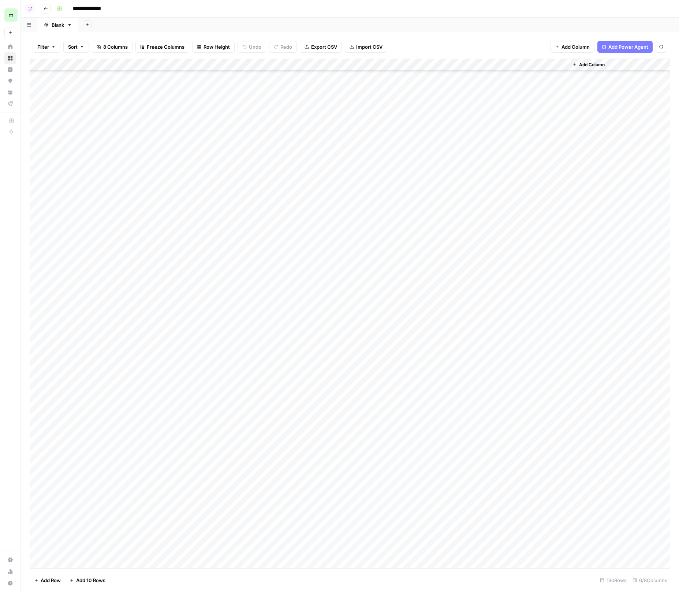
scroll to position [1131, 0]
click at [95, 563] on div "Add Column" at bounding box center [350, 314] width 640 height 510
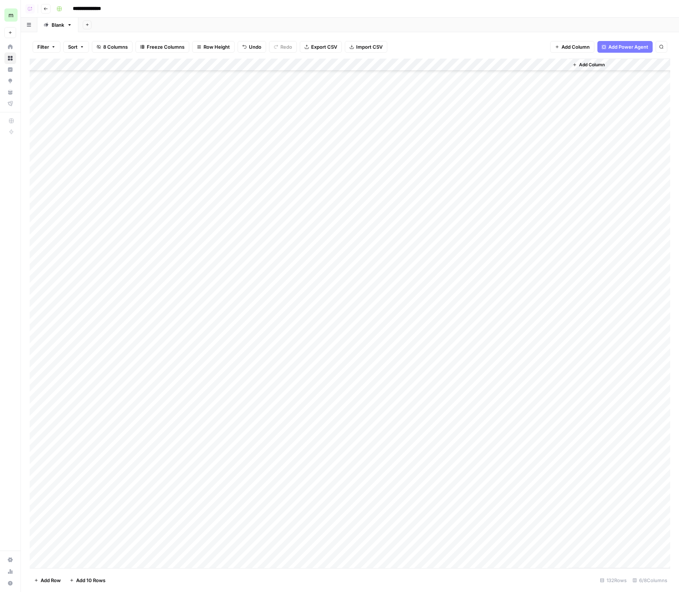
click at [98, 565] on div "Add Column" at bounding box center [350, 314] width 640 height 510
click at [97, 563] on div "Add Column" at bounding box center [350, 314] width 640 height 510
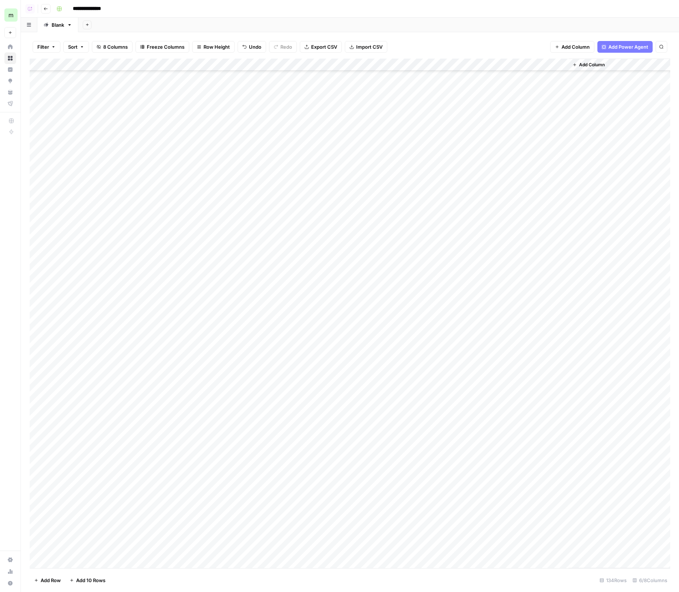
click at [97, 563] on div "Add Column" at bounding box center [350, 314] width 640 height 510
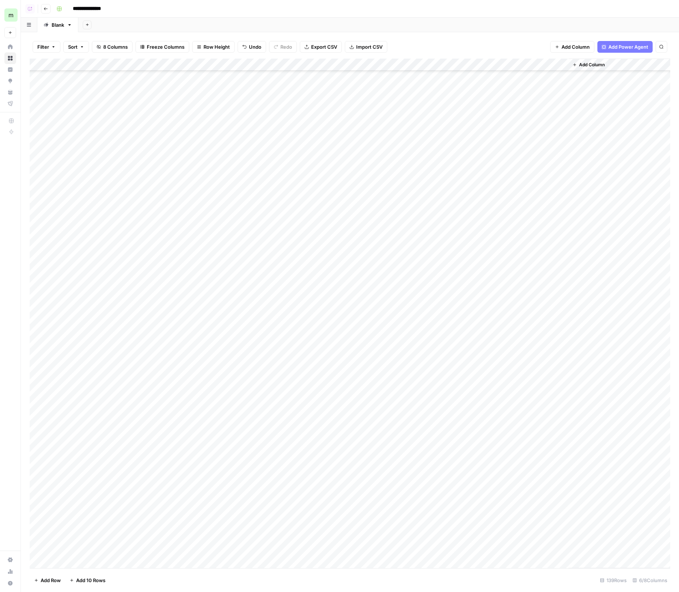
click at [97, 563] on div "Add Column" at bounding box center [350, 314] width 640 height 510
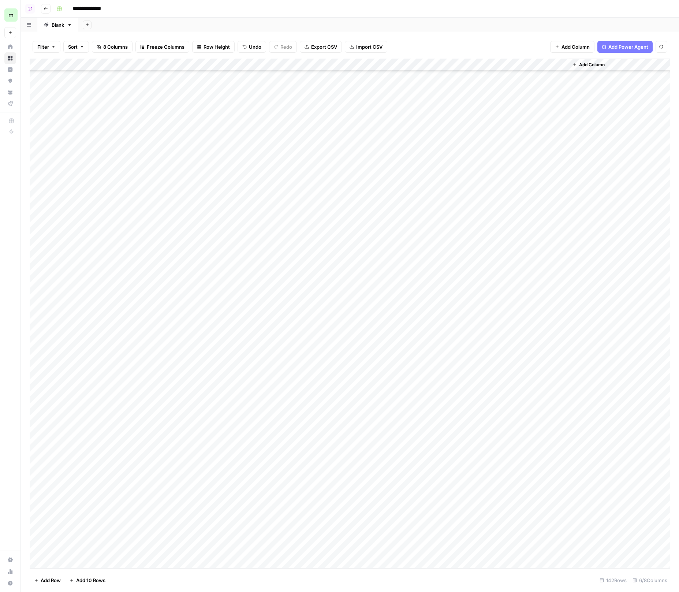
click at [97, 563] on div "Add Column" at bounding box center [350, 314] width 640 height 510
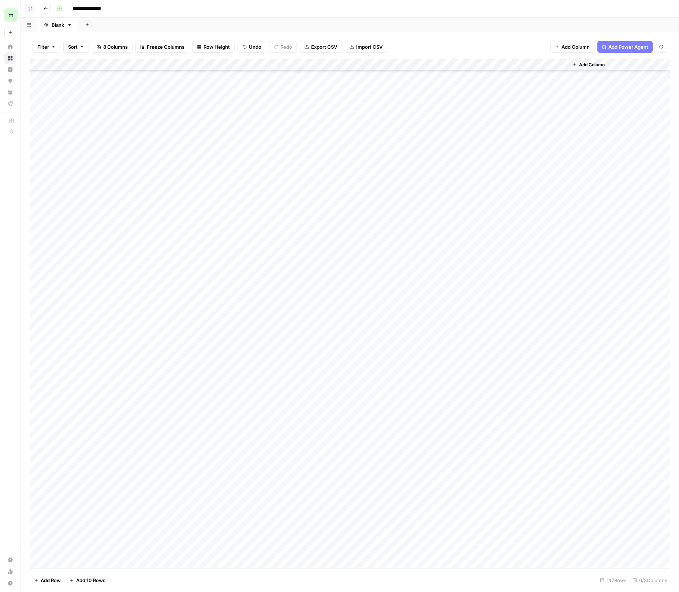
click at [97, 563] on div "Add Column" at bounding box center [350, 314] width 640 height 510
click at [201, 360] on div "Add Column" at bounding box center [350, 314] width 640 height 510
click at [197, 339] on div "Add Column" at bounding box center [350, 314] width 640 height 510
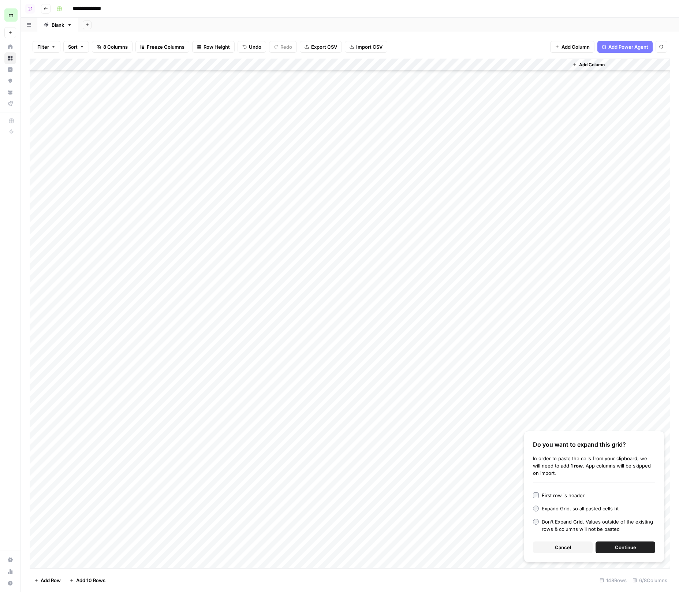
click at [632, 545] on span "Continue" at bounding box center [625, 546] width 21 height 7
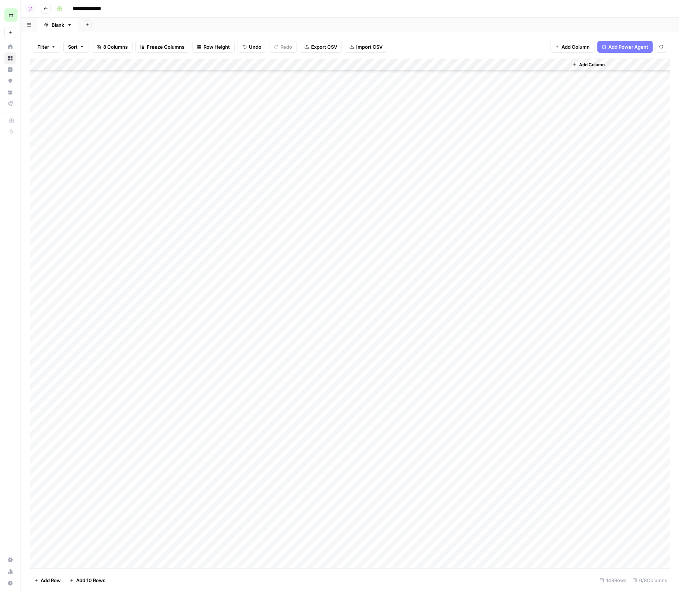
click at [62, 566] on div "Add Column" at bounding box center [350, 314] width 640 height 510
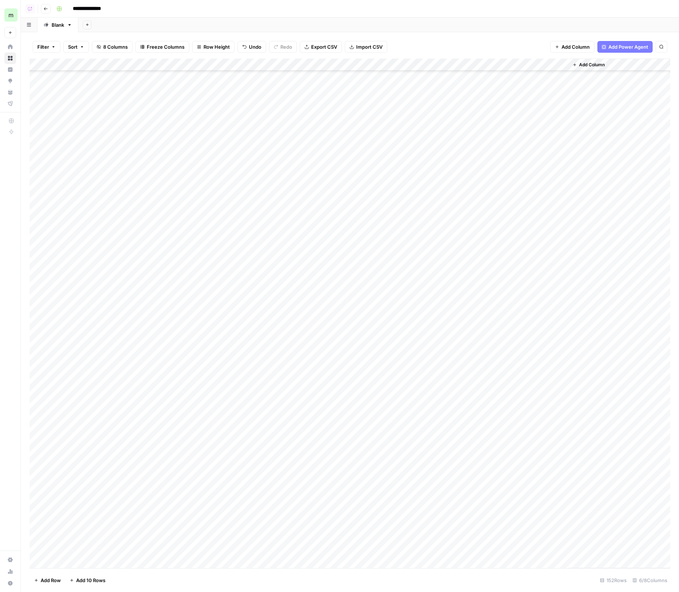
click at [334, 290] on div "Add Column" at bounding box center [350, 314] width 640 height 510
click at [335, 302] on div "Add Column" at bounding box center [350, 314] width 640 height 510
click at [334, 313] on div "Add Column" at bounding box center [350, 314] width 640 height 510
click at [333, 328] on div "Add Column" at bounding box center [350, 314] width 640 height 510
click at [333, 338] on div "Add Column" at bounding box center [350, 314] width 640 height 510
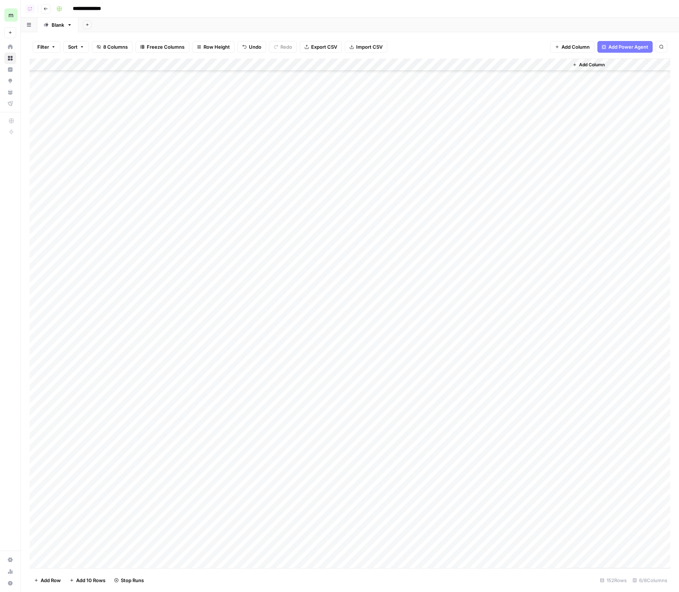
click at [333, 351] on div "Add Column" at bounding box center [350, 314] width 640 height 510
click at [332, 365] on div "Add Column" at bounding box center [350, 314] width 640 height 510
click at [328, 377] on div "Add Column" at bounding box center [350, 314] width 640 height 510
click at [327, 387] on div "Add Column" at bounding box center [350, 314] width 640 height 510
click at [324, 405] on div "Add Column" at bounding box center [350, 314] width 640 height 510
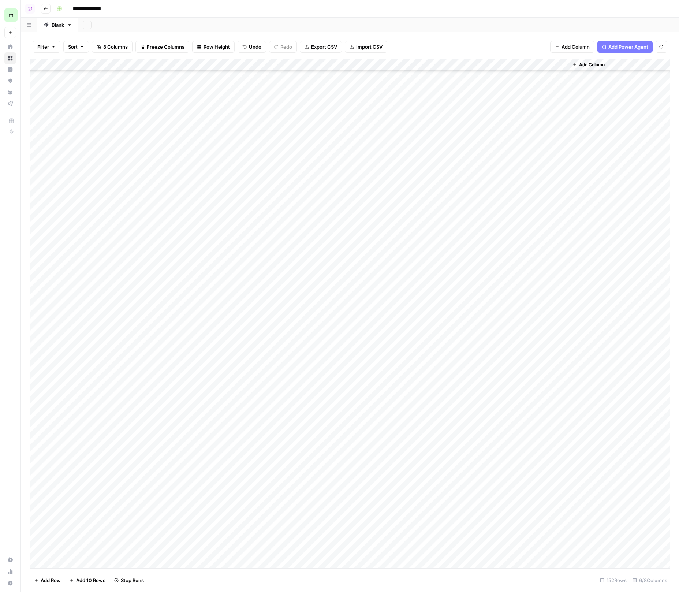
click at [325, 411] on div "Add Column" at bounding box center [350, 314] width 640 height 510
click at [327, 434] on div "Add Column" at bounding box center [350, 314] width 640 height 510
click at [322, 424] on div "Add Column" at bounding box center [350, 314] width 640 height 510
click at [322, 457] on div "Add Column" at bounding box center [350, 314] width 640 height 510
click at [321, 447] on div "Add Column" at bounding box center [350, 314] width 640 height 510
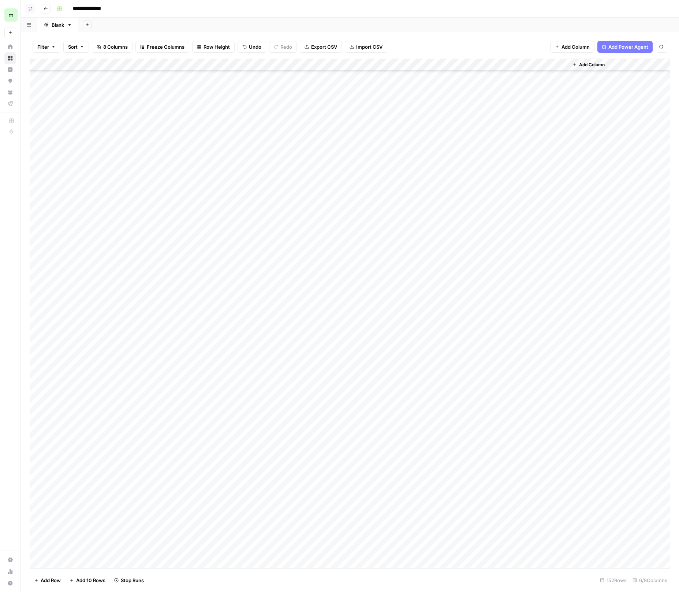
click at [321, 476] on div "Add Column" at bounding box center [350, 314] width 640 height 510
click at [321, 490] on div "Add Column" at bounding box center [350, 314] width 640 height 510
click at [321, 499] on div "Add Column" at bounding box center [350, 314] width 640 height 510
click at [322, 483] on div "Add Column" at bounding box center [350, 314] width 640 height 510
click at [321, 476] on div "Add Column" at bounding box center [350, 314] width 640 height 510
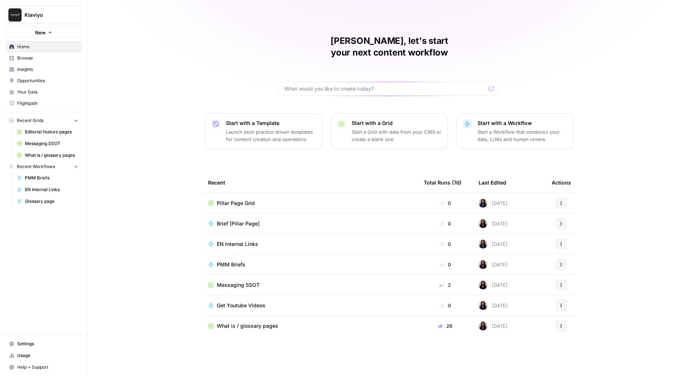
click at [51, 147] on link "Messaging SSOT" at bounding box center [48, 144] width 68 height 12
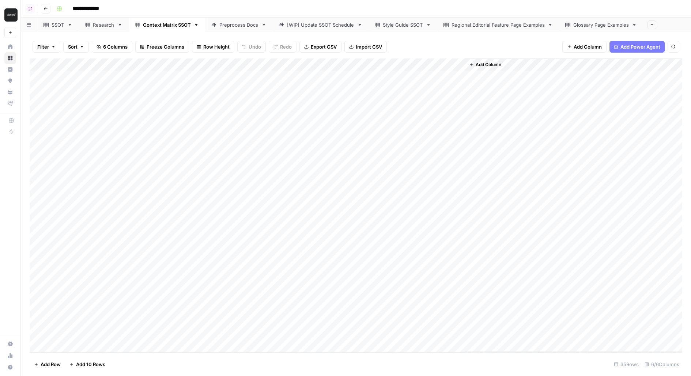
click at [63, 28] on div "SSOT" at bounding box center [58, 24] width 13 height 7
